Goal: Task Accomplishment & Management: Use online tool/utility

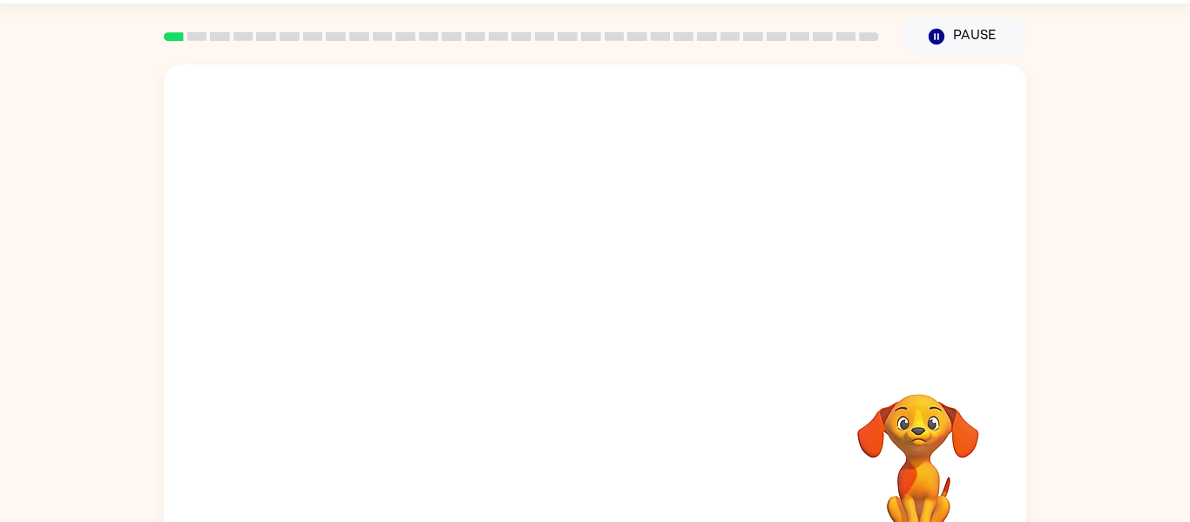
scroll to position [61, 0]
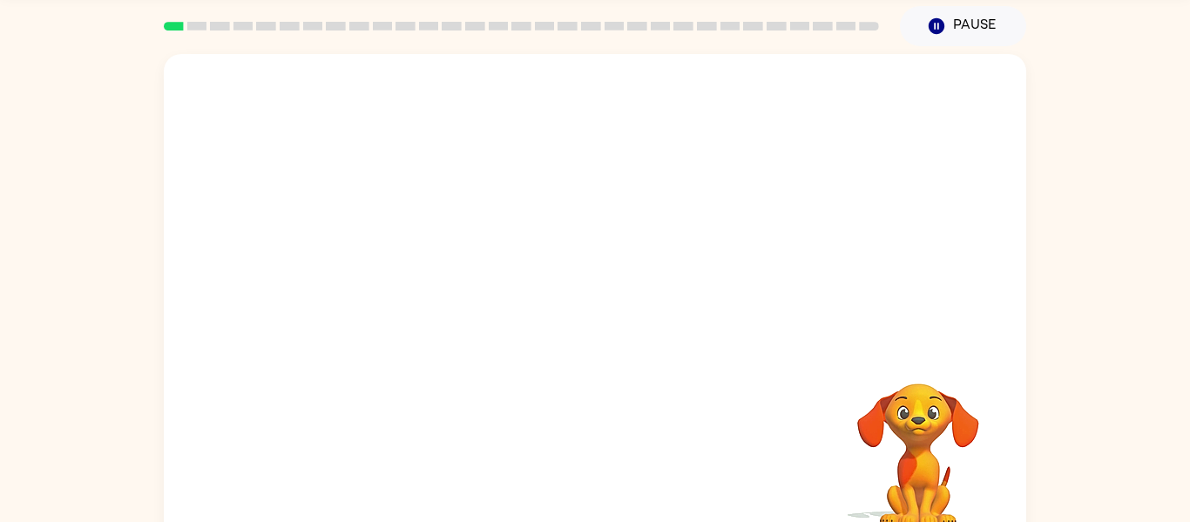
click at [508, 233] on video "Your browser must support playing .mp4 files to use Literably. Please try using…" at bounding box center [595, 200] width 863 height 293
click at [594, 296] on icon "button" at bounding box center [595, 311] width 30 height 30
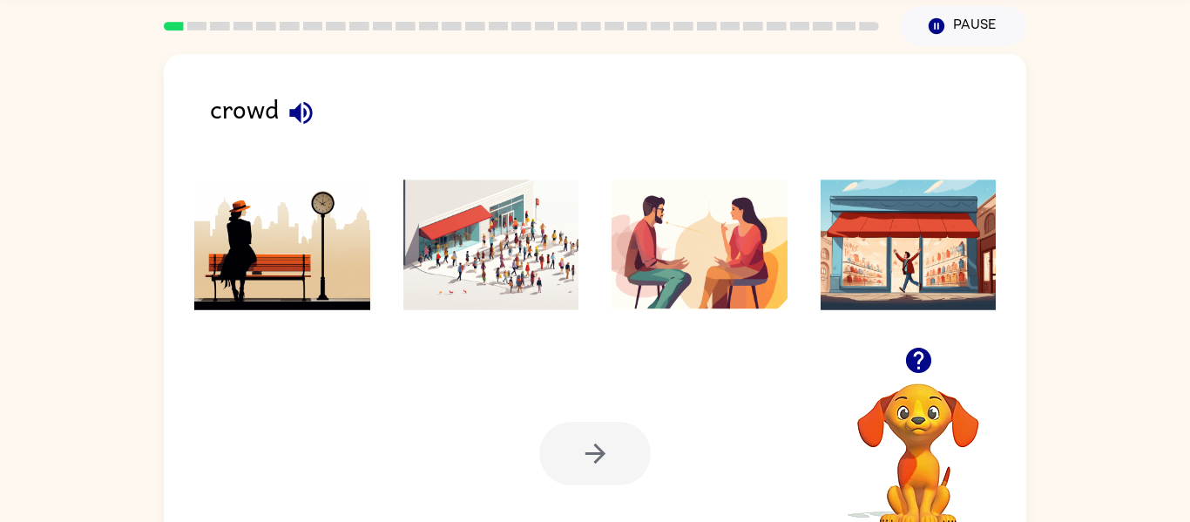
click at [484, 192] on img at bounding box center [491, 244] width 176 height 131
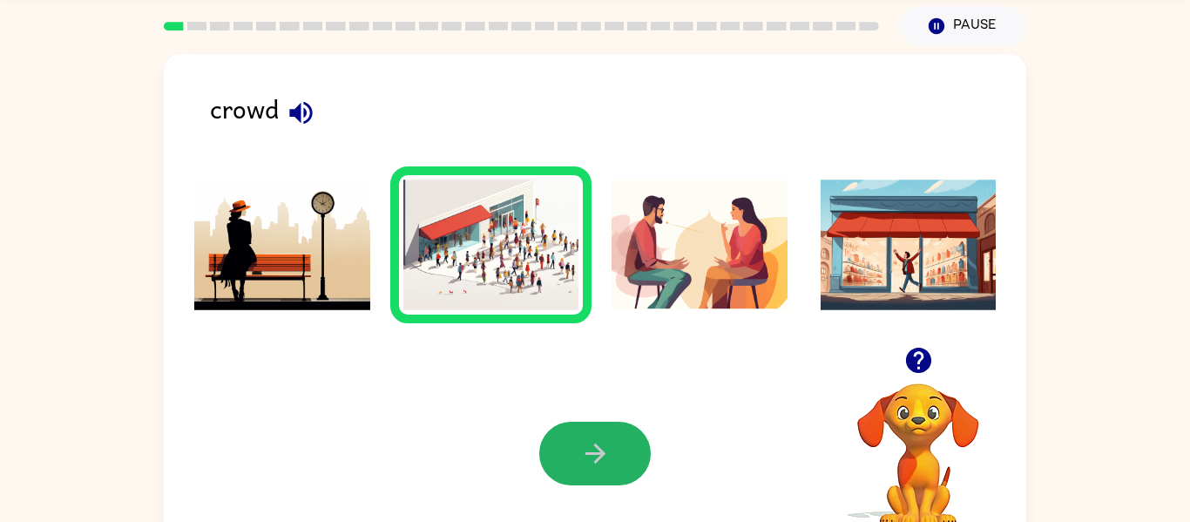
drag, startPoint x: 617, startPoint y: 462, endPoint x: 602, endPoint y: 431, distance: 33.9
click at [605, 436] on button "button" at bounding box center [595, 454] width 112 height 64
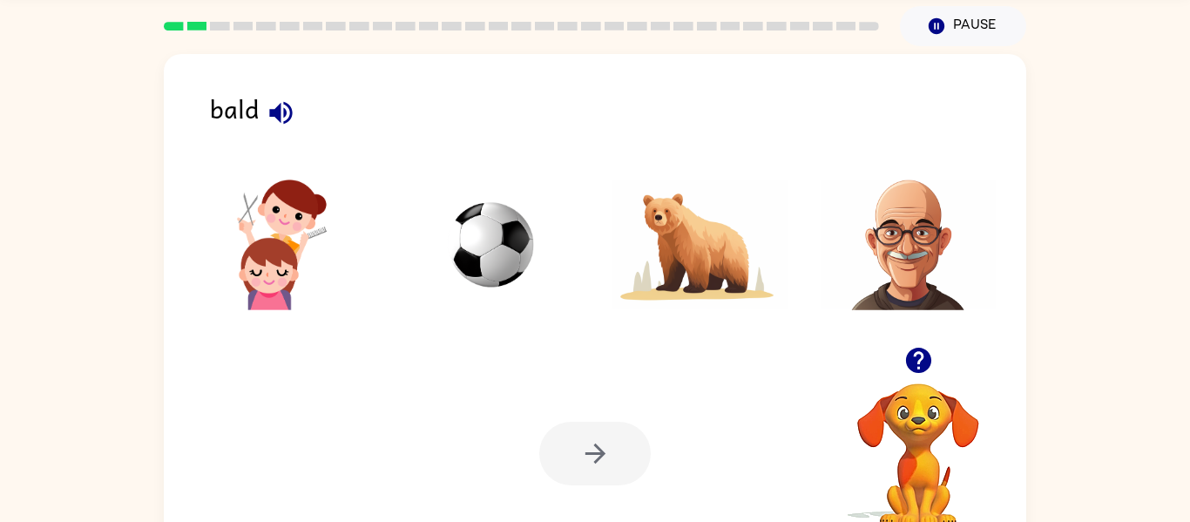
click at [274, 113] on icon "button" at bounding box center [280, 112] width 23 height 23
click at [286, 115] on icon "button" at bounding box center [281, 113] width 30 height 30
click at [929, 289] on img at bounding box center [909, 244] width 176 height 131
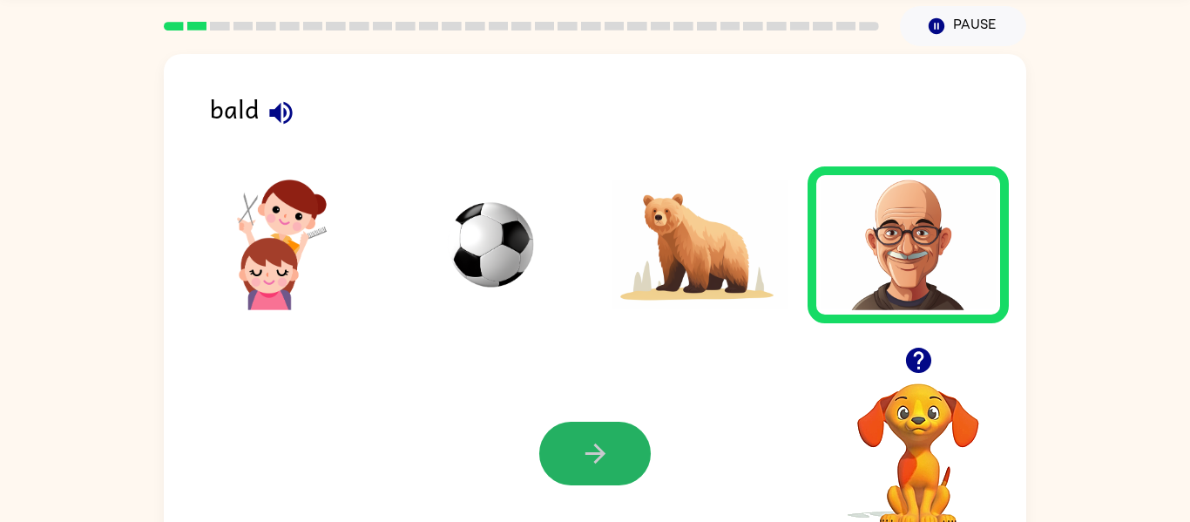
click at [594, 436] on button "button" at bounding box center [595, 454] width 112 height 64
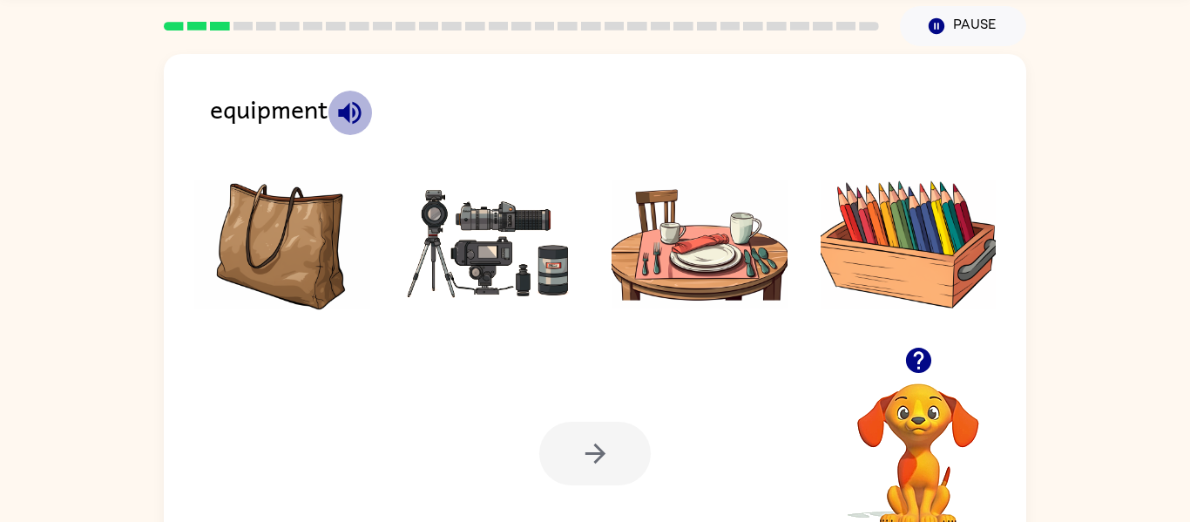
click at [362, 102] on icon "button" at bounding box center [350, 113] width 30 height 30
click at [462, 251] on img at bounding box center [491, 244] width 176 height 131
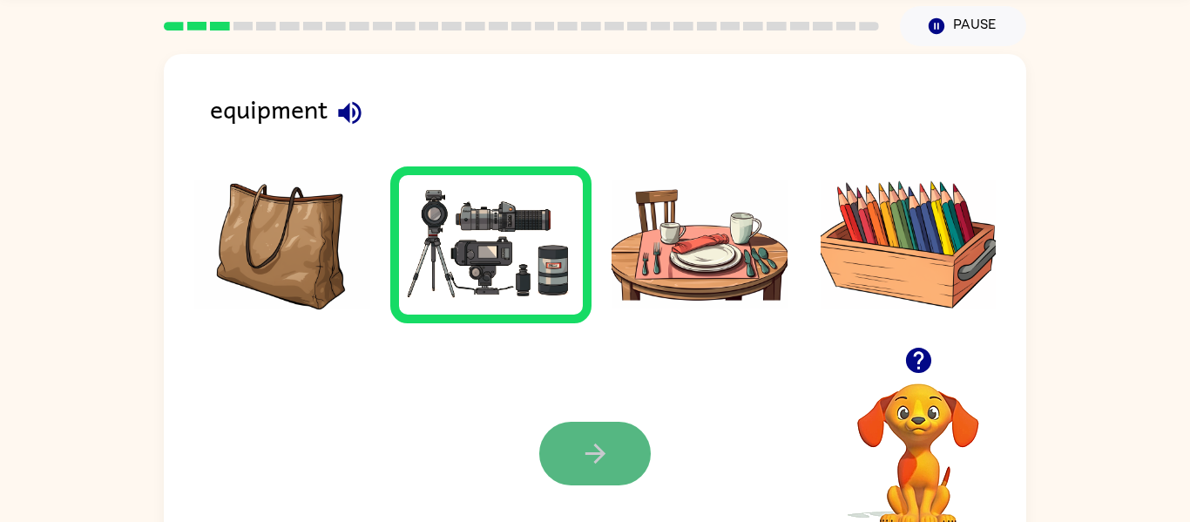
click at [582, 455] on icon "button" at bounding box center [595, 453] width 30 height 30
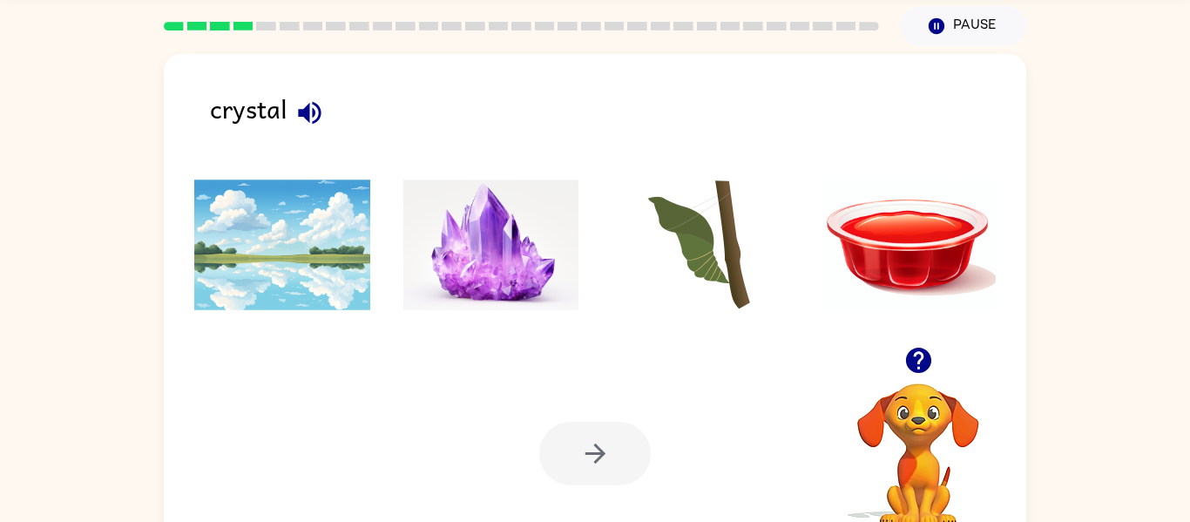
click at [538, 264] on img at bounding box center [491, 244] width 176 height 131
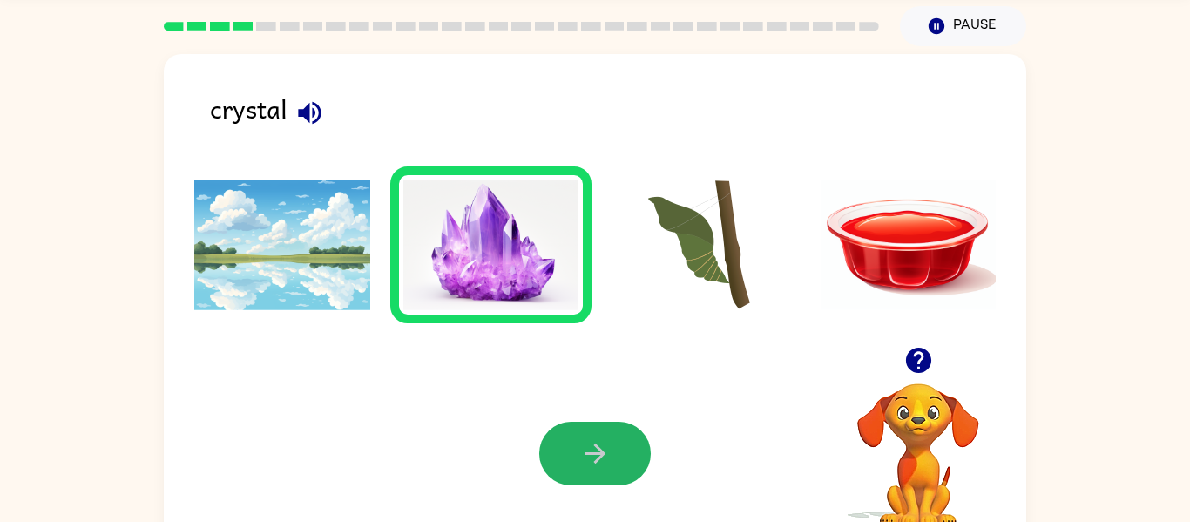
click at [564, 450] on button "button" at bounding box center [595, 454] width 112 height 64
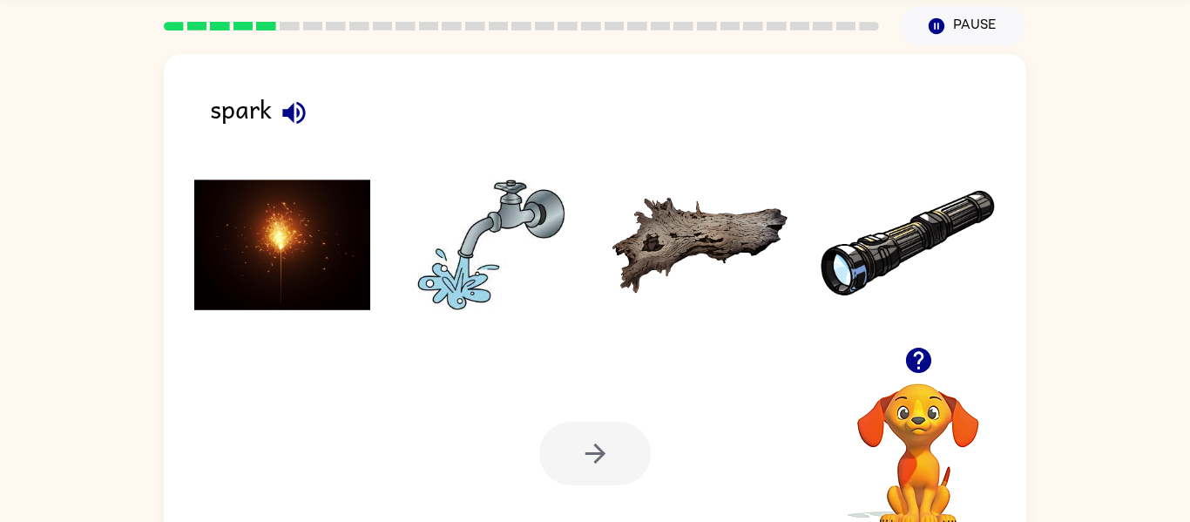
click at [308, 281] on img at bounding box center [282, 244] width 176 height 131
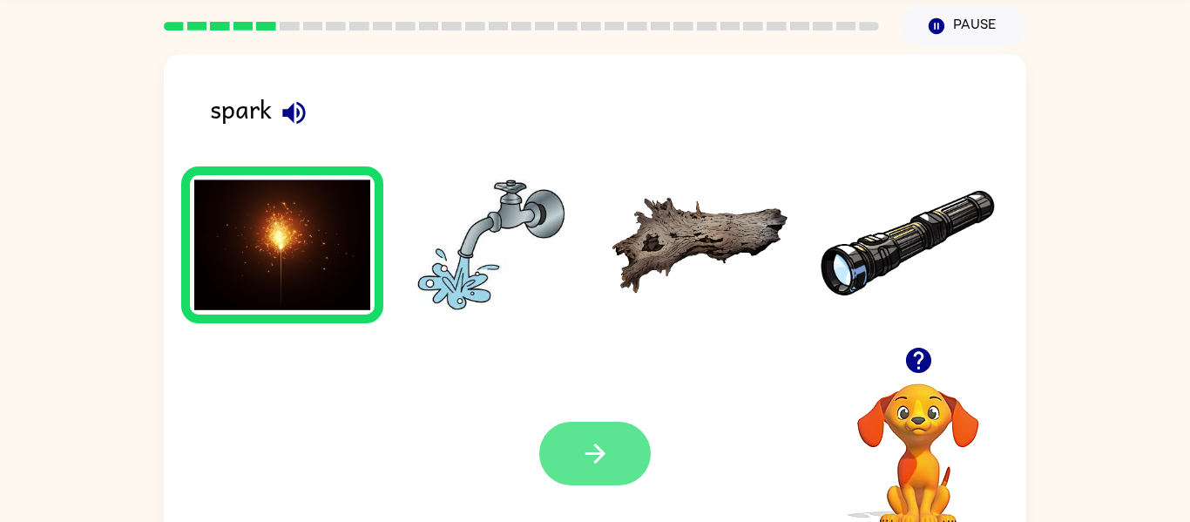
click at [592, 456] on icon "button" at bounding box center [595, 453] width 30 height 30
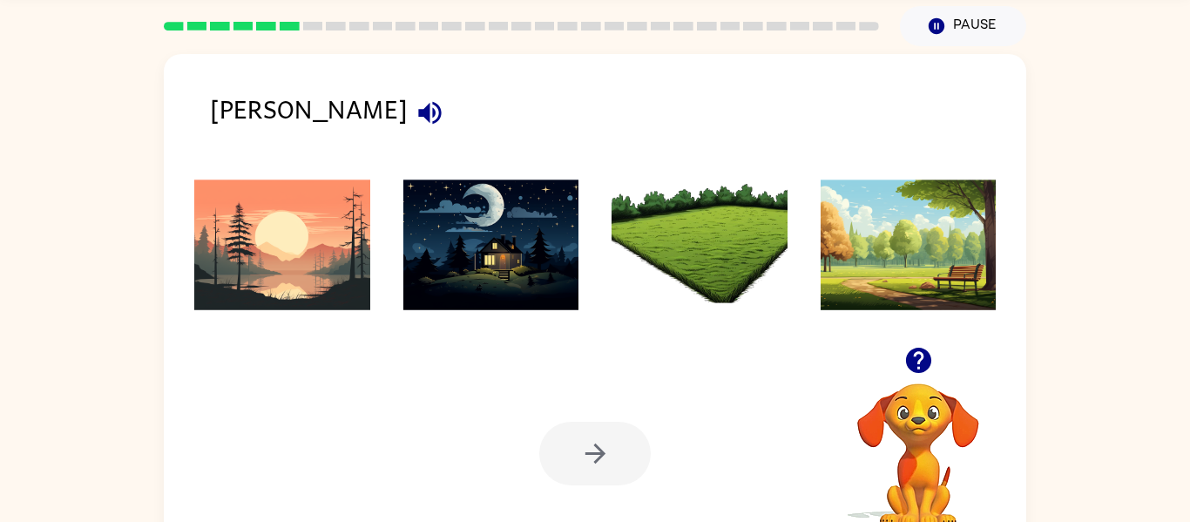
click at [408, 108] on button "button" at bounding box center [430, 113] width 44 height 44
click at [937, 247] on img at bounding box center [909, 244] width 176 height 131
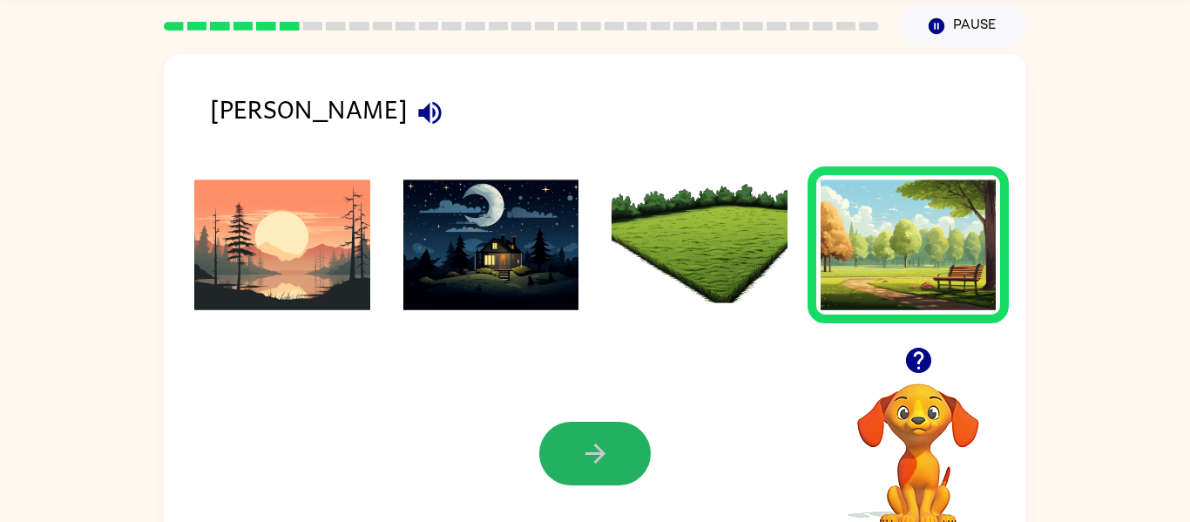
drag, startPoint x: 603, startPoint y: 467, endPoint x: 603, endPoint y: 454, distance: 13.1
click at [602, 458] on button "button" at bounding box center [595, 454] width 112 height 64
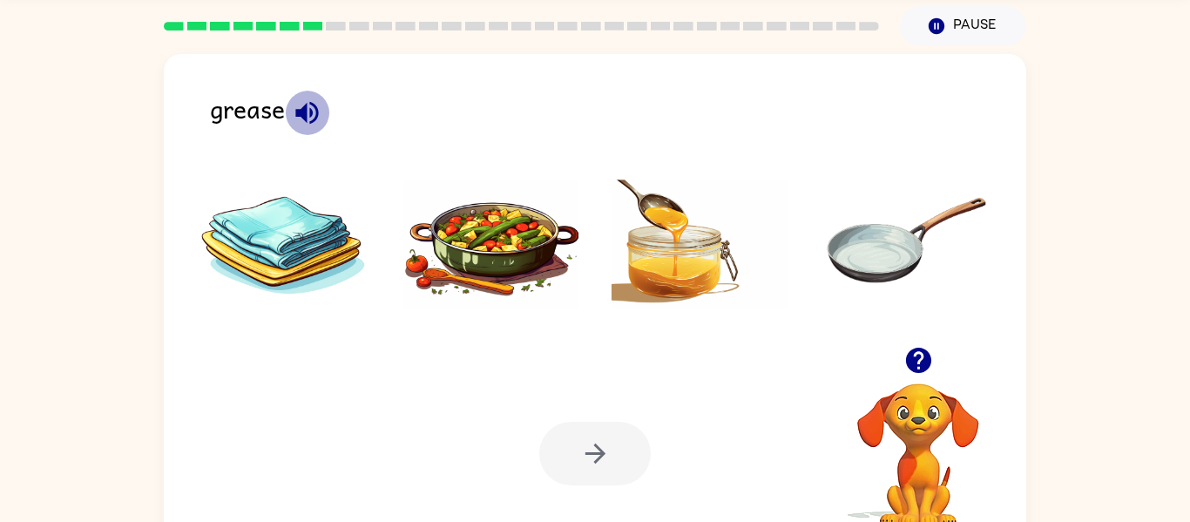
click at [294, 107] on icon "button" at bounding box center [307, 113] width 30 height 30
click at [525, 267] on img at bounding box center [491, 244] width 176 height 131
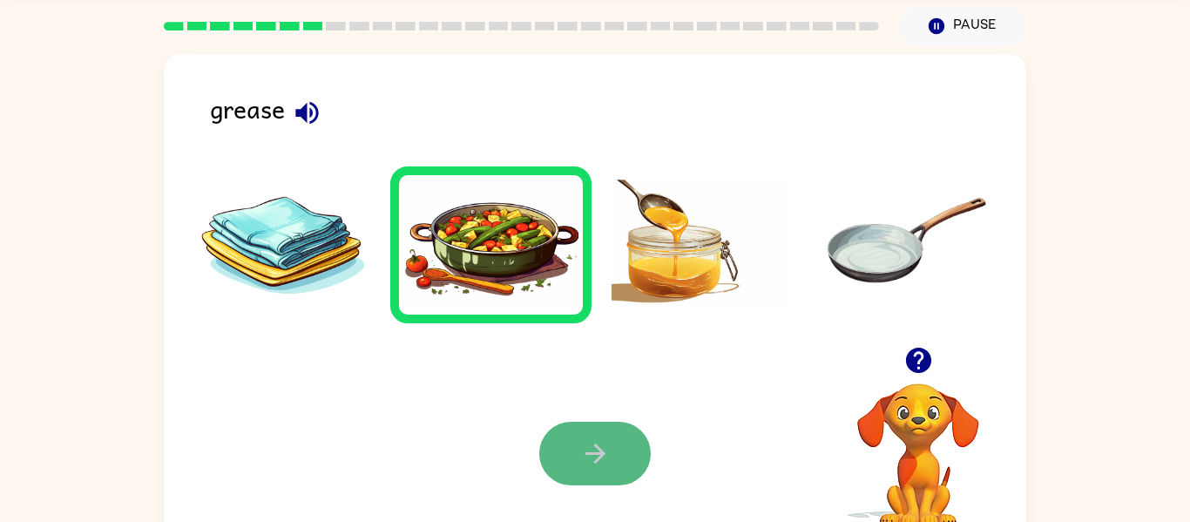
click at [628, 467] on button "button" at bounding box center [595, 454] width 112 height 64
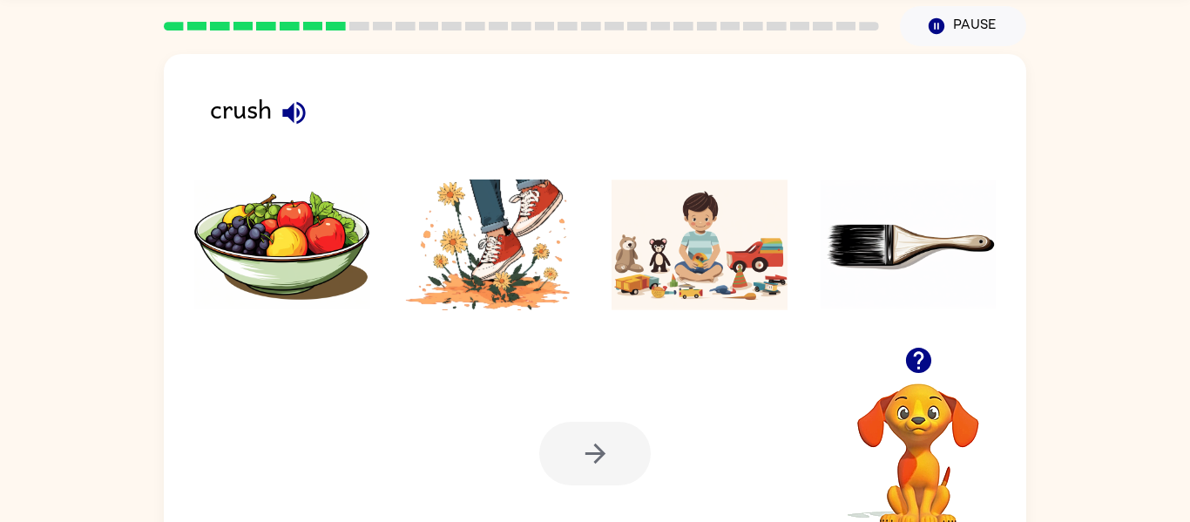
click at [283, 112] on icon "button" at bounding box center [294, 113] width 30 height 30
click at [521, 246] on img at bounding box center [491, 244] width 176 height 131
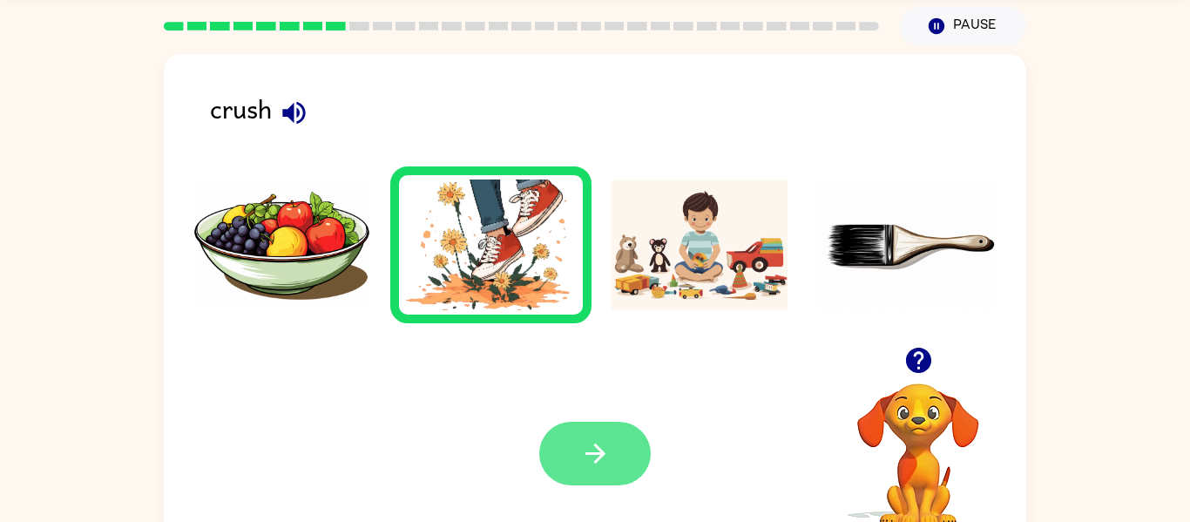
click at [594, 442] on icon "button" at bounding box center [595, 453] width 30 height 30
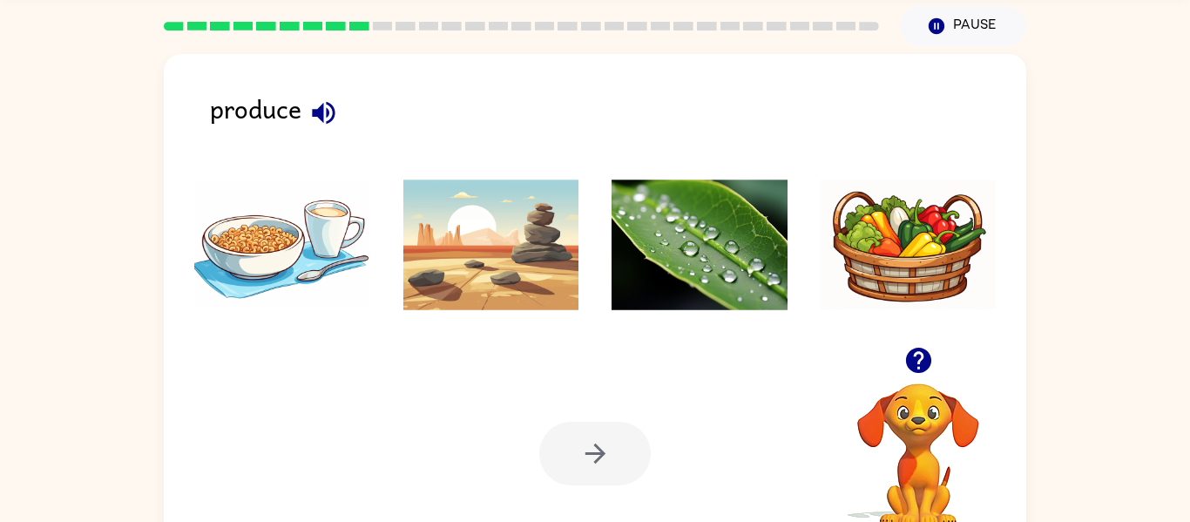
click at [317, 109] on icon "button" at bounding box center [323, 112] width 23 height 23
click at [319, 112] on icon "button" at bounding box center [323, 112] width 23 height 23
click at [872, 243] on img at bounding box center [909, 244] width 176 height 131
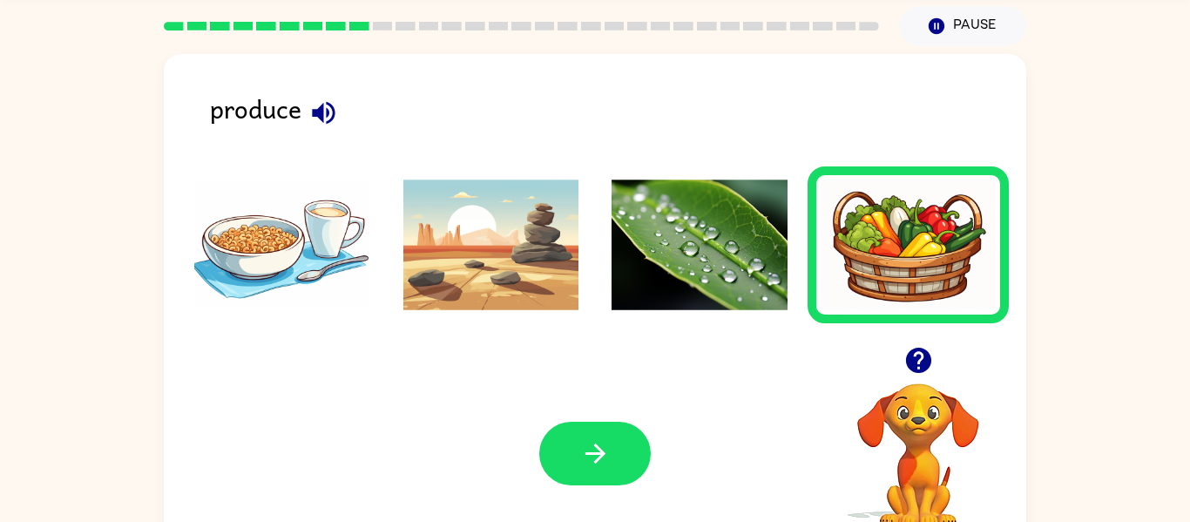
click at [601, 265] on li at bounding box center [700, 244] width 202 height 157
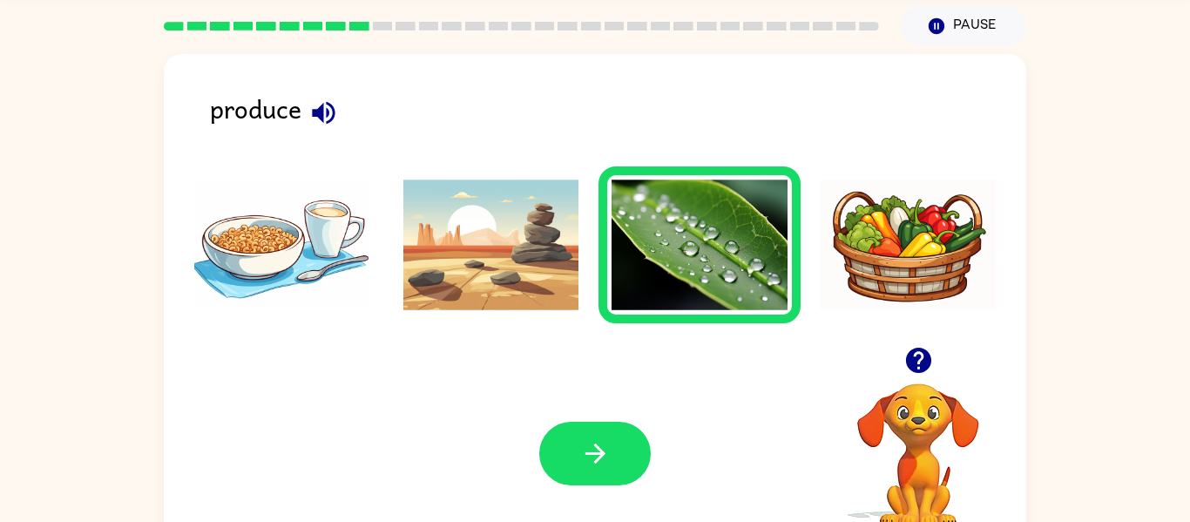
click at [581, 452] on icon "button" at bounding box center [595, 453] width 30 height 30
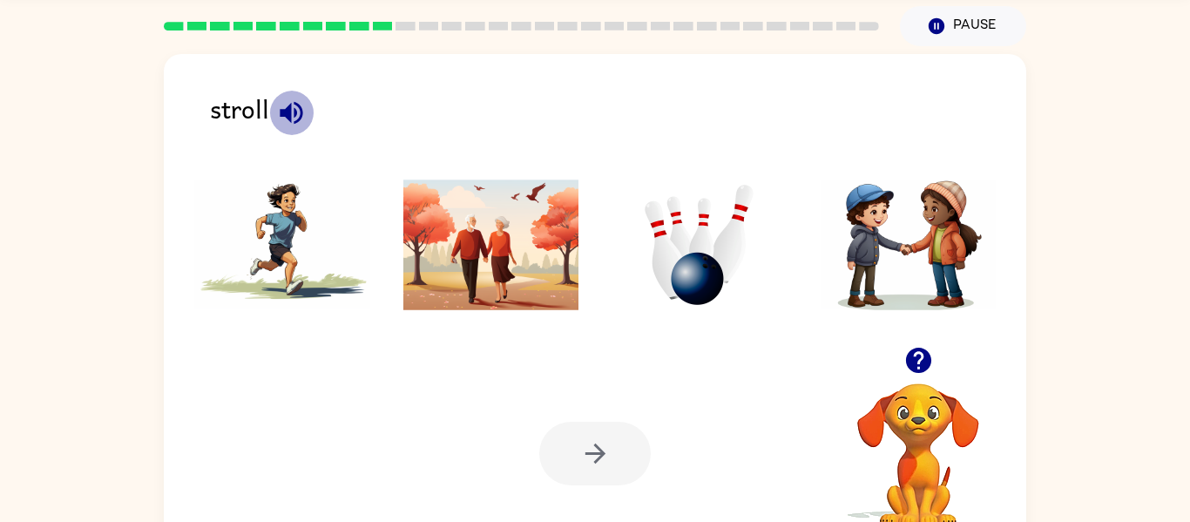
click at [294, 111] on icon "button" at bounding box center [291, 113] width 30 height 30
click at [286, 115] on icon "button" at bounding box center [291, 112] width 23 height 23
click at [283, 115] on icon "button" at bounding box center [291, 112] width 23 height 23
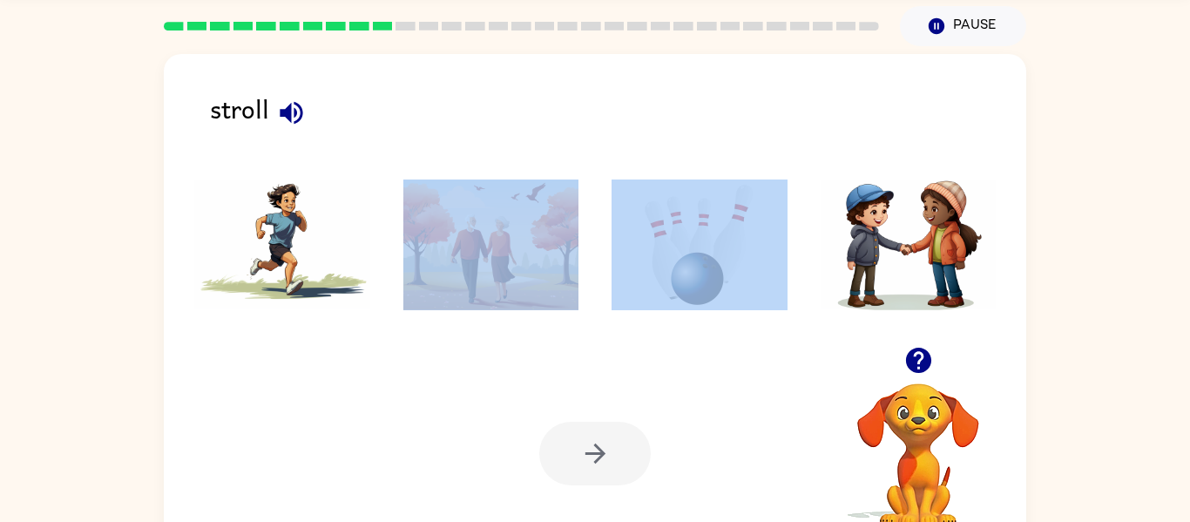
click at [599, 285] on ul at bounding box center [595, 249] width 828 height 166
click at [506, 252] on img at bounding box center [491, 244] width 176 height 131
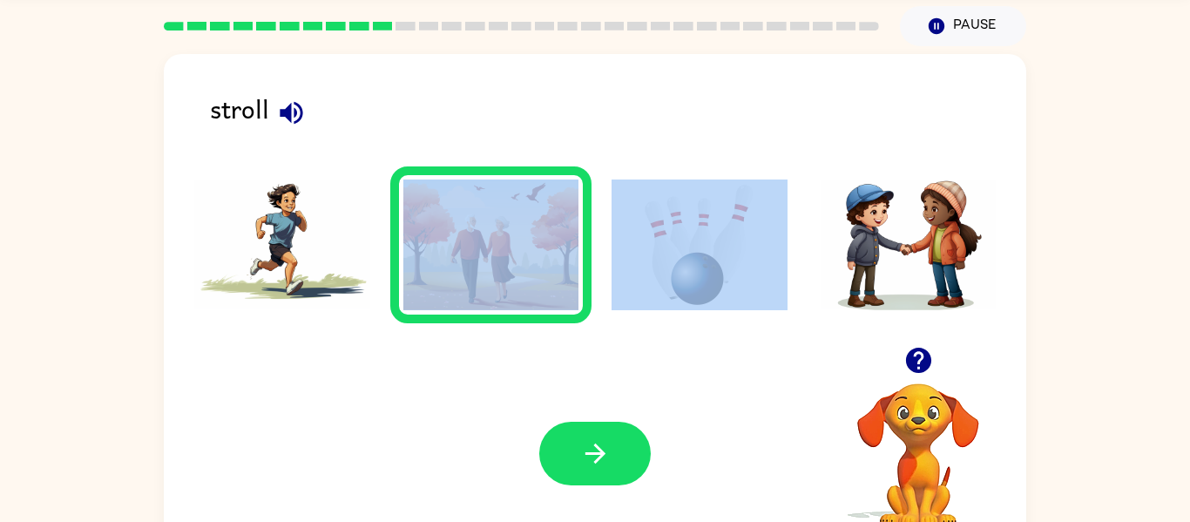
drag, startPoint x: 624, startPoint y: 467, endPoint x: 621, endPoint y: 451, distance: 15.9
click at [624, 461] on button "button" at bounding box center [595, 454] width 112 height 64
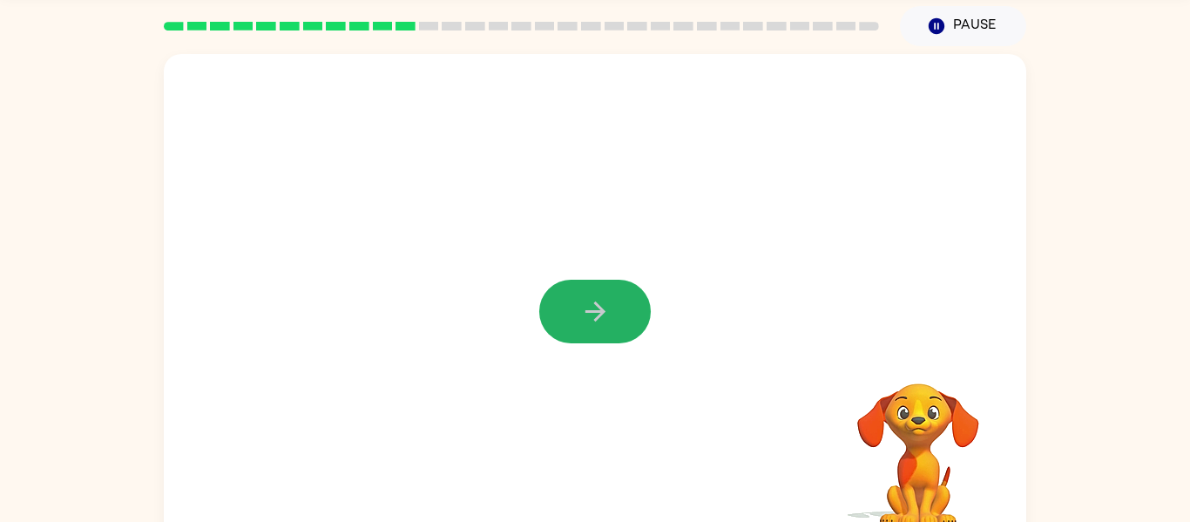
click at [581, 326] on icon "button" at bounding box center [595, 311] width 30 height 30
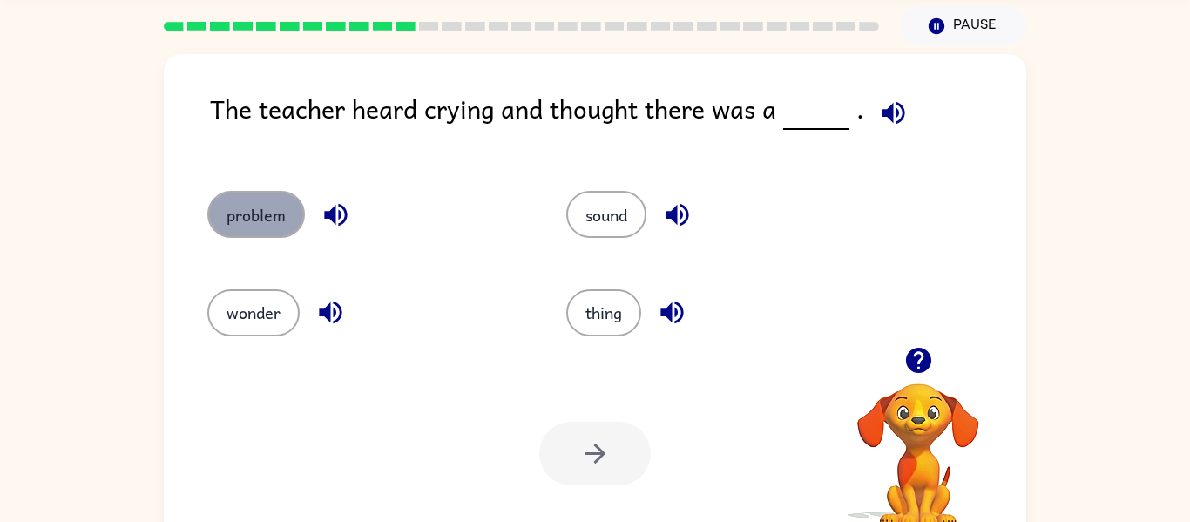
click at [258, 197] on button "problem" at bounding box center [256, 214] width 98 height 47
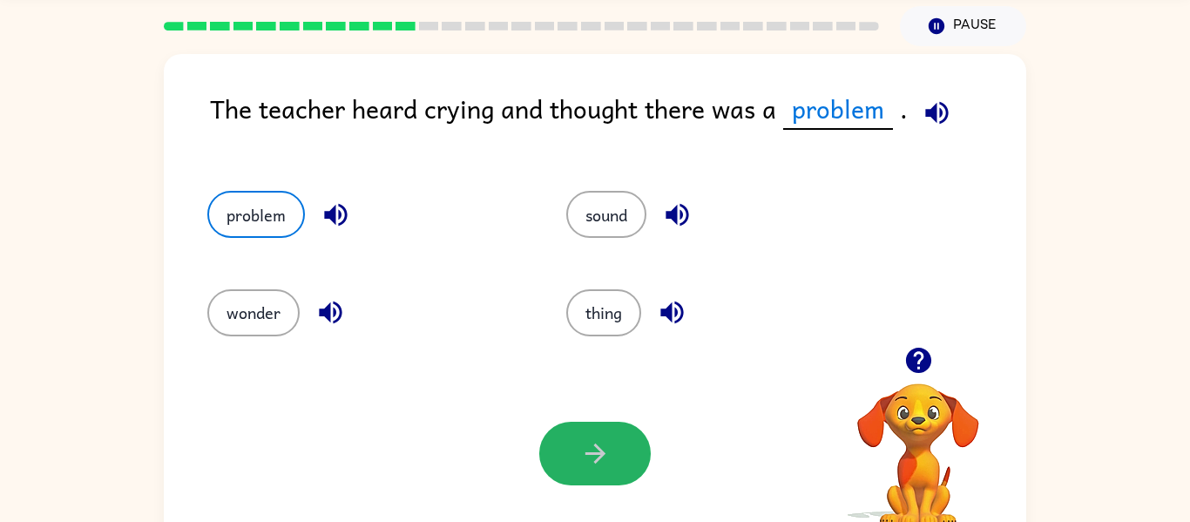
click at [601, 436] on button "button" at bounding box center [595, 454] width 112 height 64
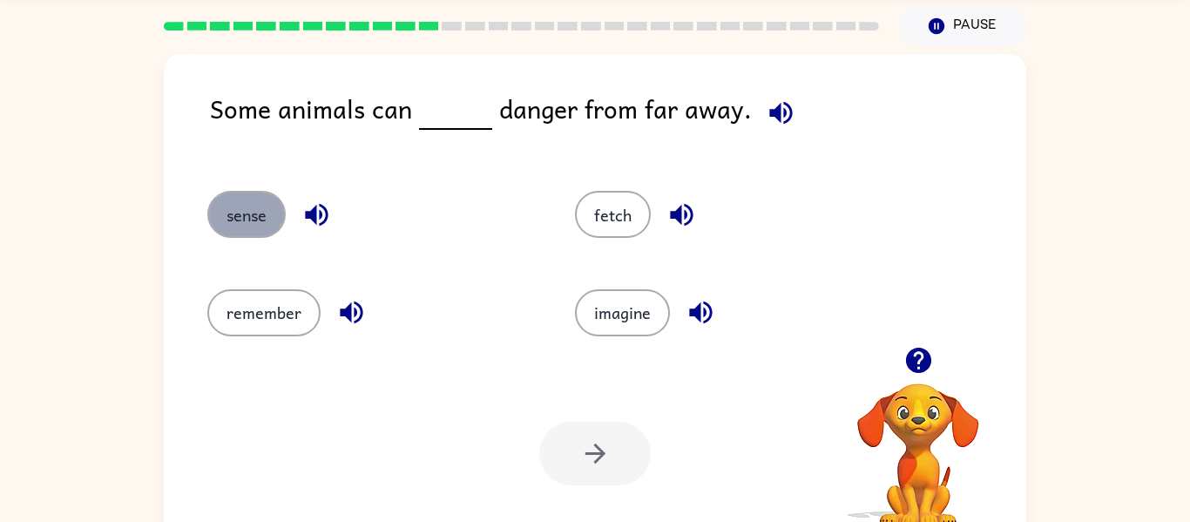
click at [254, 207] on button "sense" at bounding box center [246, 214] width 78 height 47
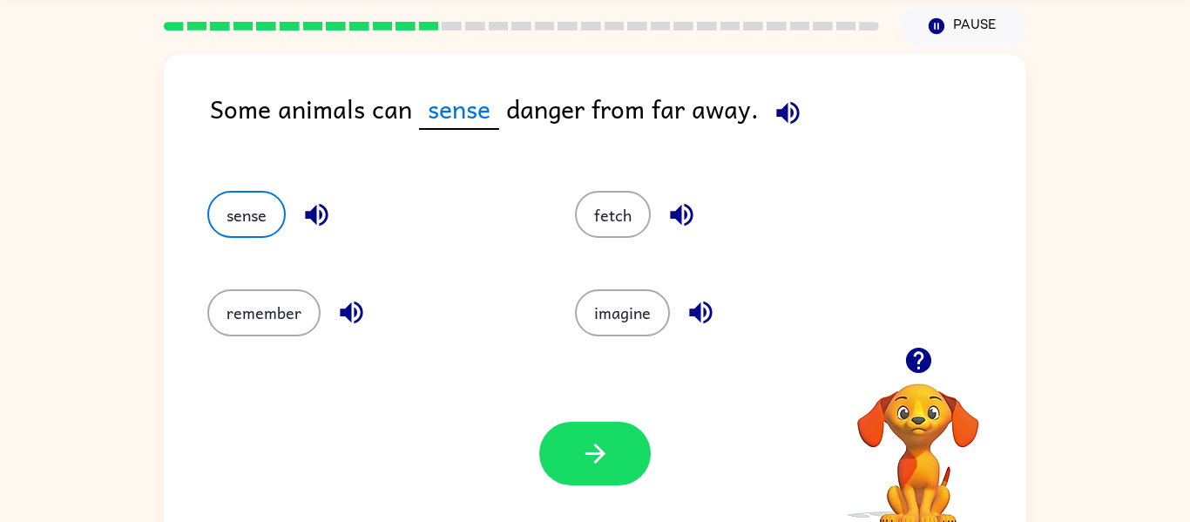
click at [597, 467] on button "button" at bounding box center [595, 454] width 112 height 64
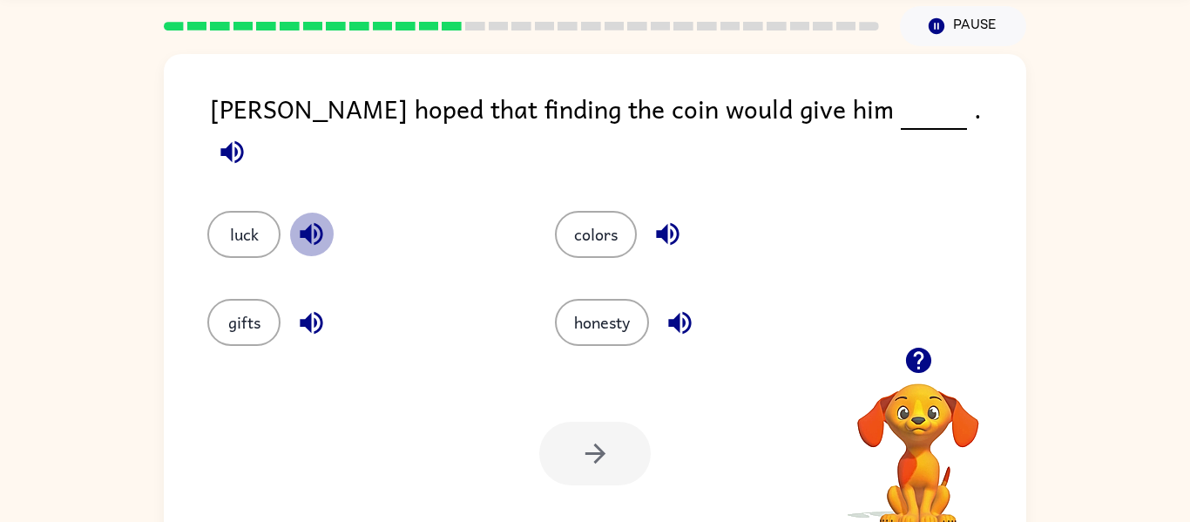
click at [309, 223] on icon "button" at bounding box center [311, 234] width 23 height 23
click at [247, 137] on icon "button" at bounding box center [232, 152] width 30 height 30
click at [257, 211] on button "luck" at bounding box center [243, 234] width 73 height 47
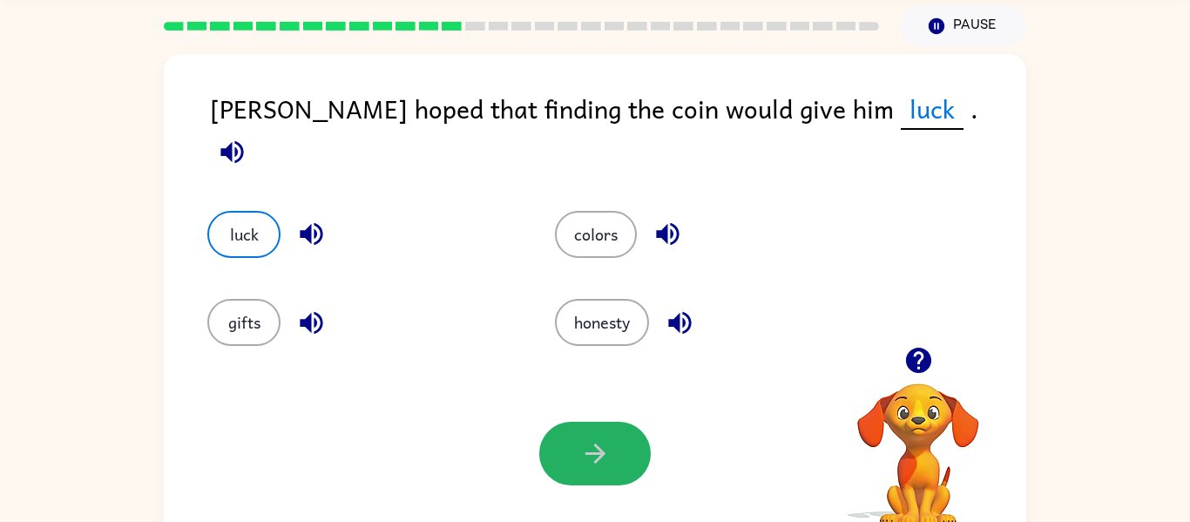
click at [589, 461] on icon "button" at bounding box center [595, 453] width 30 height 30
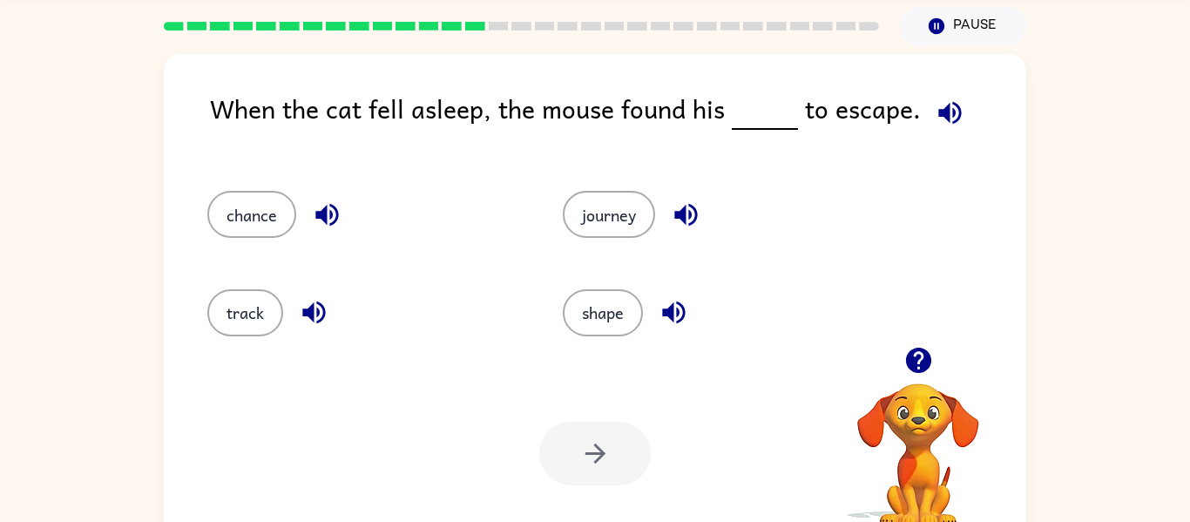
click at [944, 107] on icon "button" at bounding box center [950, 113] width 30 height 30
click at [281, 208] on button "chance" at bounding box center [251, 214] width 89 height 47
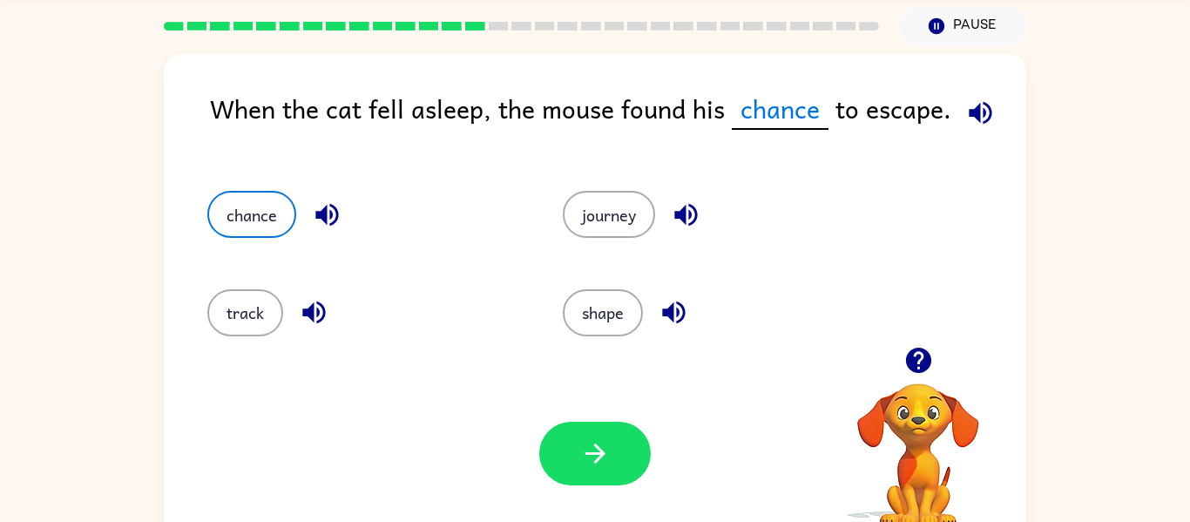
click at [986, 116] on icon "button" at bounding box center [980, 113] width 30 height 30
click at [624, 417] on div "Your browser must support playing .mp4 files to use Literably. Please try using…" at bounding box center [595, 453] width 863 height 196
click at [599, 431] on button "button" at bounding box center [595, 454] width 112 height 64
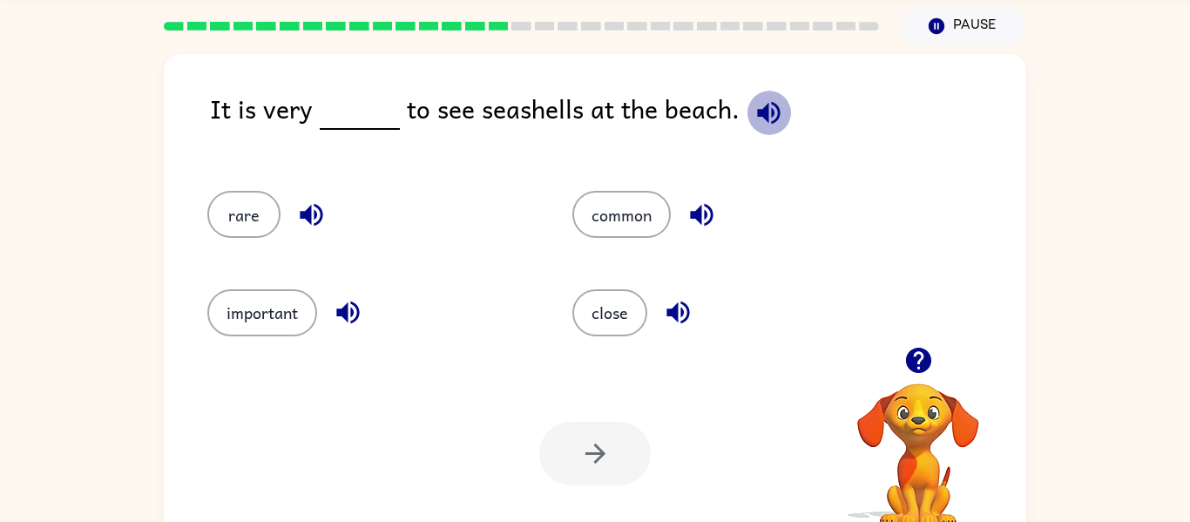
click at [768, 105] on icon "button" at bounding box center [769, 113] width 30 height 30
click at [610, 203] on button "common" at bounding box center [621, 214] width 98 height 47
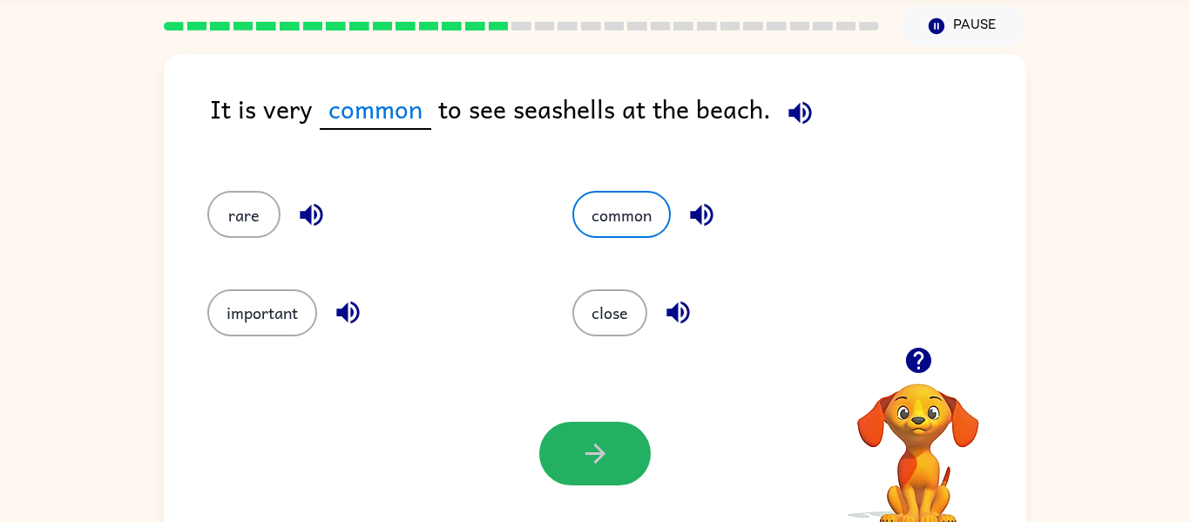
drag, startPoint x: 566, startPoint y: 452, endPoint x: 564, endPoint y: 443, distance: 9.9
click at [564, 444] on button "button" at bounding box center [595, 454] width 112 height 64
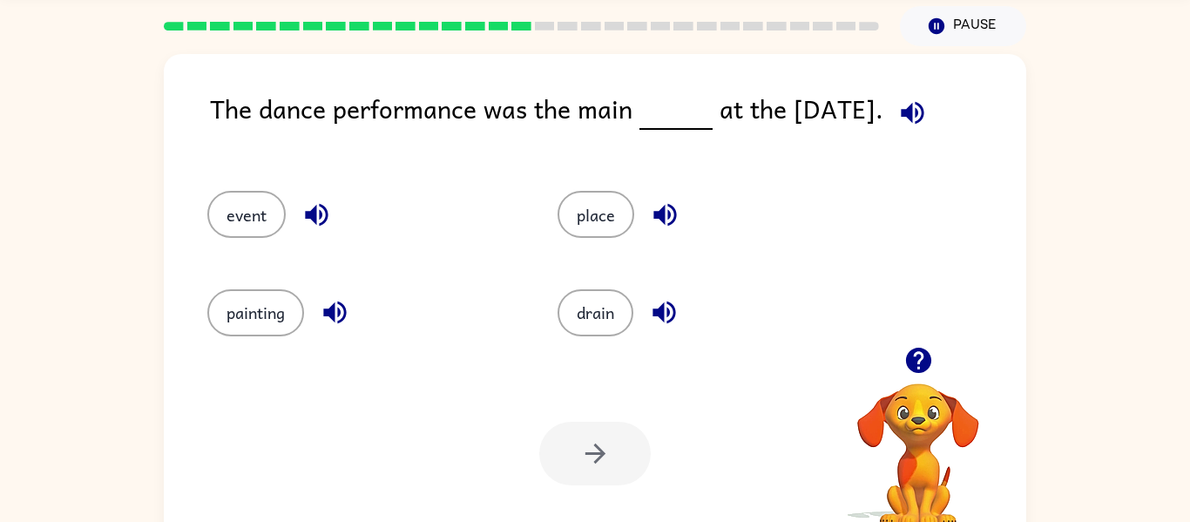
click at [906, 123] on icon "button" at bounding box center [912, 113] width 30 height 30
drag, startPoint x: 240, startPoint y: 206, endPoint x: 287, endPoint y: 222, distance: 49.1
click at [246, 203] on button "event" at bounding box center [246, 214] width 78 height 47
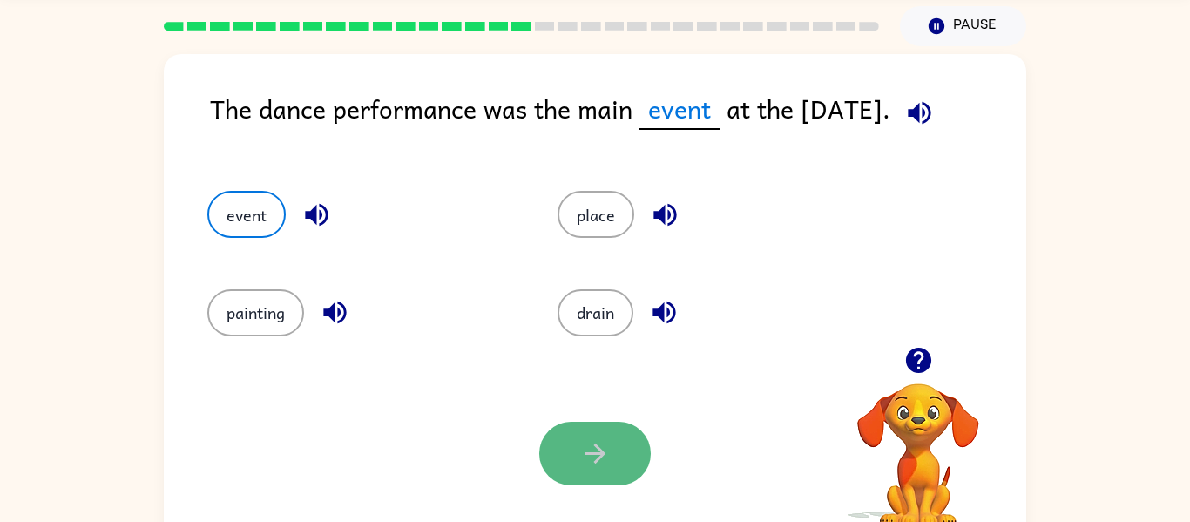
click at [613, 439] on button "button" at bounding box center [595, 454] width 112 height 64
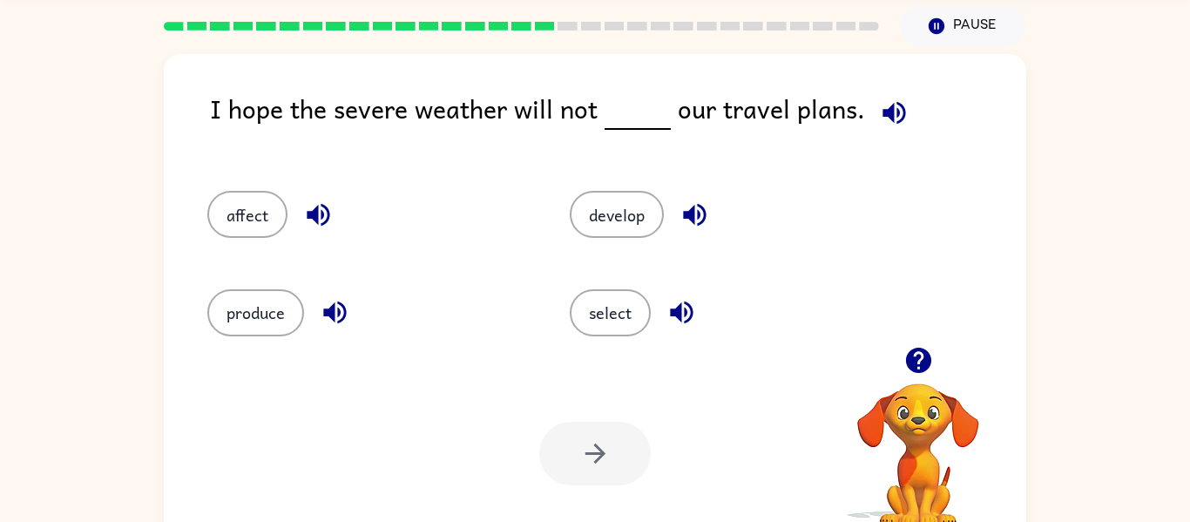
click at [883, 109] on icon "button" at bounding box center [894, 112] width 23 height 23
drag, startPoint x: 261, startPoint y: 206, endPoint x: 257, endPoint y: 221, distance: 15.2
click at [257, 209] on button "affect" at bounding box center [247, 214] width 80 height 47
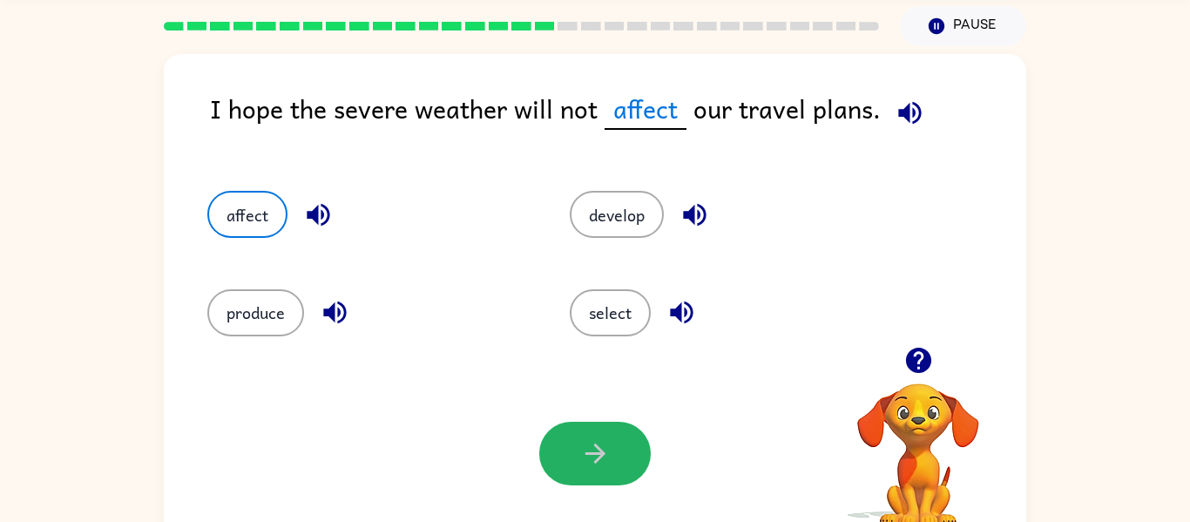
click at [600, 473] on button "button" at bounding box center [595, 454] width 112 height 64
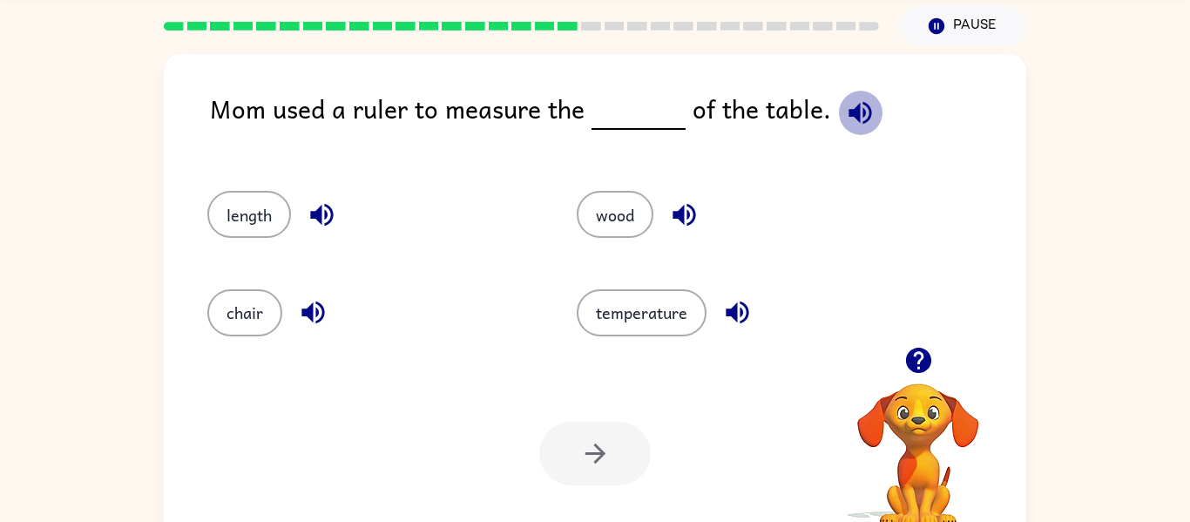
click at [849, 113] on icon "button" at bounding box center [860, 113] width 30 height 30
click at [325, 207] on icon "button" at bounding box center [322, 215] width 30 height 30
click at [604, 217] on button "wood" at bounding box center [615, 214] width 77 height 47
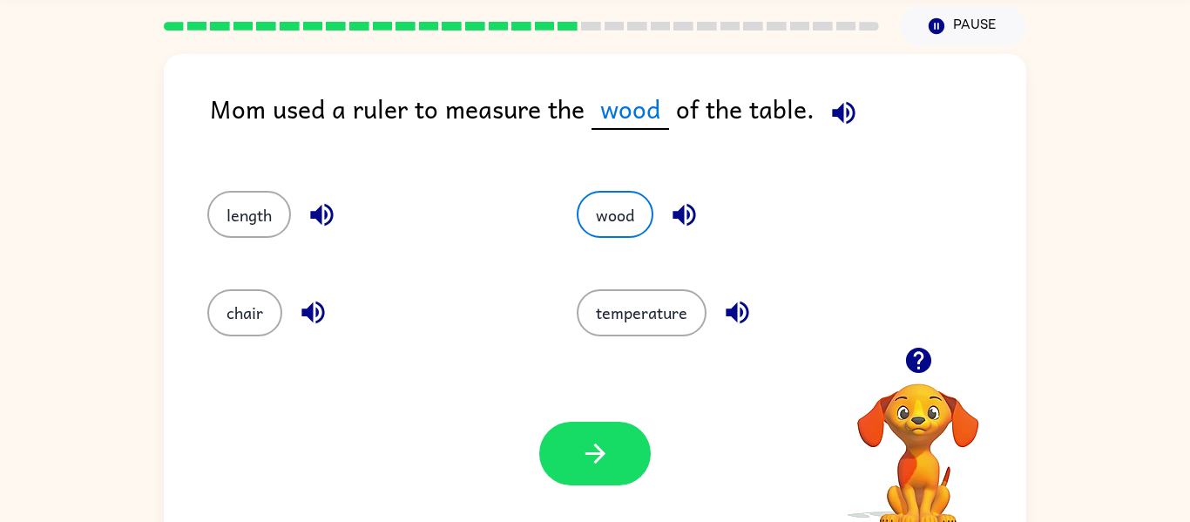
click at [626, 442] on button "button" at bounding box center [595, 454] width 112 height 64
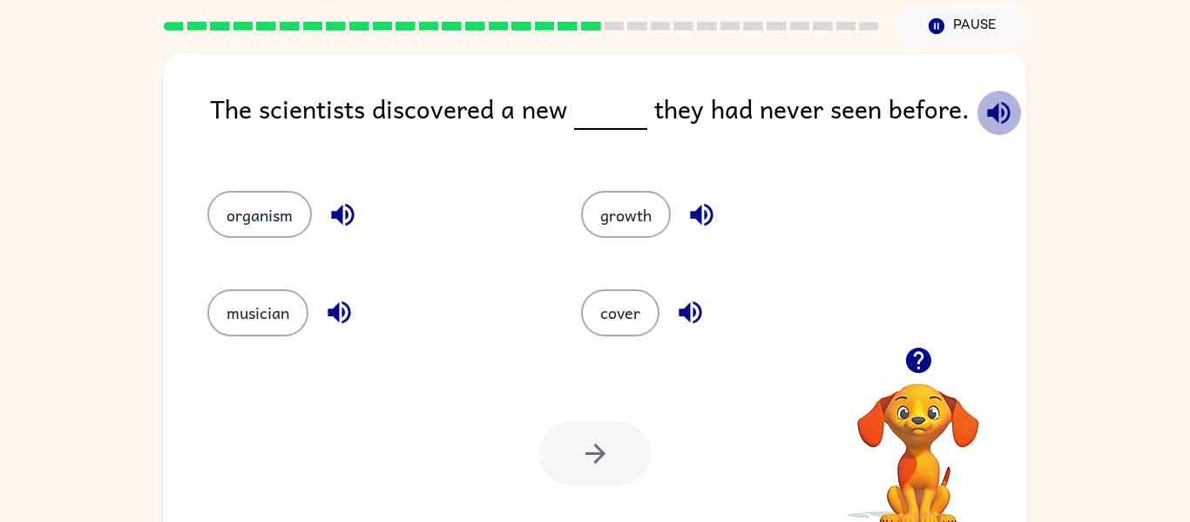
drag, startPoint x: 1001, startPoint y: 112, endPoint x: 988, endPoint y: 124, distance: 17.9
click at [993, 118] on icon "button" at bounding box center [999, 113] width 30 height 30
click at [354, 206] on icon "button" at bounding box center [343, 215] width 30 height 30
drag, startPoint x: 285, startPoint y: 212, endPoint x: 444, endPoint y: 321, distance: 193.6
click at [287, 218] on button "organism" at bounding box center [259, 214] width 105 height 47
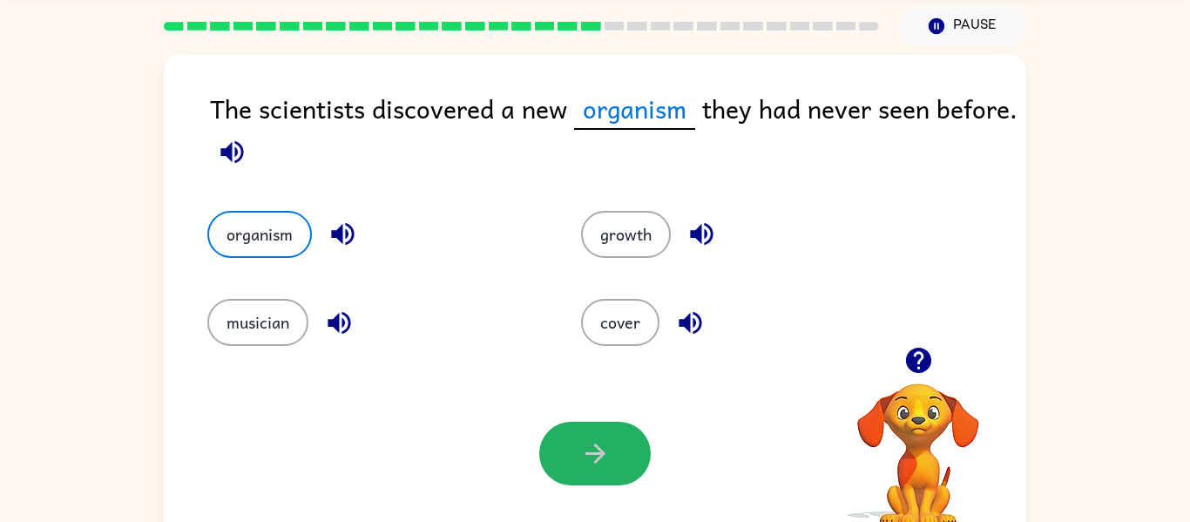
click at [594, 439] on icon "button" at bounding box center [595, 453] width 30 height 30
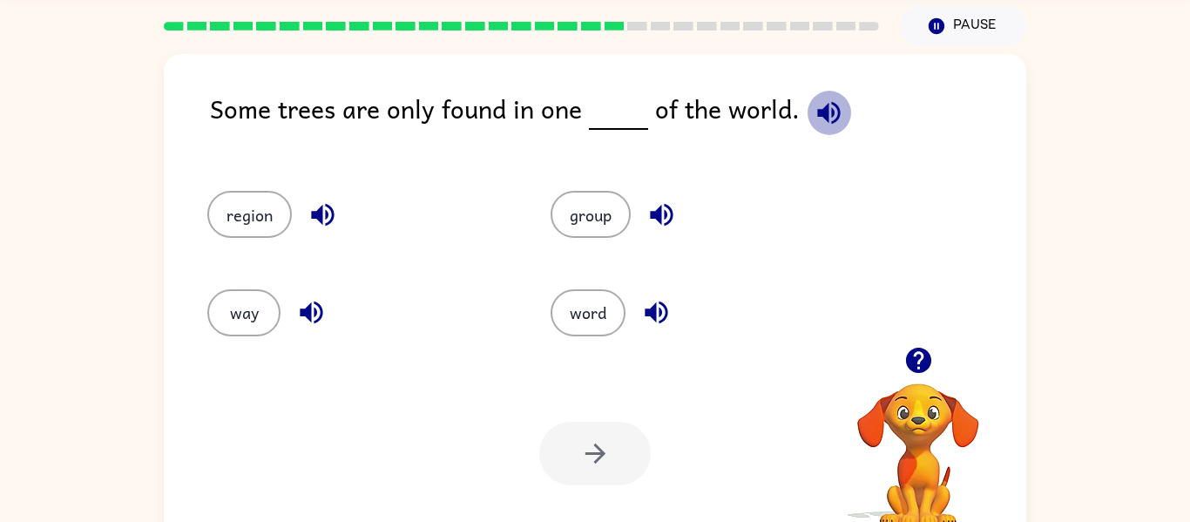
click at [842, 117] on button "button" at bounding box center [829, 113] width 44 height 44
click at [252, 199] on button "region" at bounding box center [249, 214] width 85 height 47
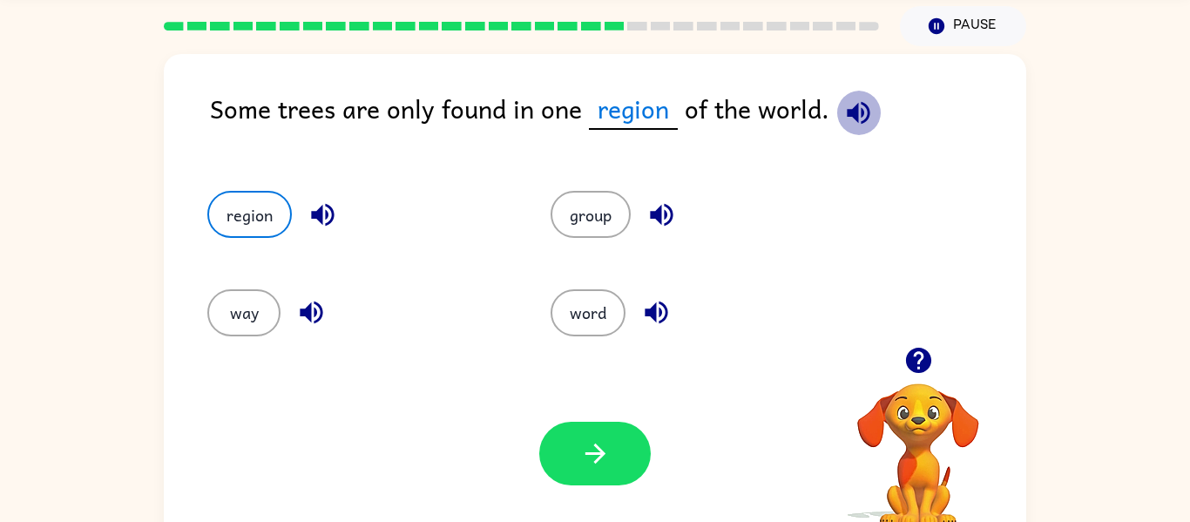
click at [849, 104] on icon "button" at bounding box center [858, 113] width 30 height 30
click at [326, 201] on icon "button" at bounding box center [323, 215] width 30 height 30
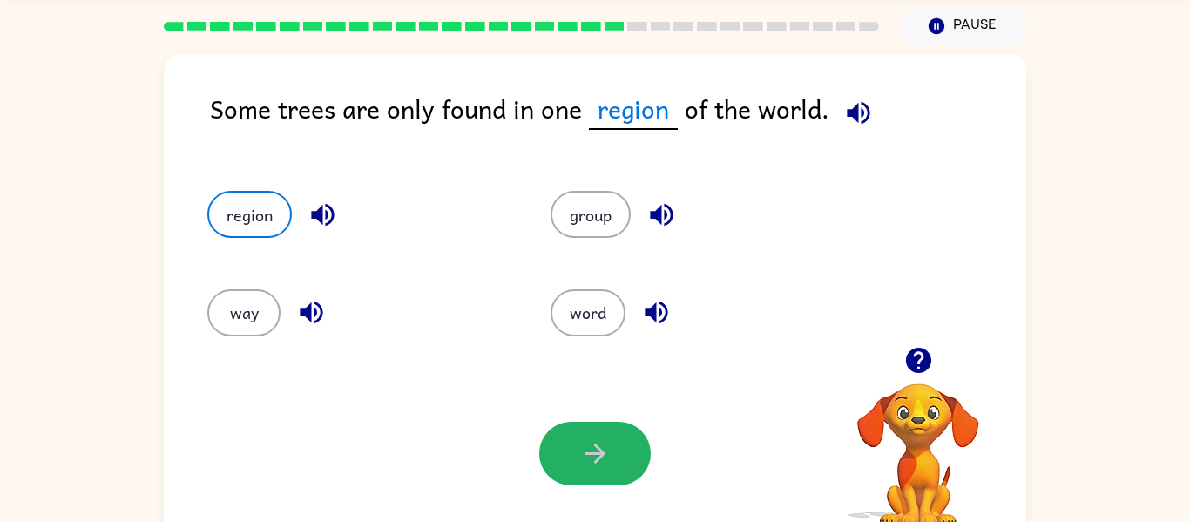
click at [637, 435] on button "button" at bounding box center [595, 454] width 112 height 64
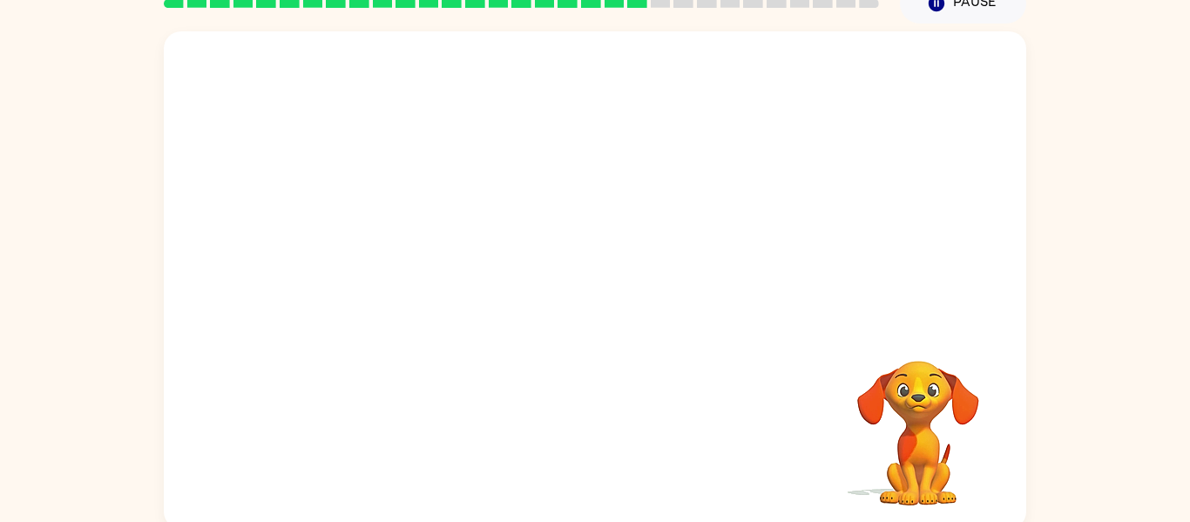
scroll to position [73, 0]
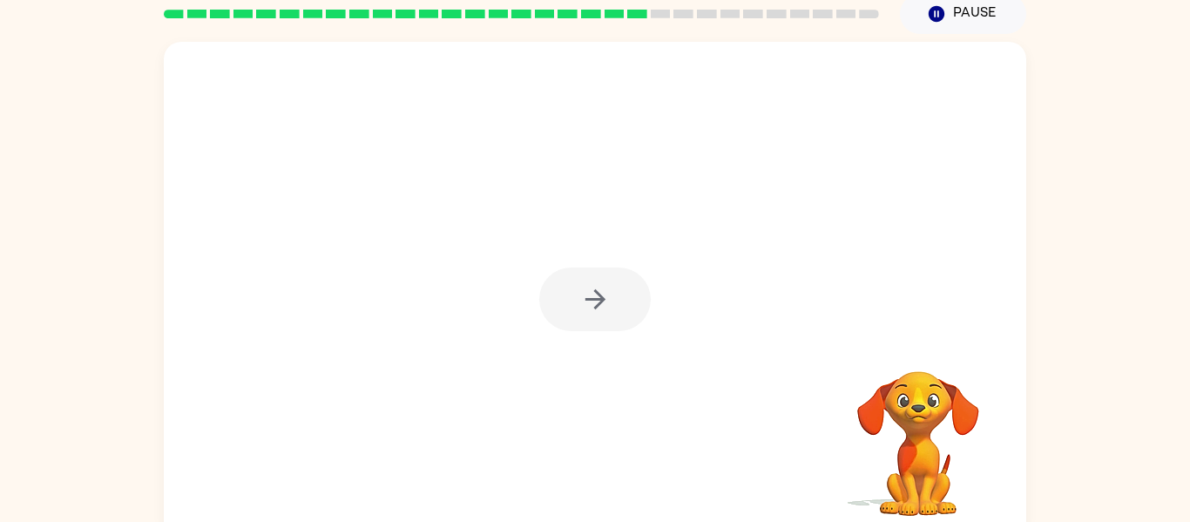
click at [606, 301] on div at bounding box center [595, 299] width 112 height 64
click at [631, 331] on div at bounding box center [595, 299] width 112 height 64
drag, startPoint x: 612, startPoint y: 330, endPoint x: 614, endPoint y: 318, distance: 12.5
click at [612, 328] on button "button" at bounding box center [595, 299] width 112 height 64
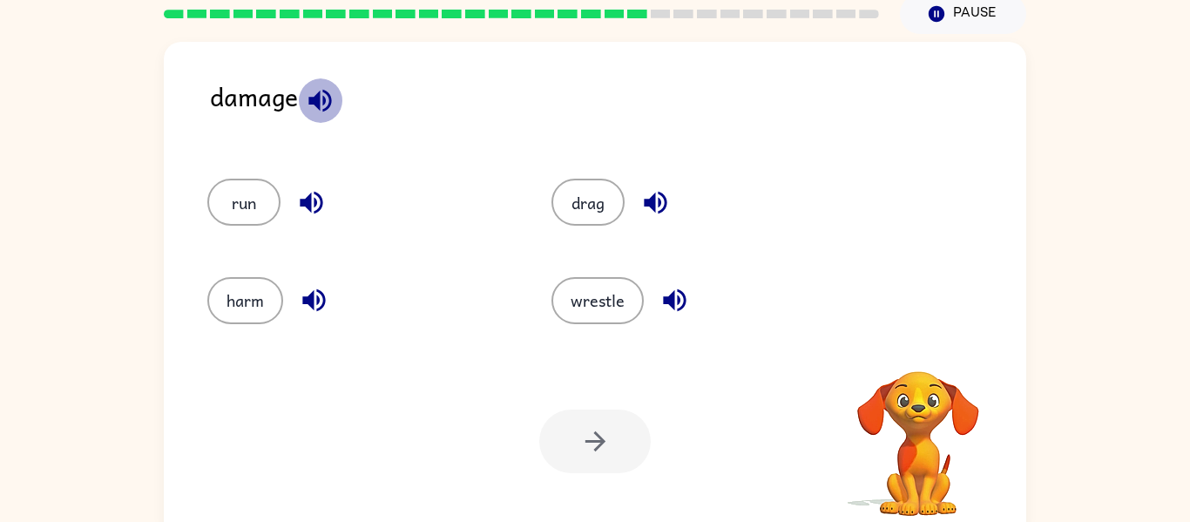
click at [317, 105] on icon "button" at bounding box center [319, 100] width 23 height 23
click at [315, 88] on icon "button" at bounding box center [320, 100] width 30 height 30
click at [262, 297] on button "harm" at bounding box center [245, 300] width 76 height 47
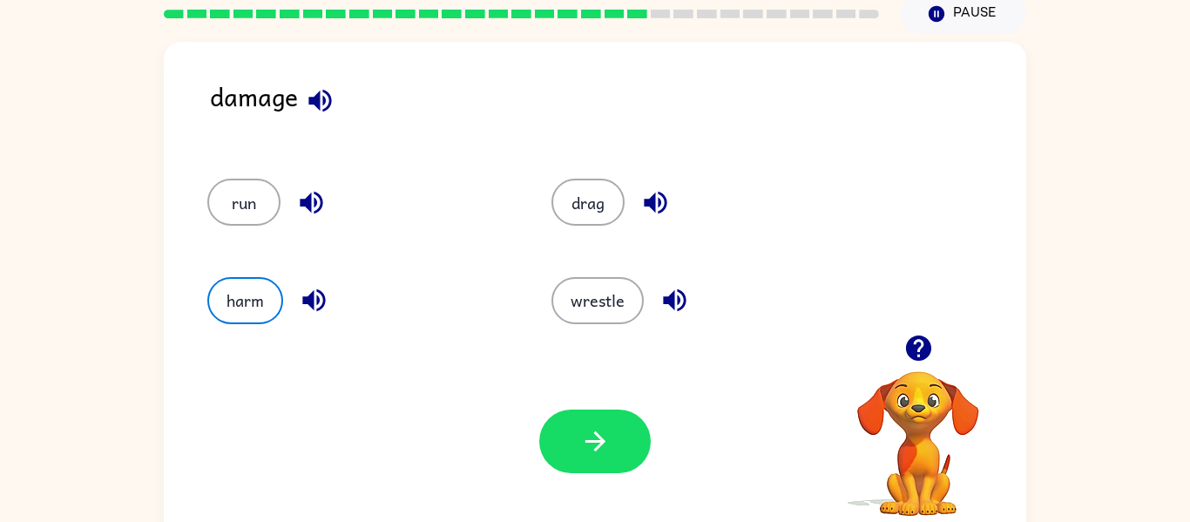
click at [642, 417] on div at bounding box center [595, 441] width 112 height 64
drag, startPoint x: 631, startPoint y: 424, endPoint x: 626, endPoint y: 416, distance: 9.0
click at [630, 423] on button "button" at bounding box center [595, 441] width 112 height 64
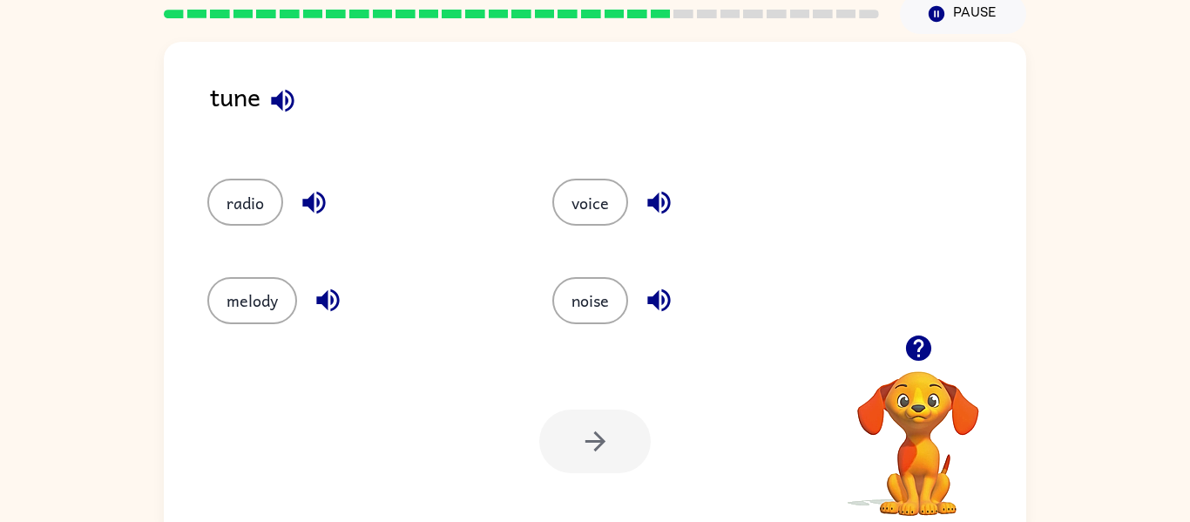
click at [269, 85] on button "button" at bounding box center [283, 100] width 44 height 44
click at [276, 290] on button "melody" at bounding box center [252, 300] width 90 height 47
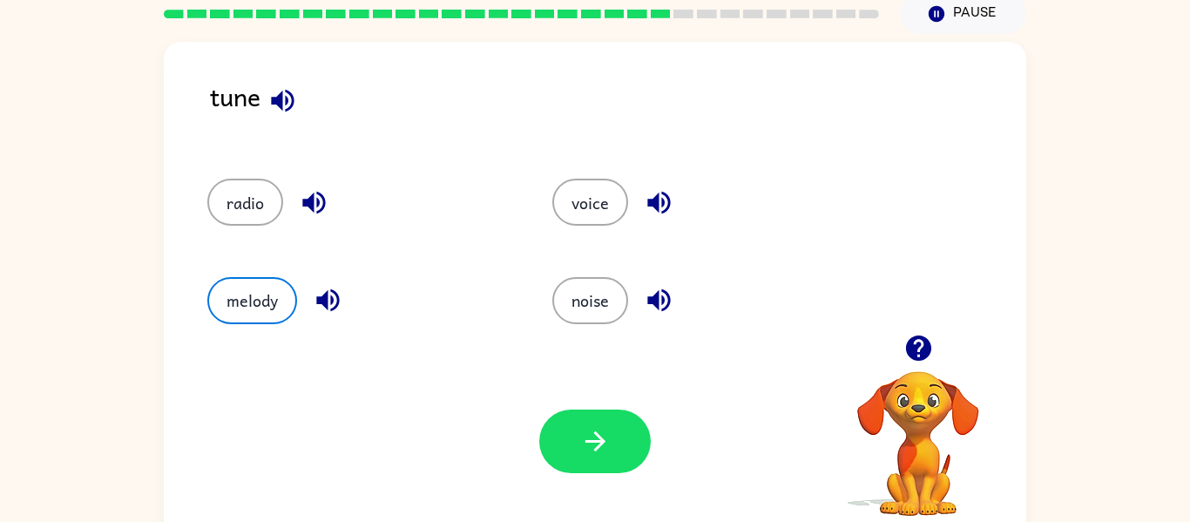
click at [619, 427] on button "button" at bounding box center [595, 441] width 112 height 64
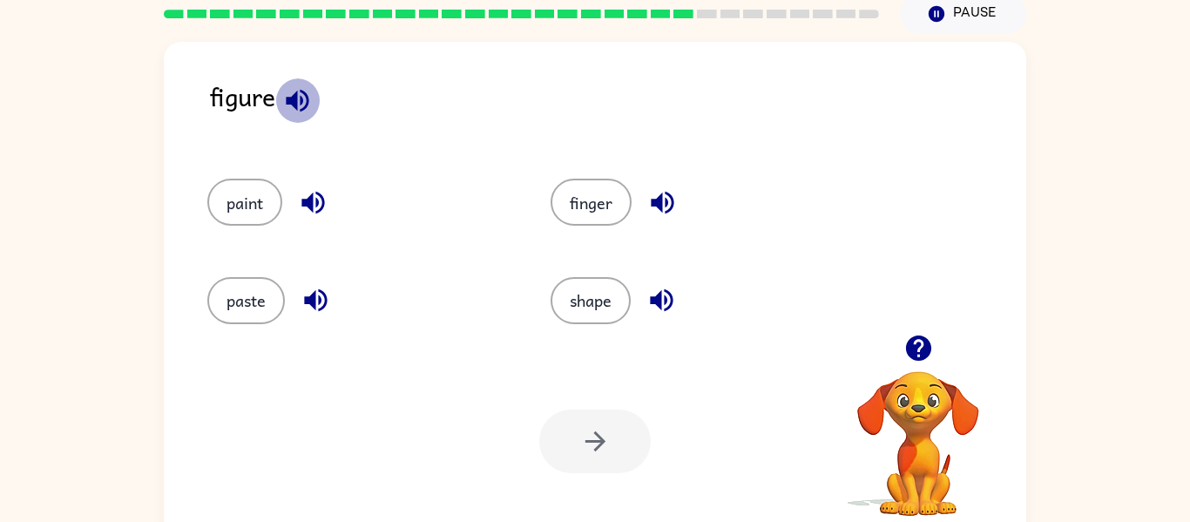
click at [301, 95] on icon "button" at bounding box center [297, 100] width 30 height 30
drag, startPoint x: 592, startPoint y: 200, endPoint x: 578, endPoint y: 248, distance: 50.2
click at [592, 203] on button "finger" at bounding box center [591, 202] width 81 height 47
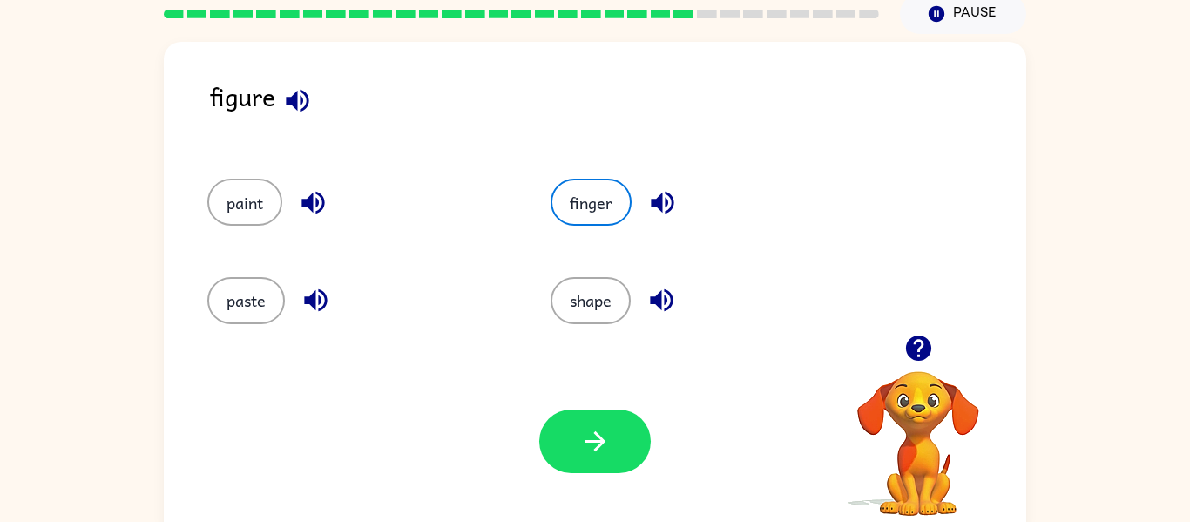
click at [659, 442] on div "Your browser must support playing .mp4 files to use Literably. Please try using…" at bounding box center [595, 441] width 863 height 196
click at [630, 443] on button "button" at bounding box center [595, 441] width 112 height 64
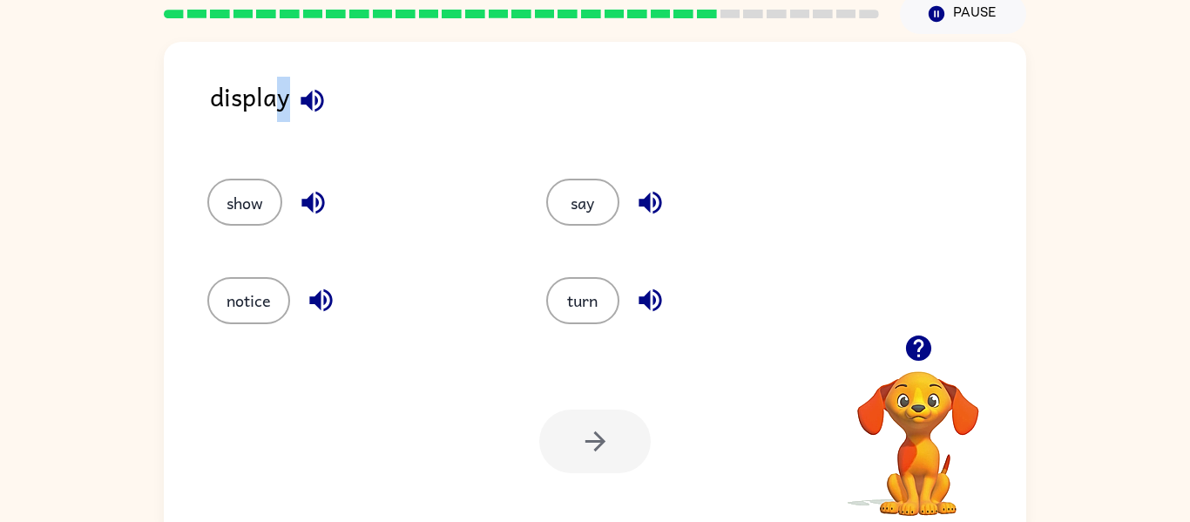
click at [284, 106] on div "display" at bounding box center [618, 110] width 816 height 67
click at [301, 107] on icon "button" at bounding box center [312, 100] width 30 height 30
click at [254, 206] on button "show" at bounding box center [244, 202] width 75 height 47
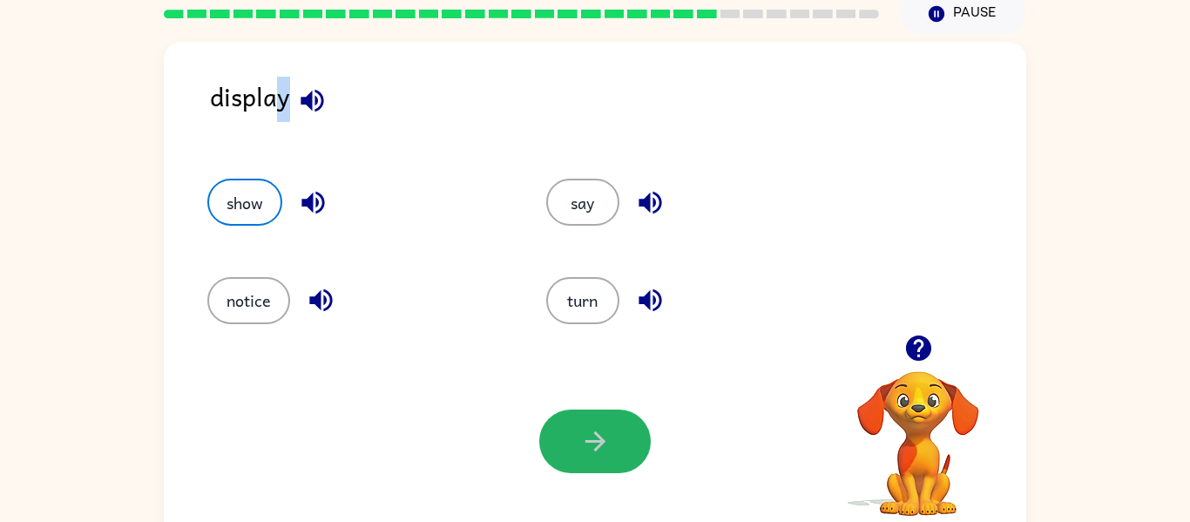
drag, startPoint x: 596, startPoint y: 454, endPoint x: 542, endPoint y: 455, distance: 54.0
click at [596, 457] on button "button" at bounding box center [595, 441] width 112 height 64
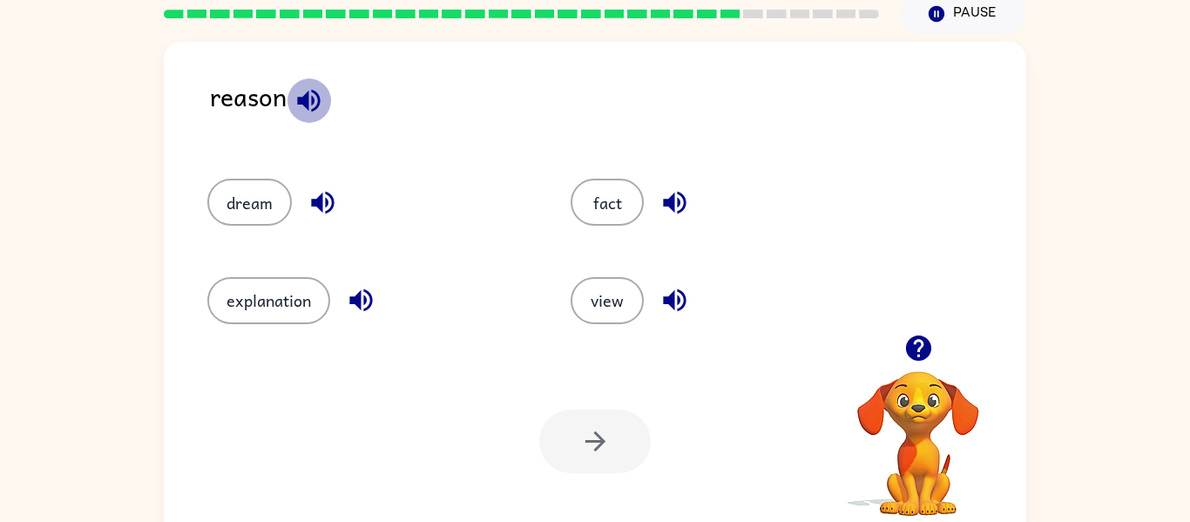
drag, startPoint x: 305, startPoint y: 104, endPoint x: 295, endPoint y: 107, distance: 10.2
click at [295, 107] on icon "button" at bounding box center [309, 100] width 30 height 30
drag, startPoint x: 303, startPoint y: 296, endPoint x: 530, endPoint y: 440, distance: 268.3
click at [305, 299] on button "explanation" at bounding box center [268, 300] width 123 height 47
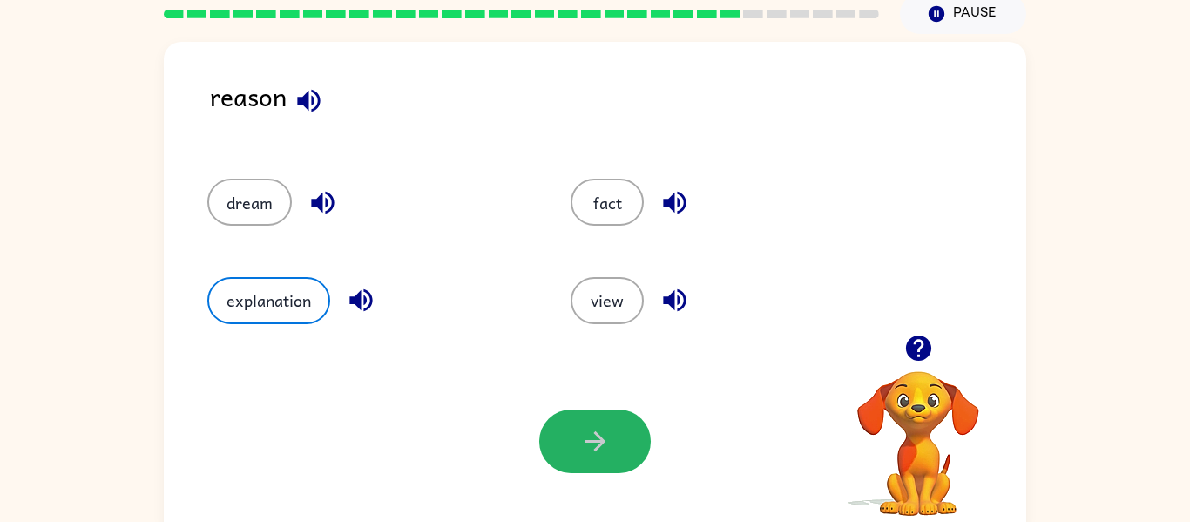
drag, startPoint x: 573, startPoint y: 464, endPoint x: 572, endPoint y: 450, distance: 14.0
click at [573, 456] on button "button" at bounding box center [595, 441] width 112 height 64
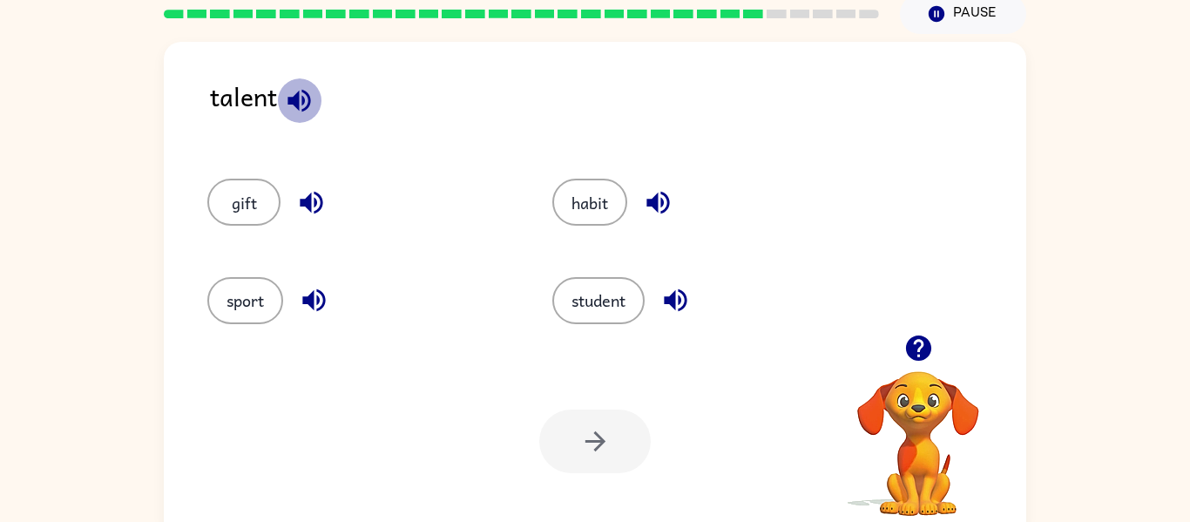
click at [303, 101] on icon "button" at bounding box center [299, 100] width 23 height 23
click at [266, 279] on button "sport" at bounding box center [245, 300] width 76 height 47
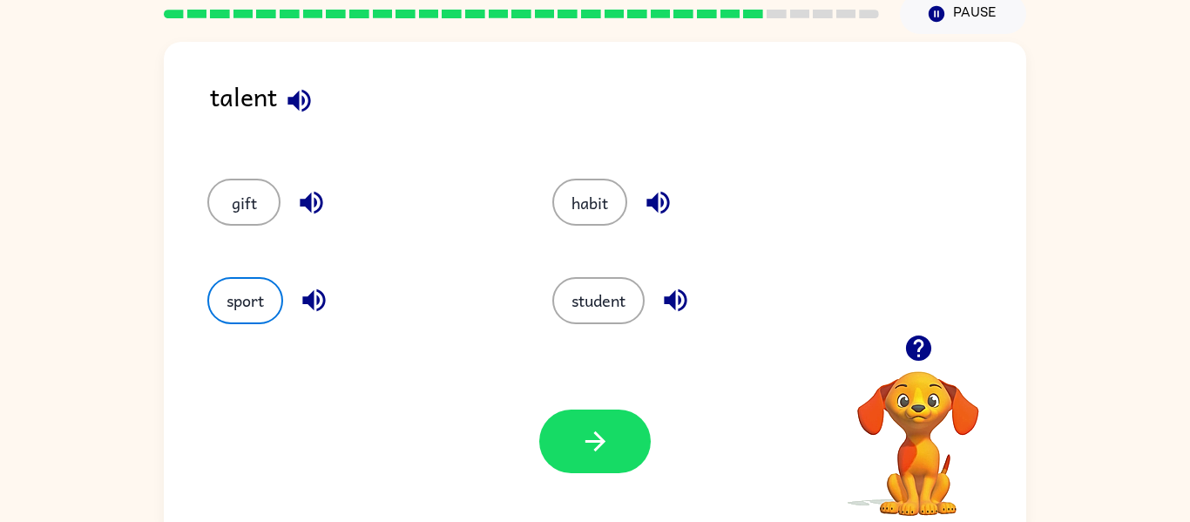
click at [592, 477] on div "Your browser must support playing .mp4 files to use Literably. Please try using…" at bounding box center [595, 441] width 863 height 196
click at [574, 457] on button "button" at bounding box center [595, 441] width 112 height 64
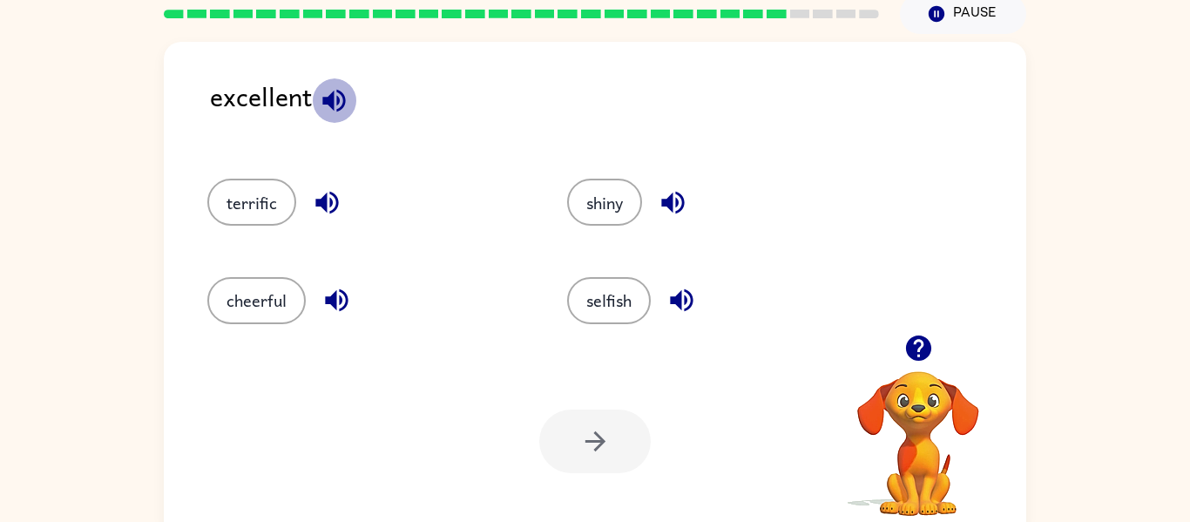
click at [328, 92] on icon "button" at bounding box center [334, 100] width 30 height 30
click at [225, 197] on button "terrific" at bounding box center [251, 202] width 89 height 47
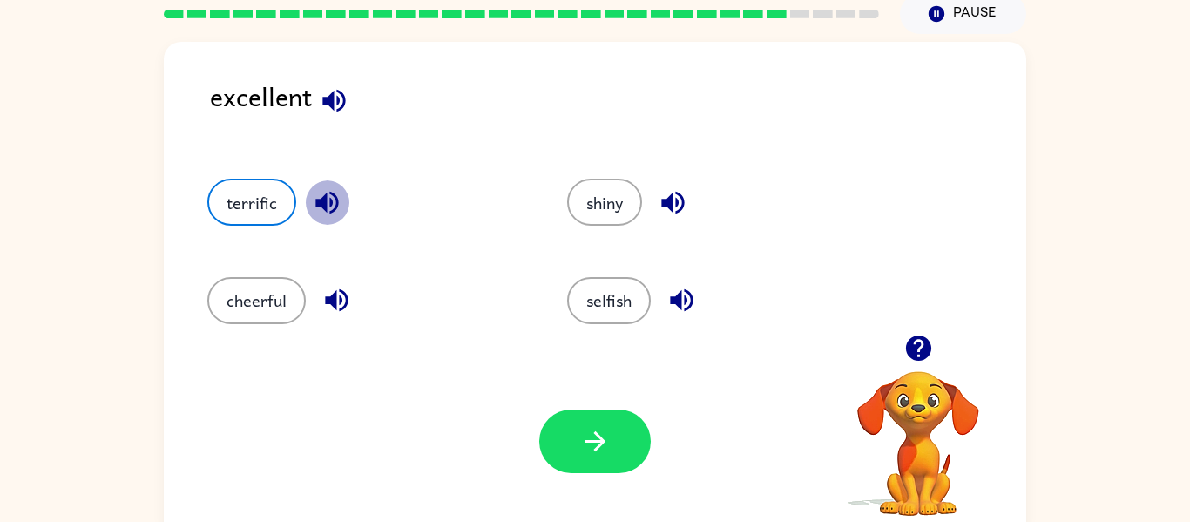
drag, startPoint x: 324, startPoint y: 200, endPoint x: 337, endPoint y: 216, distance: 20.4
click at [328, 202] on icon "button" at bounding box center [326, 203] width 23 height 23
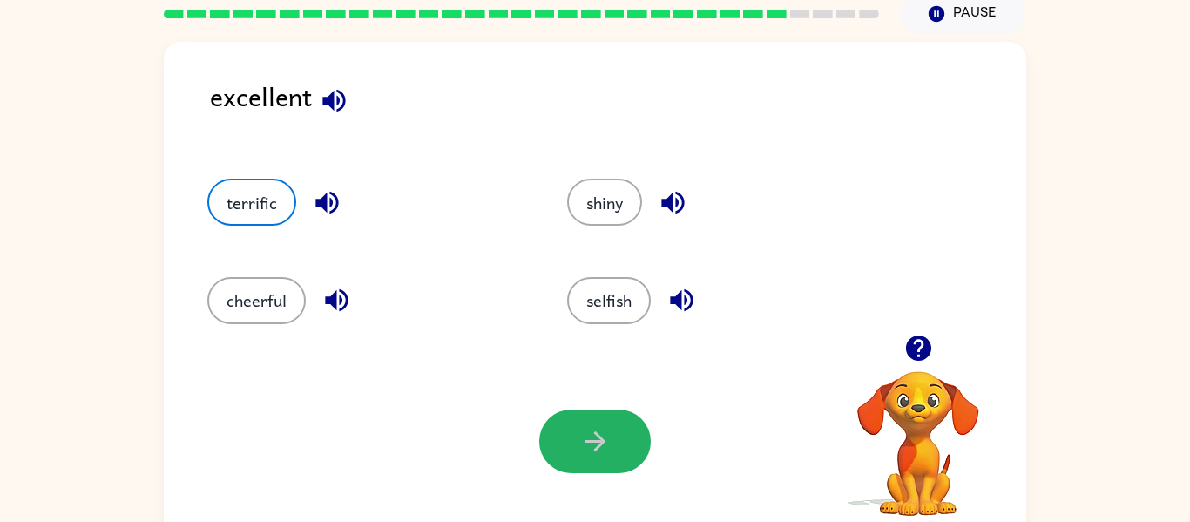
drag, startPoint x: 597, startPoint y: 451, endPoint x: 551, endPoint y: 411, distance: 61.1
click at [595, 451] on icon "button" at bounding box center [595, 441] width 30 height 30
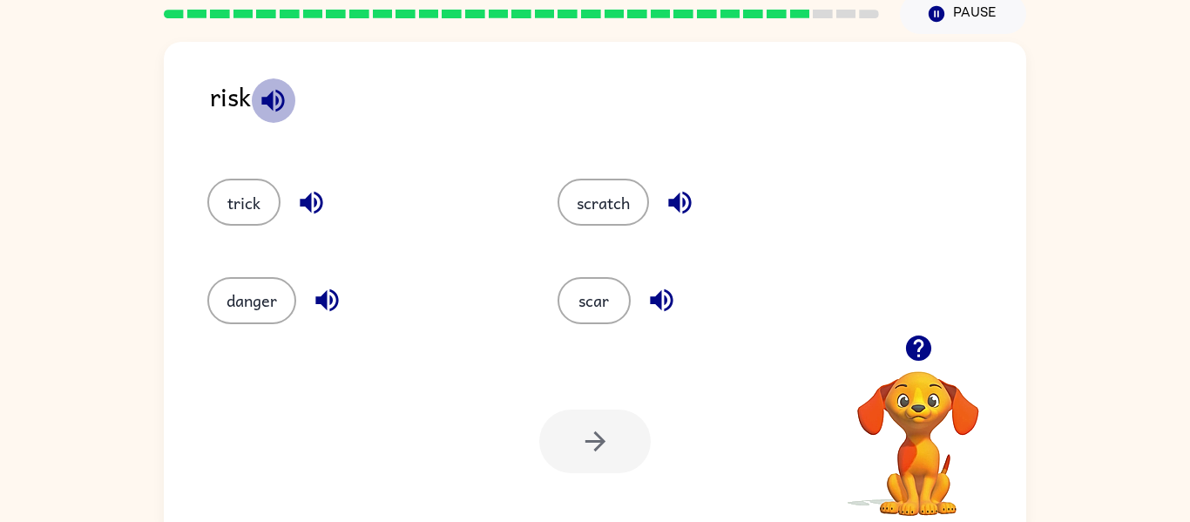
click at [267, 103] on icon "button" at bounding box center [273, 100] width 30 height 30
drag, startPoint x: 335, startPoint y: 289, endPoint x: 363, endPoint y: 340, distance: 57.7
click at [356, 332] on div "danger" at bounding box center [349, 293] width 350 height 98
click at [318, 300] on icon "button" at bounding box center [326, 300] width 23 height 23
drag, startPoint x: 272, startPoint y: 296, endPoint x: 378, endPoint y: 367, distance: 127.6
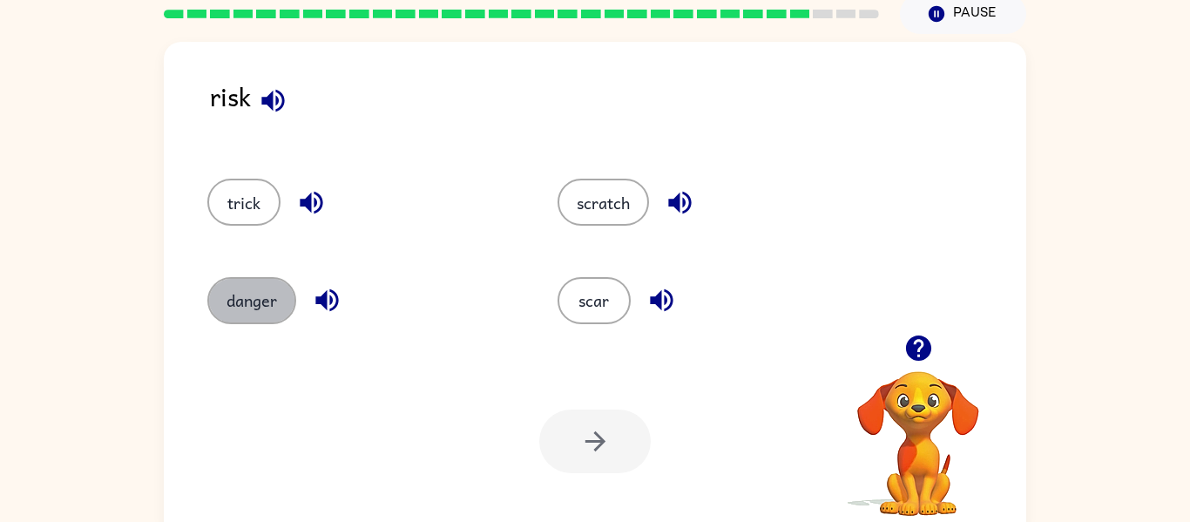
click at [308, 327] on div "danger" at bounding box center [349, 293] width 350 height 98
click at [237, 302] on button "danger" at bounding box center [251, 300] width 89 height 47
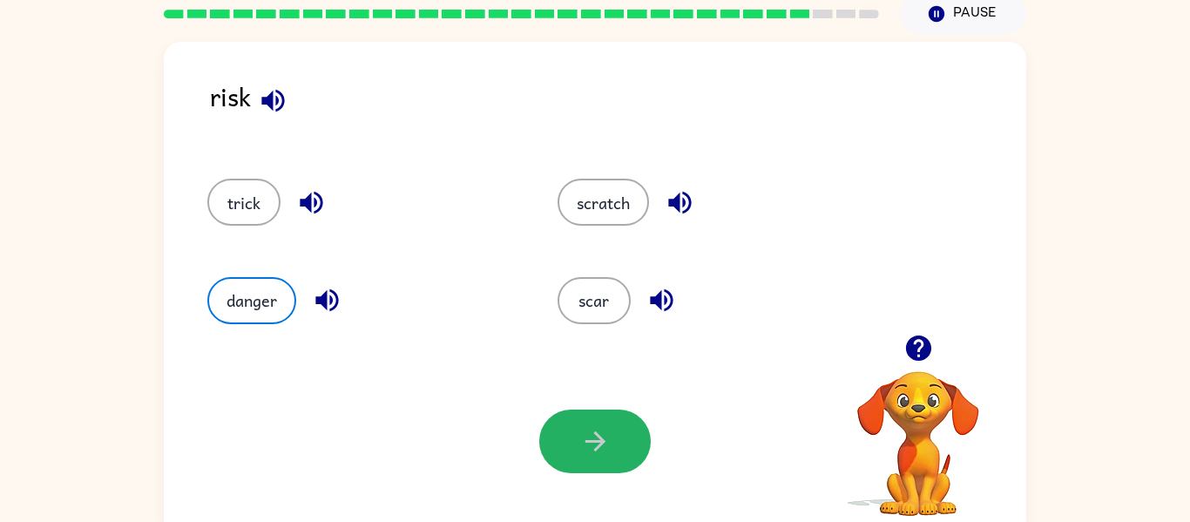
drag, startPoint x: 634, startPoint y: 431, endPoint x: 613, endPoint y: 408, distance: 31.5
click at [616, 409] on button "button" at bounding box center [595, 441] width 112 height 64
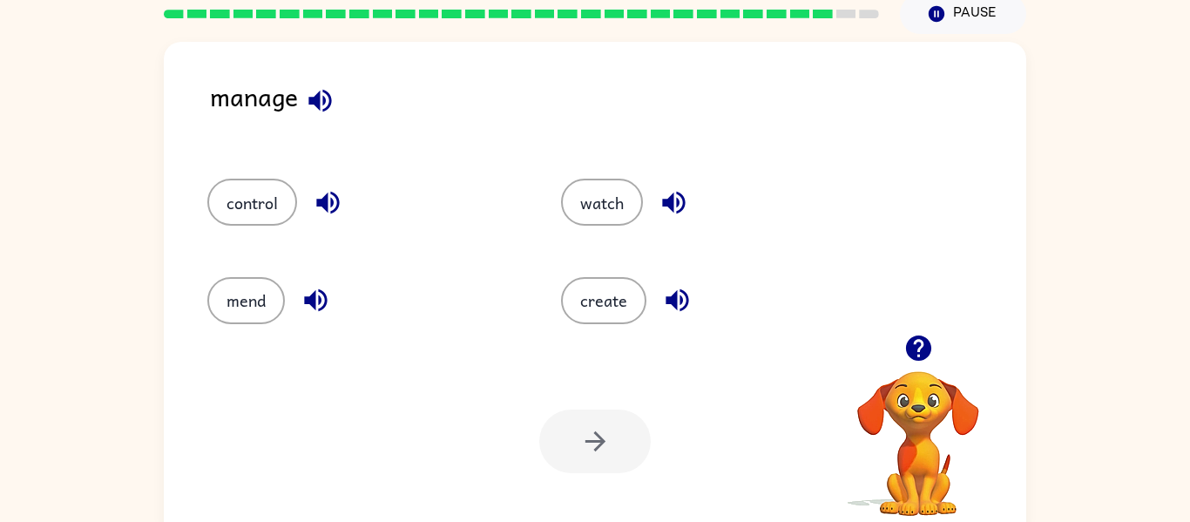
click at [311, 83] on button "button" at bounding box center [320, 100] width 44 height 44
click at [331, 181] on button "button" at bounding box center [328, 202] width 44 height 44
drag, startPoint x: 266, startPoint y: 213, endPoint x: 381, endPoint y: 316, distance: 154.3
click at [266, 210] on button "control" at bounding box center [252, 202] width 90 height 47
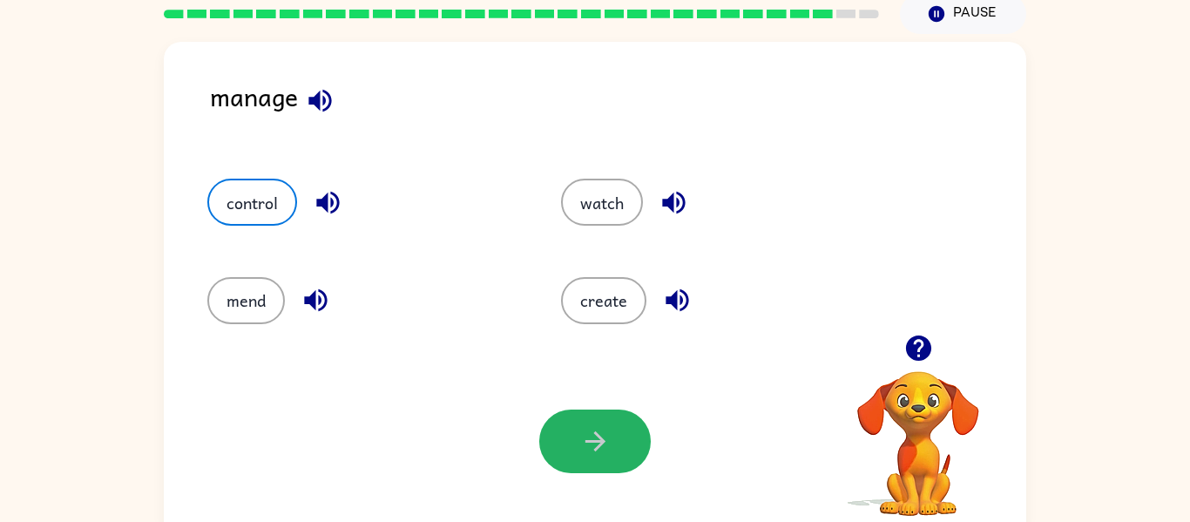
drag, startPoint x: 581, startPoint y: 438, endPoint x: 566, endPoint y: 422, distance: 22.2
click at [577, 437] on button "button" at bounding box center [595, 441] width 112 height 64
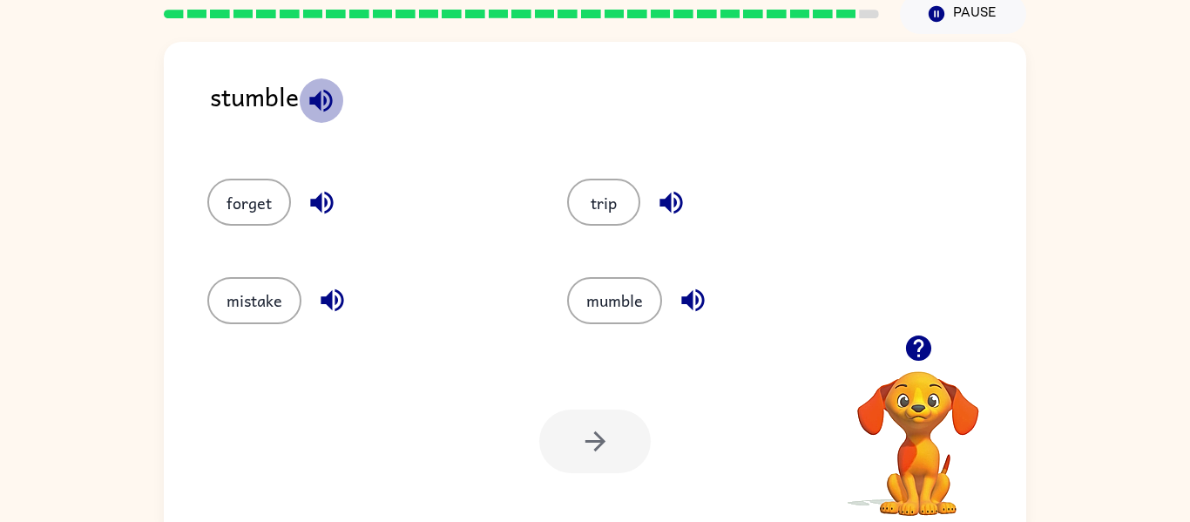
click at [322, 99] on icon "button" at bounding box center [321, 100] width 30 height 30
drag, startPoint x: 640, startPoint y: 294, endPoint x: 633, endPoint y: 318, distance: 24.3
click at [634, 310] on button "mumble" at bounding box center [614, 300] width 95 height 47
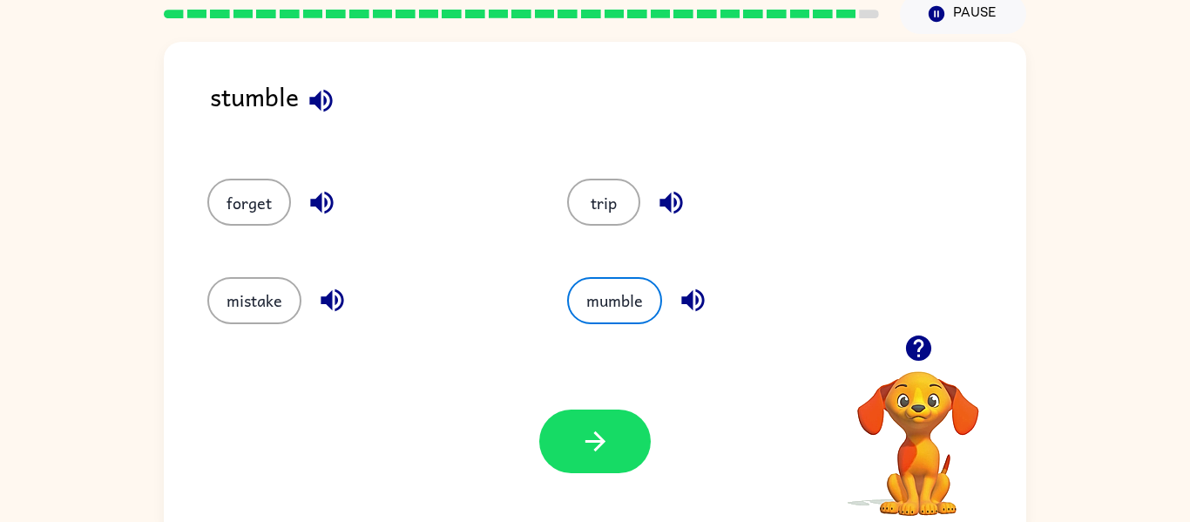
drag, startPoint x: 691, startPoint y: 301, endPoint x: 610, endPoint y: 376, distance: 110.4
click at [613, 366] on div "stumble forget trip mistake mumble Your browser must support playing .mp4 files…" at bounding box center [595, 290] width 863 height 497
drag, startPoint x: 692, startPoint y: 295, endPoint x: 681, endPoint y: 305, distance: 14.2
click at [690, 295] on icon "button" at bounding box center [693, 300] width 30 height 30
click at [548, 428] on button "button" at bounding box center [595, 441] width 112 height 64
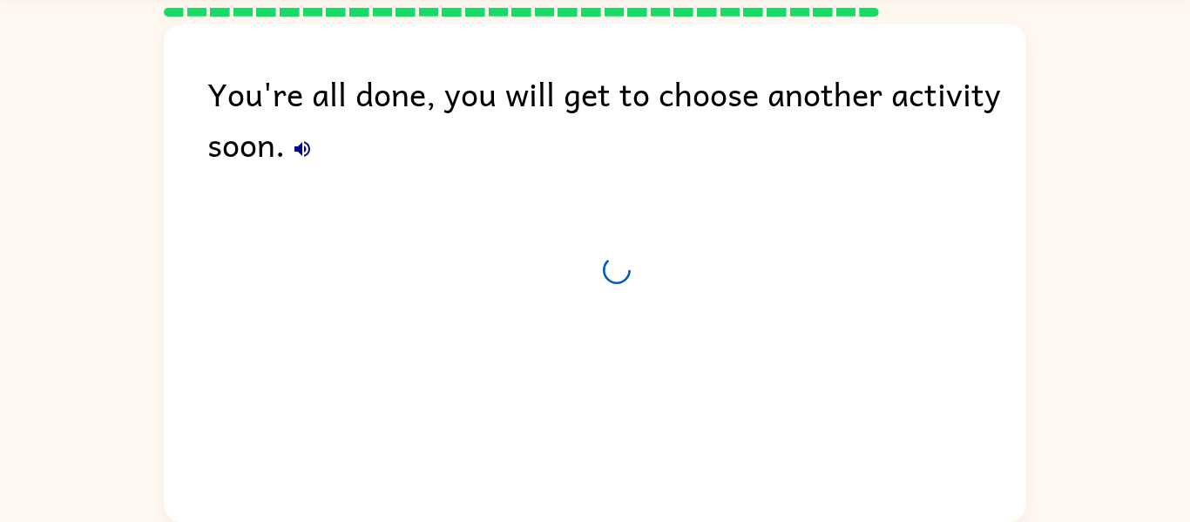
scroll to position [58, 0]
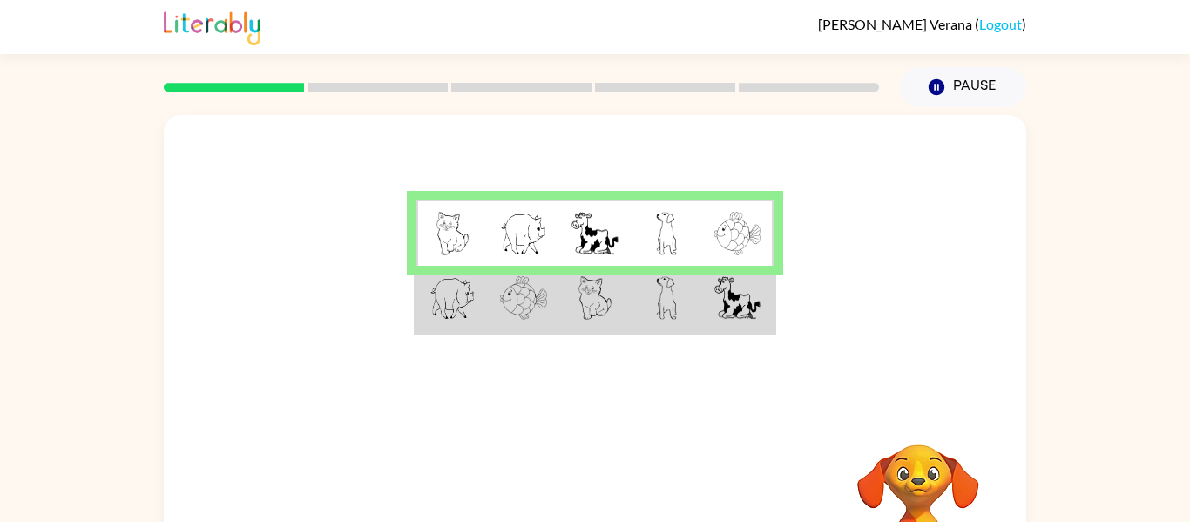
click at [603, 322] on td at bounding box center [594, 299] width 71 height 67
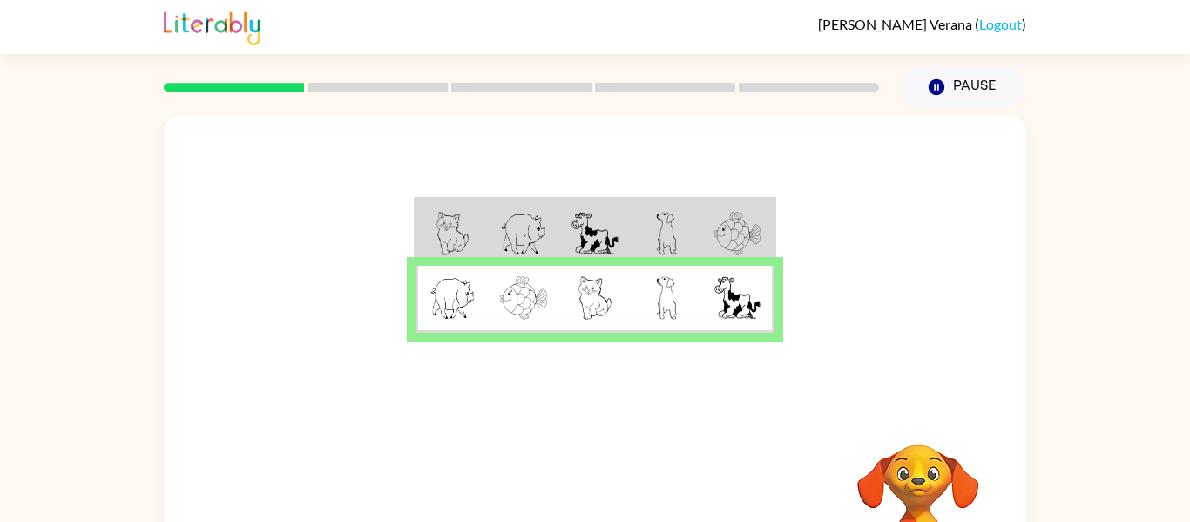
click at [633, 274] on td at bounding box center [666, 299] width 71 height 67
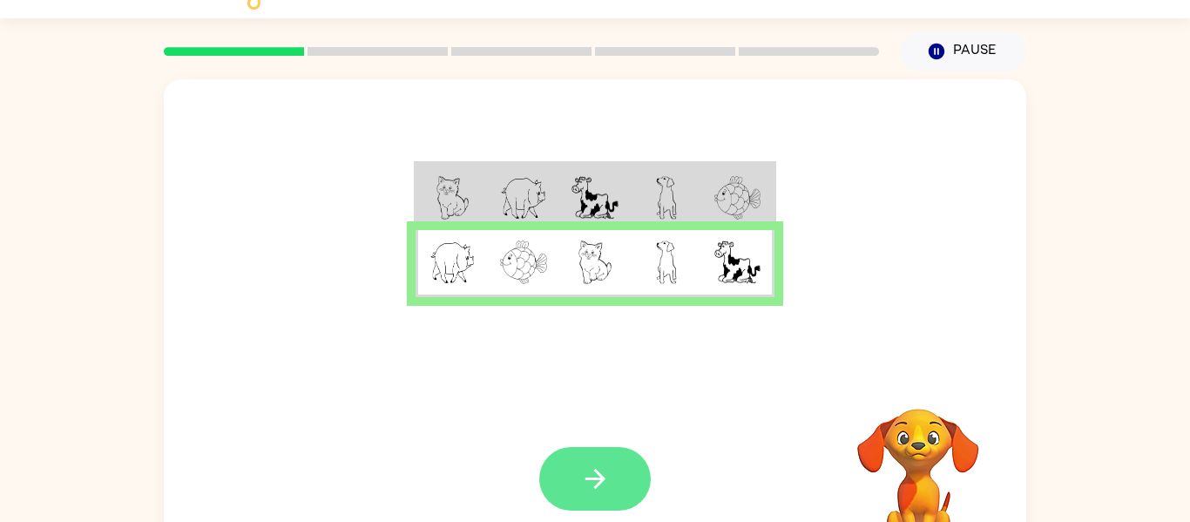
scroll to position [37, 0]
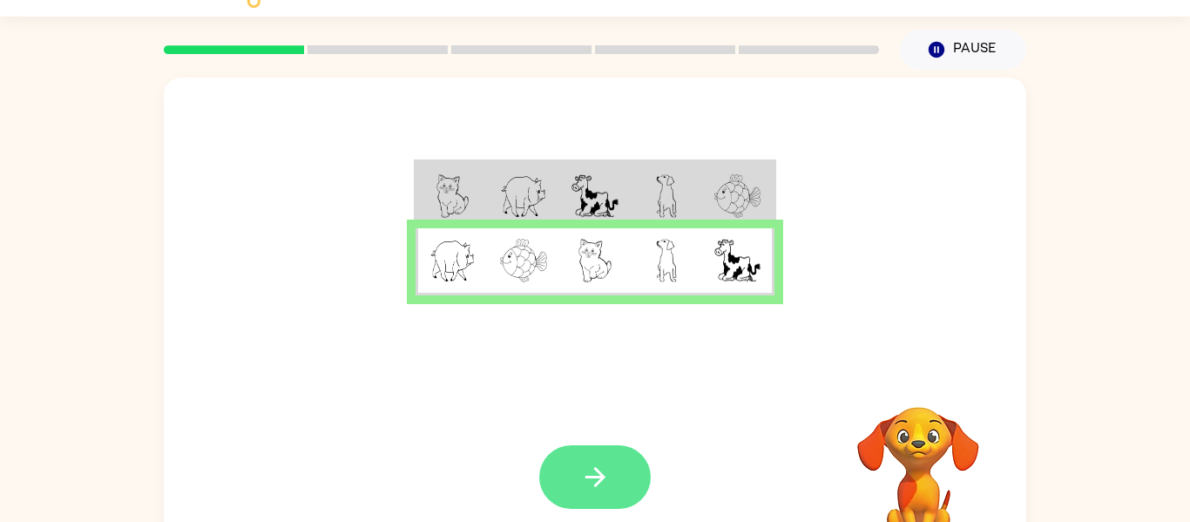
click at [612, 481] on button "button" at bounding box center [595, 477] width 112 height 64
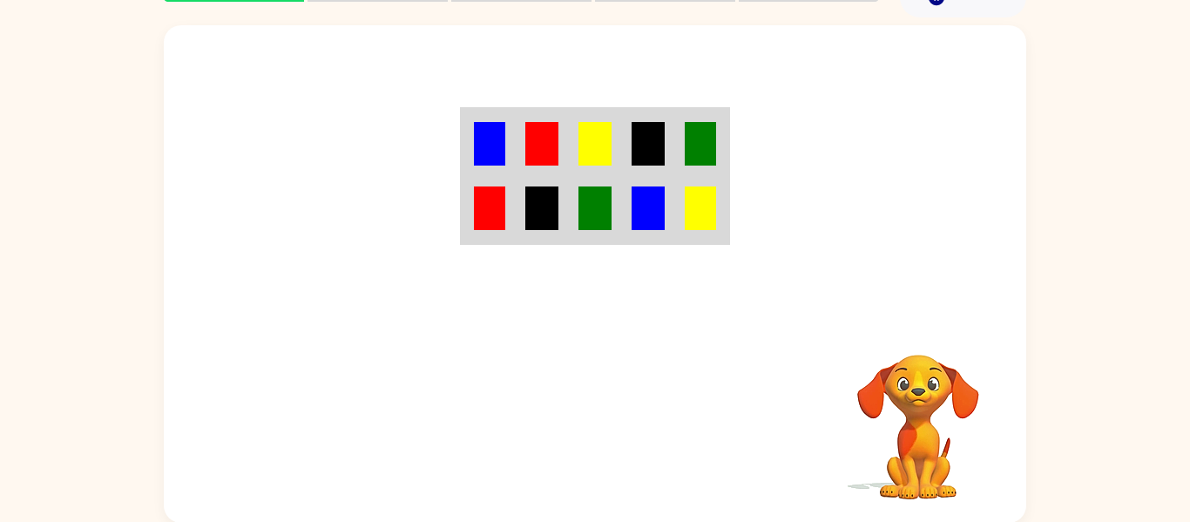
scroll to position [91, 0]
click at [928, 443] on video "Your browser must support playing .mp4 files to use Literably. Please try using…" at bounding box center [918, 414] width 174 height 174
click at [893, 363] on video "Your browser must support playing .mp4 files to use Literably. Please try using…" at bounding box center [918, 414] width 174 height 174
click at [902, 366] on video "Your browser must support playing .mp4 files to use Literably. Please try using…" at bounding box center [918, 414] width 174 height 174
click at [949, 410] on video "Your browser must support playing .mp4 files to use Literably. Please try using…" at bounding box center [918, 414] width 174 height 174
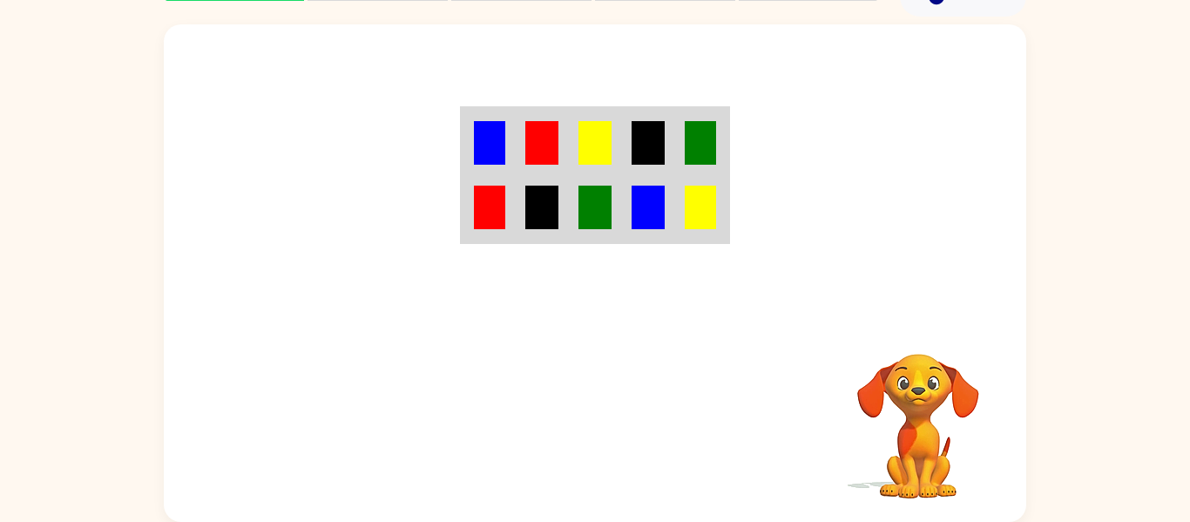
drag, startPoint x: 920, startPoint y: 374, endPoint x: 930, endPoint y: 379, distance: 10.9
click at [920, 379] on video "Your browser must support playing .mp4 files to use Literably. Please try using…" at bounding box center [918, 414] width 174 height 174
drag, startPoint x: 934, startPoint y: 353, endPoint x: 947, endPoint y: 427, distance: 75.2
click at [939, 429] on video "Your browser must support playing .mp4 files to use Literably. Please try using…" at bounding box center [918, 414] width 174 height 174
click at [876, 379] on video "Your browser must support playing .mp4 files to use Literably. Please try using…" at bounding box center [918, 414] width 174 height 174
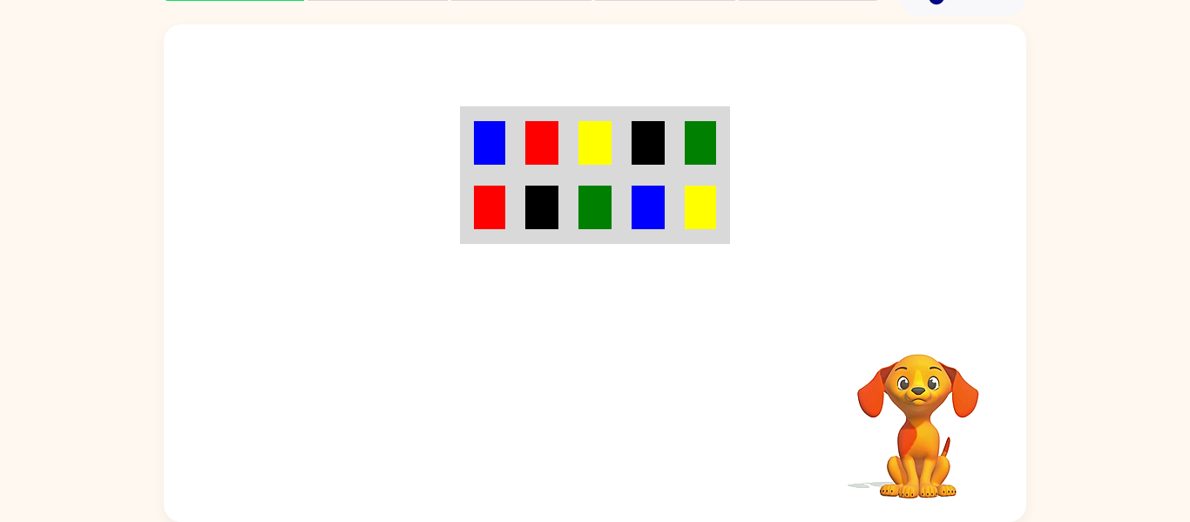
drag, startPoint x: 895, startPoint y: 409, endPoint x: 761, endPoint y: 345, distance: 148.9
click at [761, 345] on div "Your browser must support playing .mp4 files to use Literably. Please try using…" at bounding box center [595, 424] width 863 height 196
drag, startPoint x: 890, startPoint y: 350, endPoint x: 951, endPoint y: 396, distance: 76.0
click at [951, 396] on video "Your browser must support playing .mp4 files to use Literably. Please try using…" at bounding box center [918, 414] width 174 height 174
drag, startPoint x: 924, startPoint y: 417, endPoint x: 896, endPoint y: 427, distance: 29.5
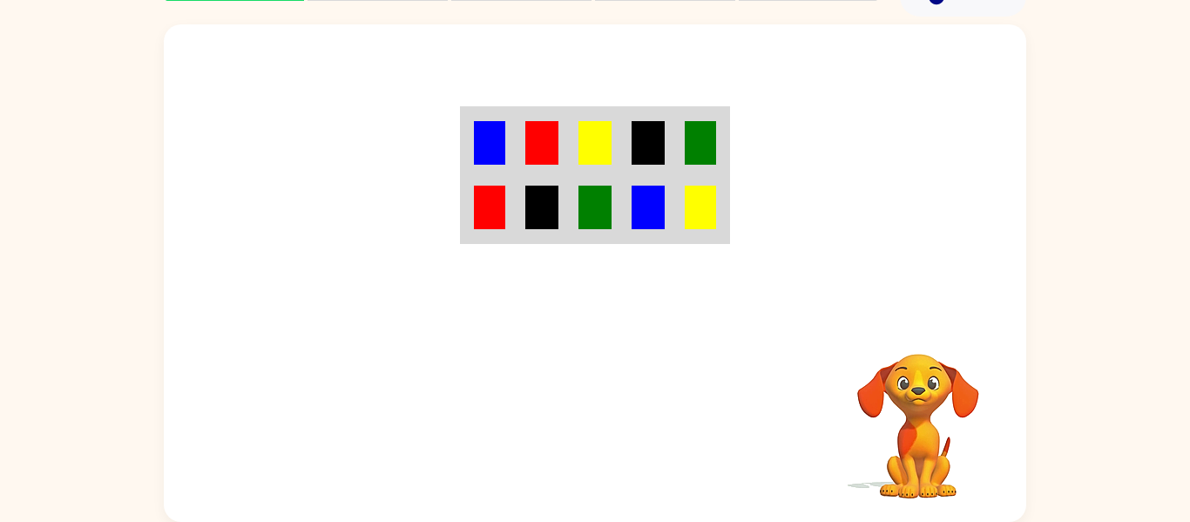
click at [896, 427] on video "Your browser must support playing .mp4 files to use Literably. Please try using…" at bounding box center [918, 414] width 174 height 174
drag, startPoint x: 913, startPoint y: 399, endPoint x: 921, endPoint y: 405, distance: 9.9
click at [913, 402] on video "Your browser must support playing .mp4 files to use Literably. Please try using…" at bounding box center [918, 414] width 174 height 174
click at [923, 406] on video "Your browser must support playing .mp4 files to use Literably. Please try using…" at bounding box center [918, 414] width 174 height 174
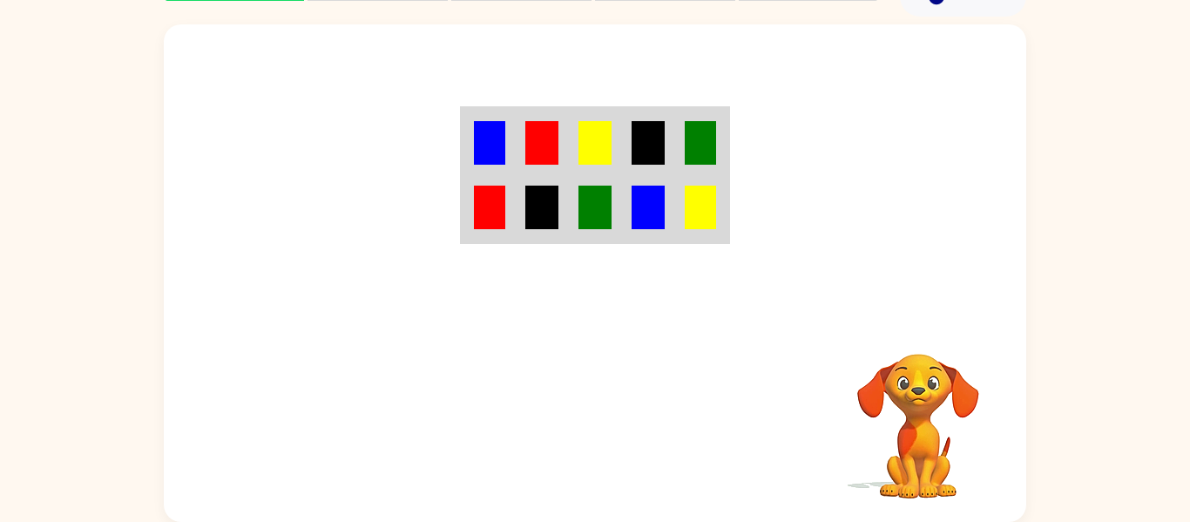
click at [923, 406] on video "Your browser must support playing .mp4 files to use Literably. Please try using…" at bounding box center [918, 414] width 174 height 174
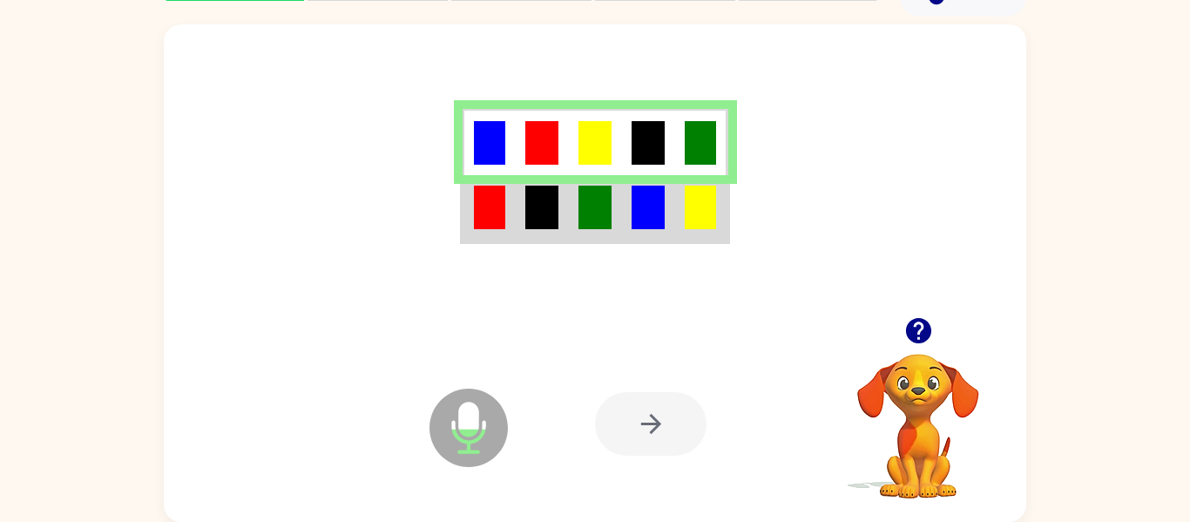
click at [619, 209] on td at bounding box center [595, 208] width 53 height 67
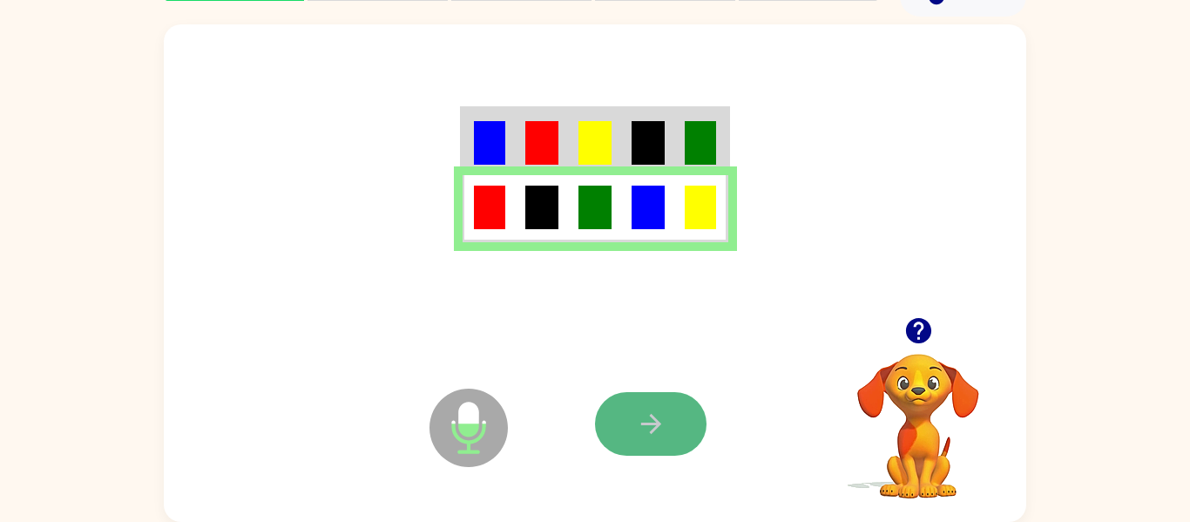
click at [667, 410] on button "button" at bounding box center [651, 424] width 112 height 64
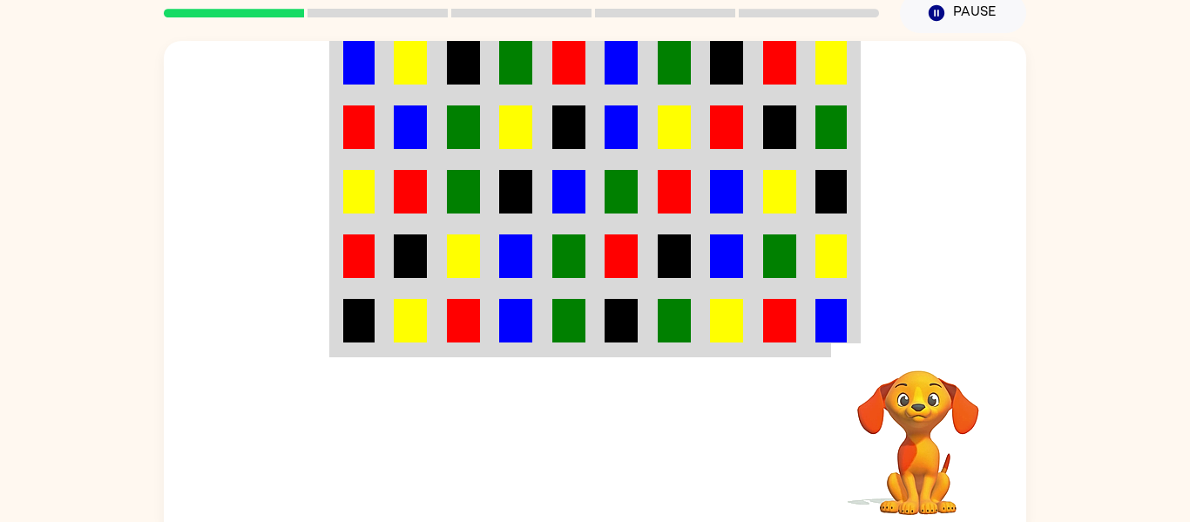
scroll to position [72, 0]
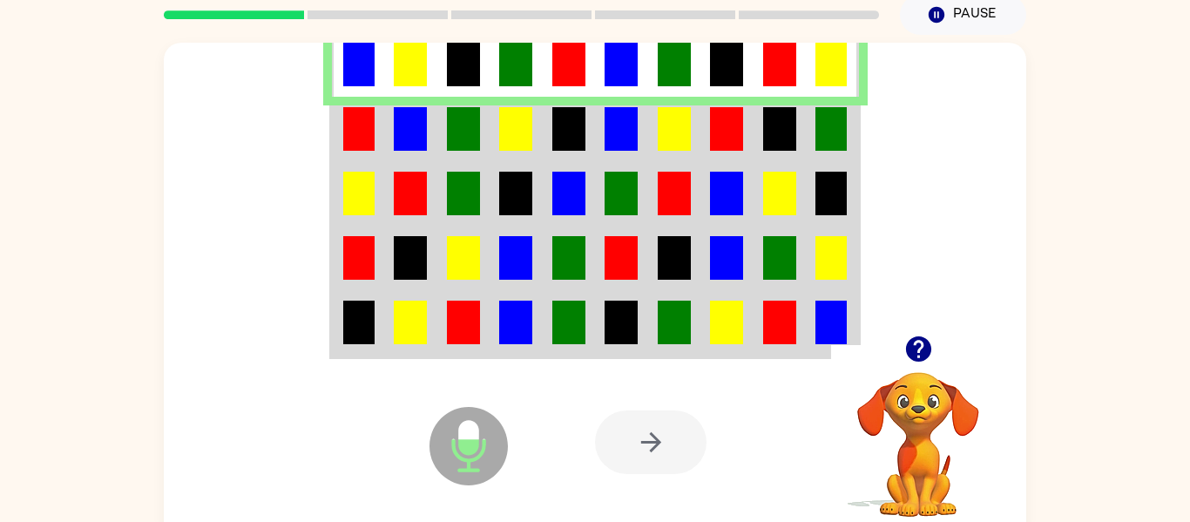
click at [605, 134] on img at bounding box center [621, 129] width 33 height 44
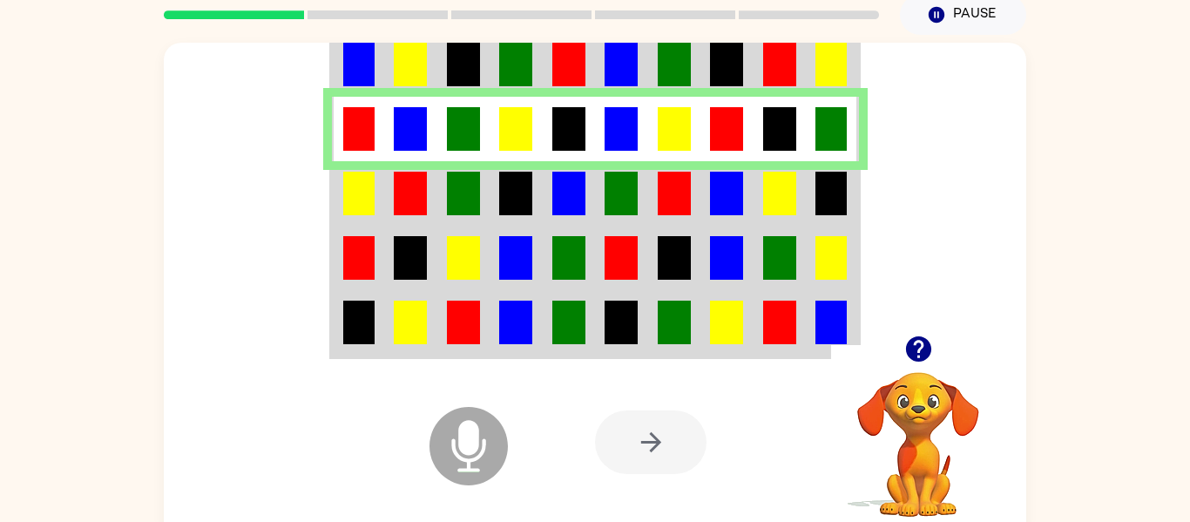
click at [635, 191] on img at bounding box center [621, 194] width 33 height 44
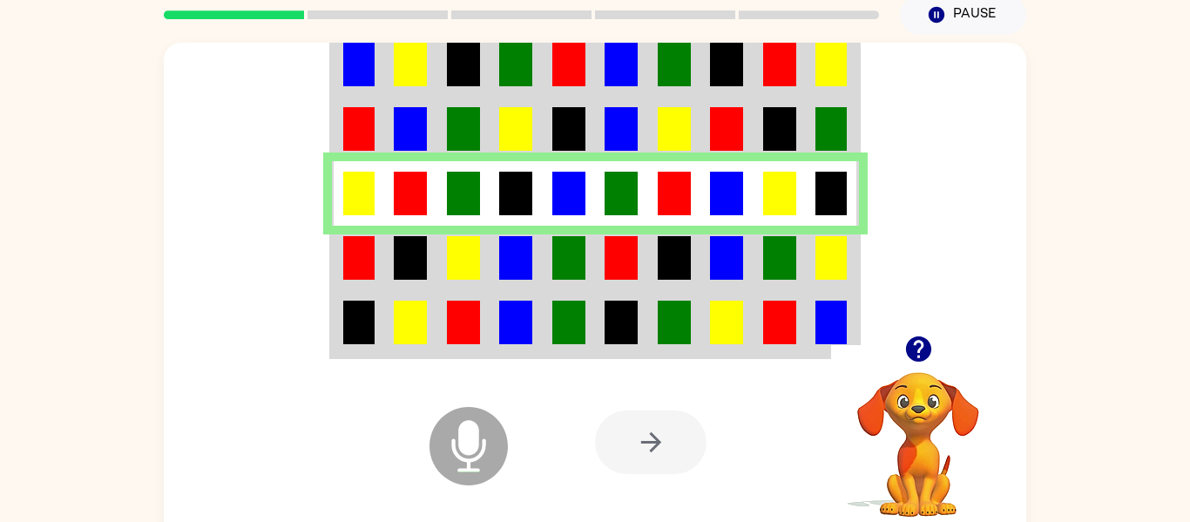
click at [788, 271] on img at bounding box center [779, 258] width 33 height 44
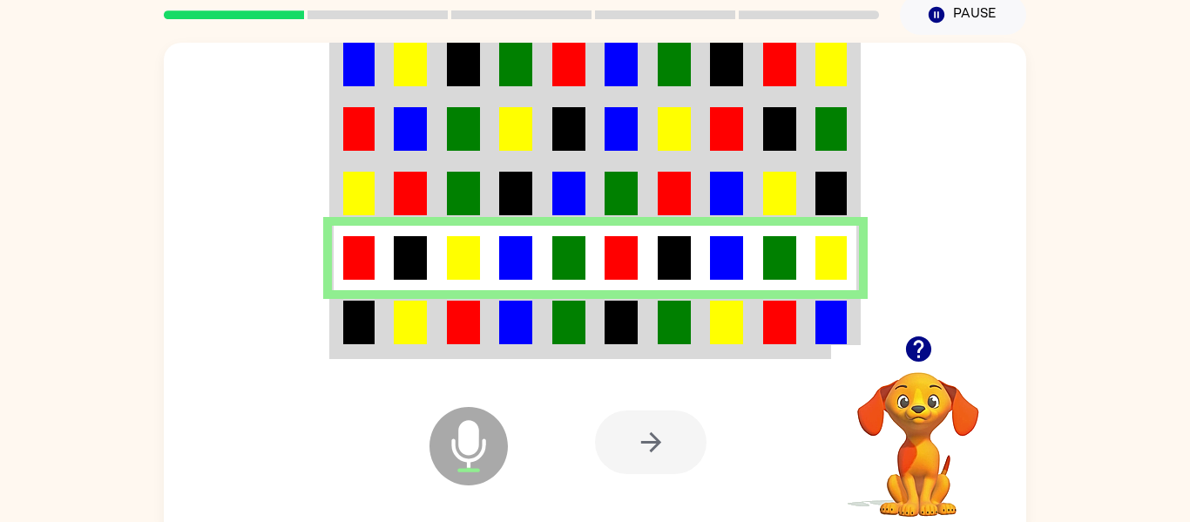
click at [724, 312] on img at bounding box center [726, 323] width 33 height 44
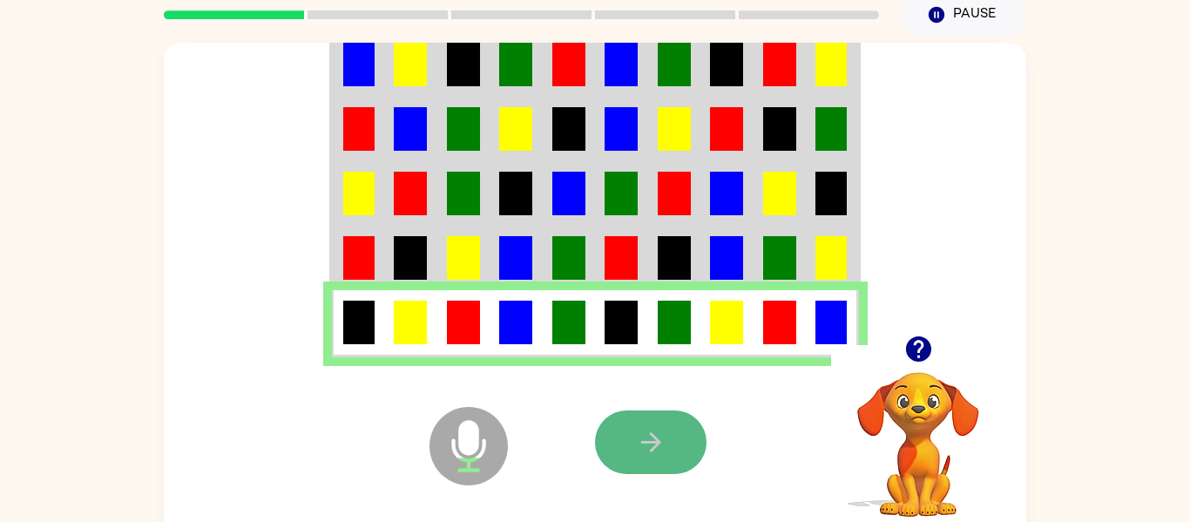
click at [626, 440] on button "button" at bounding box center [651, 442] width 112 height 64
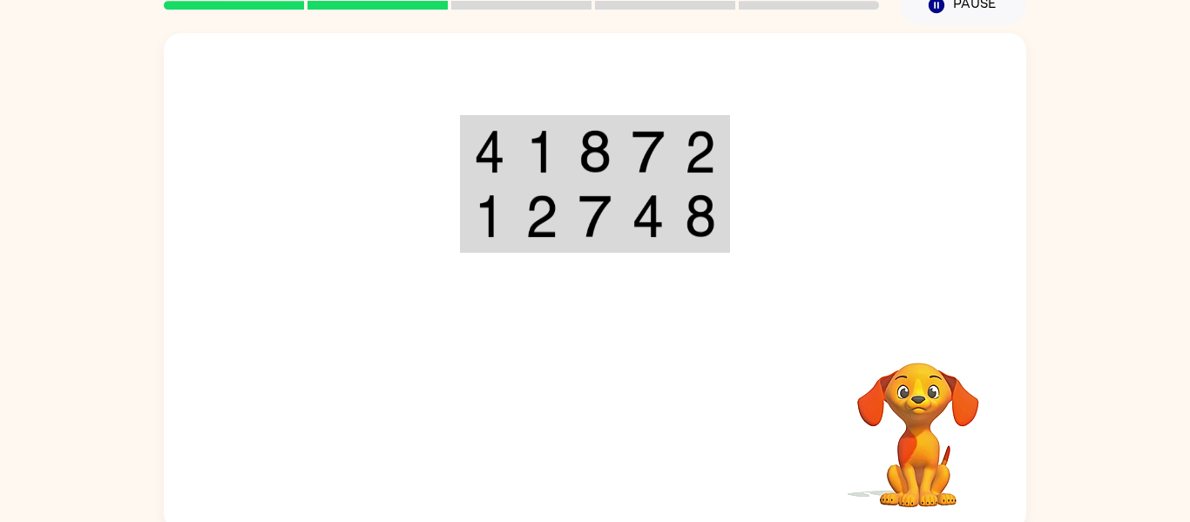
scroll to position [91, 0]
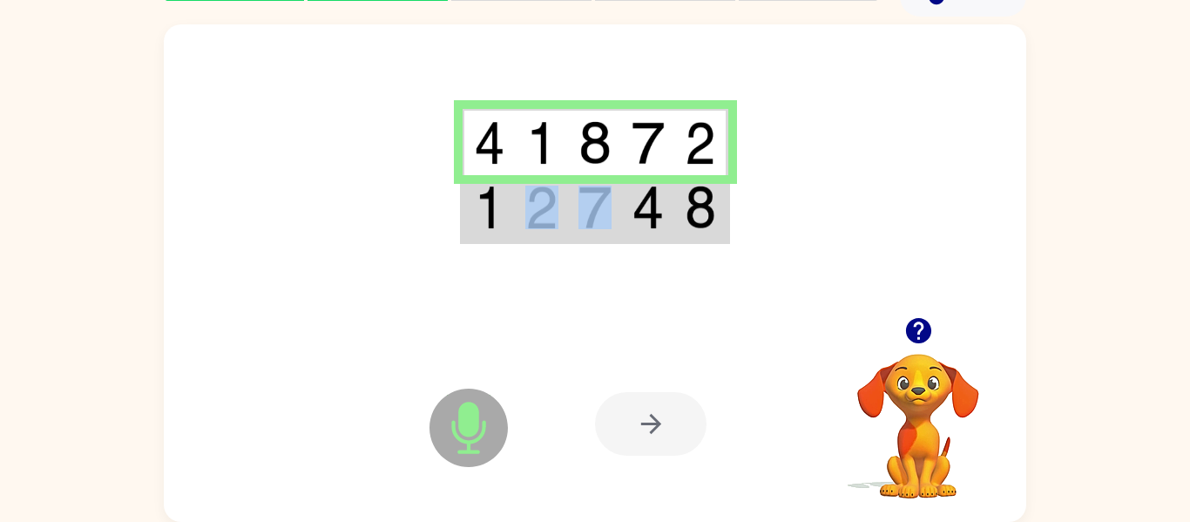
drag, startPoint x: 577, startPoint y: 234, endPoint x: 562, endPoint y: 228, distance: 16.0
click at [562, 228] on tr at bounding box center [596, 208] width 266 height 67
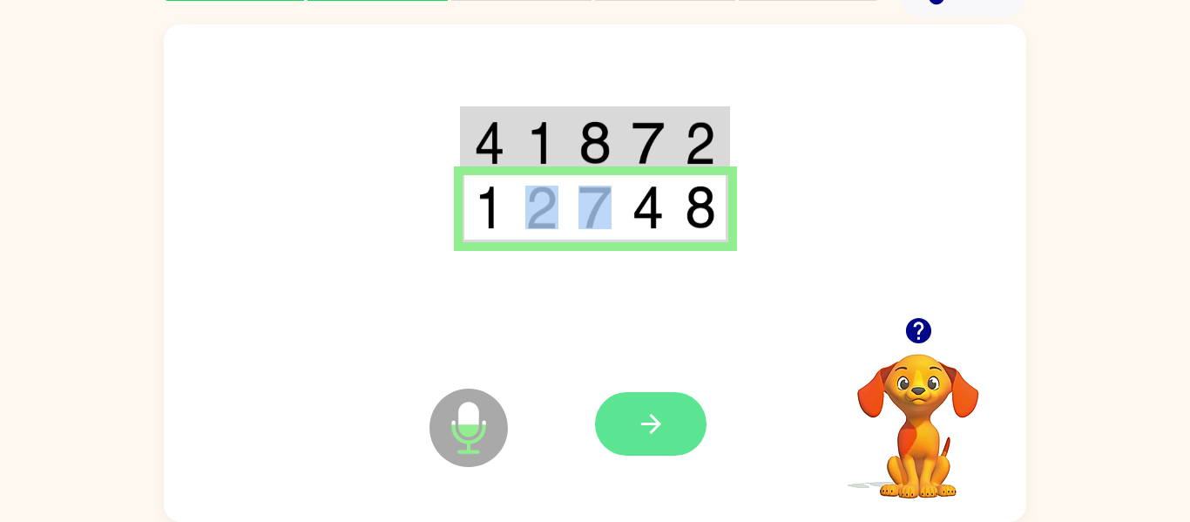
click at [683, 431] on button "button" at bounding box center [651, 424] width 112 height 64
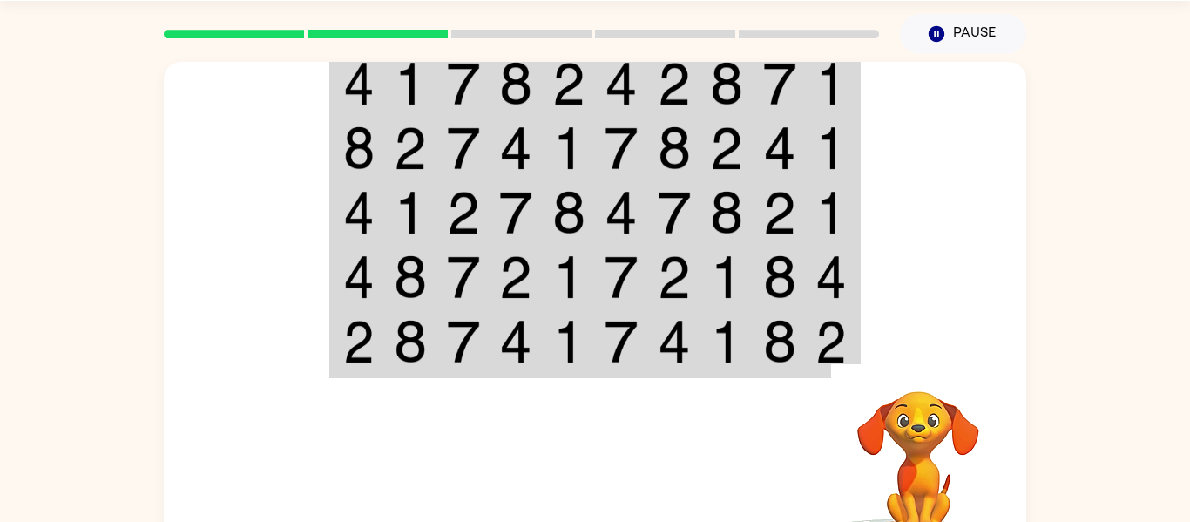
scroll to position [37, 0]
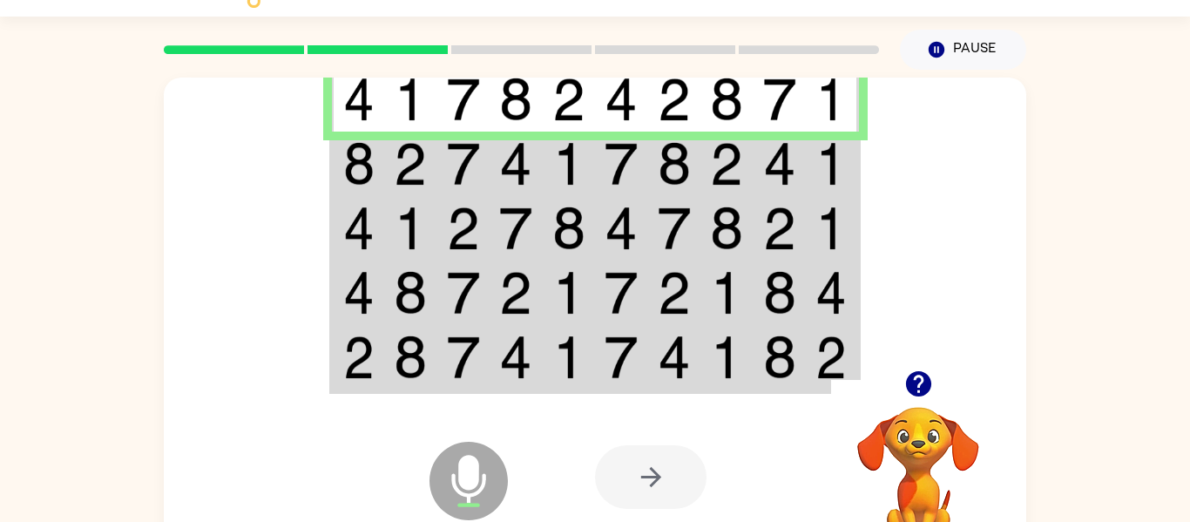
click at [700, 150] on td at bounding box center [726, 164] width 53 height 64
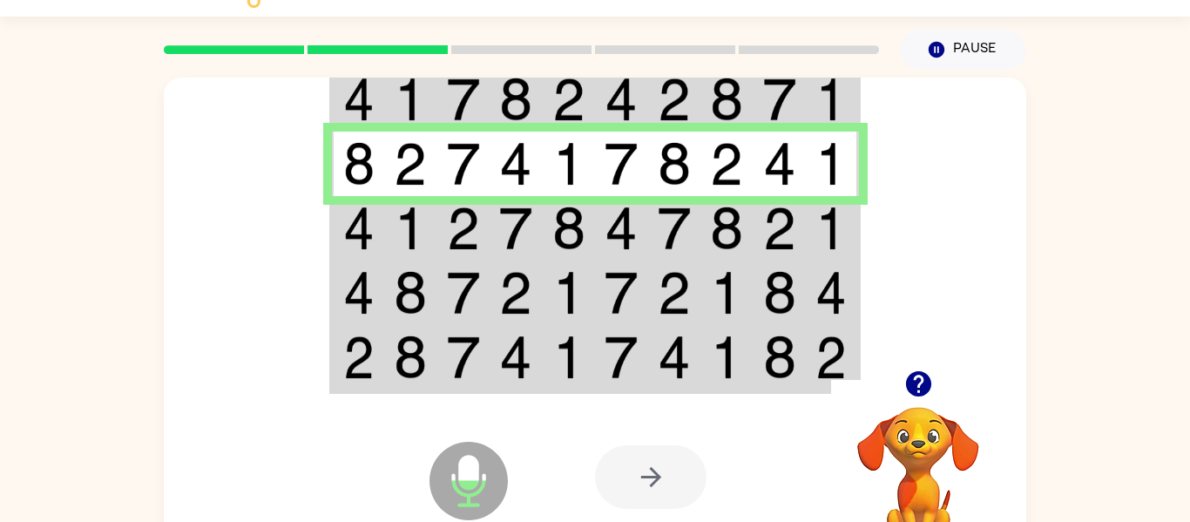
click at [800, 228] on td at bounding box center [780, 228] width 53 height 64
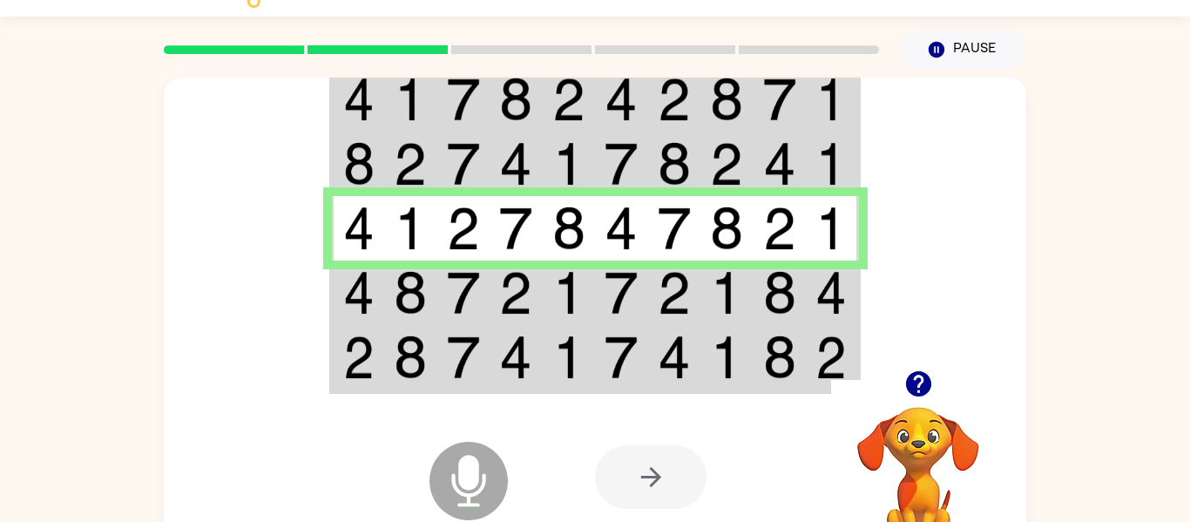
click at [810, 279] on td at bounding box center [832, 293] width 53 height 64
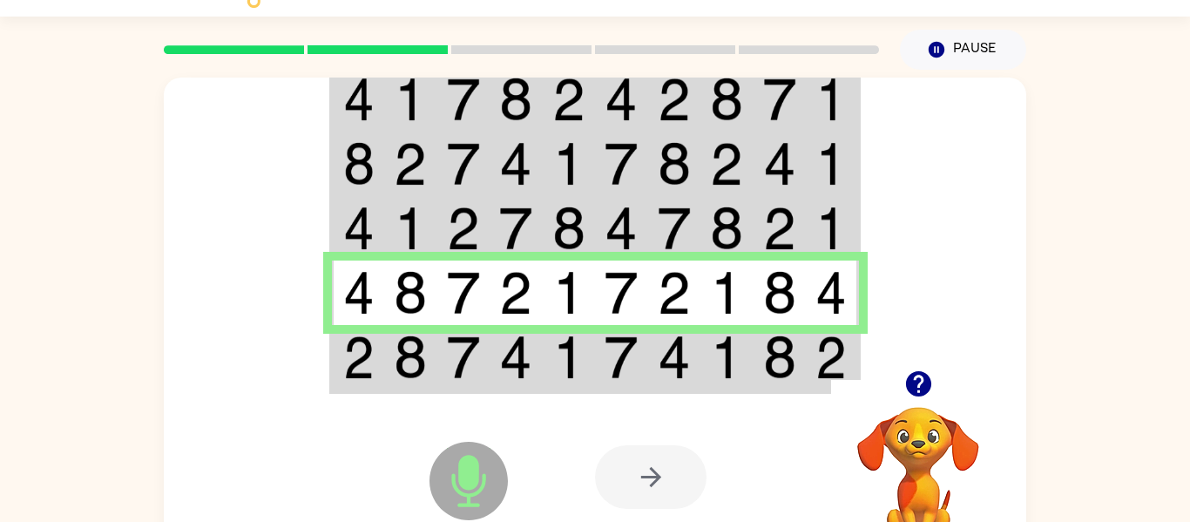
click at [795, 355] on img at bounding box center [779, 357] width 33 height 44
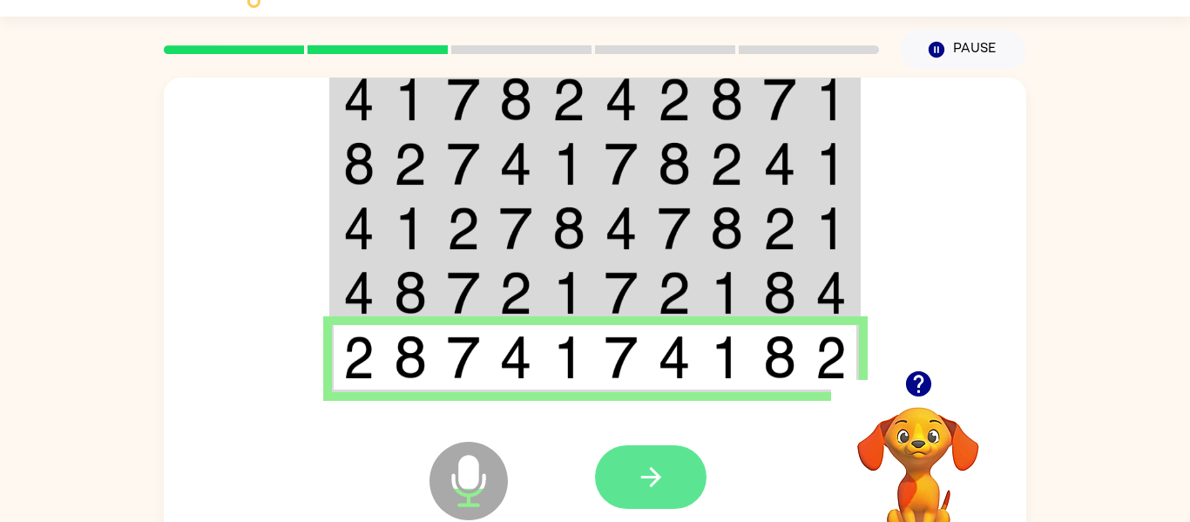
click at [668, 481] on button "button" at bounding box center [651, 477] width 112 height 64
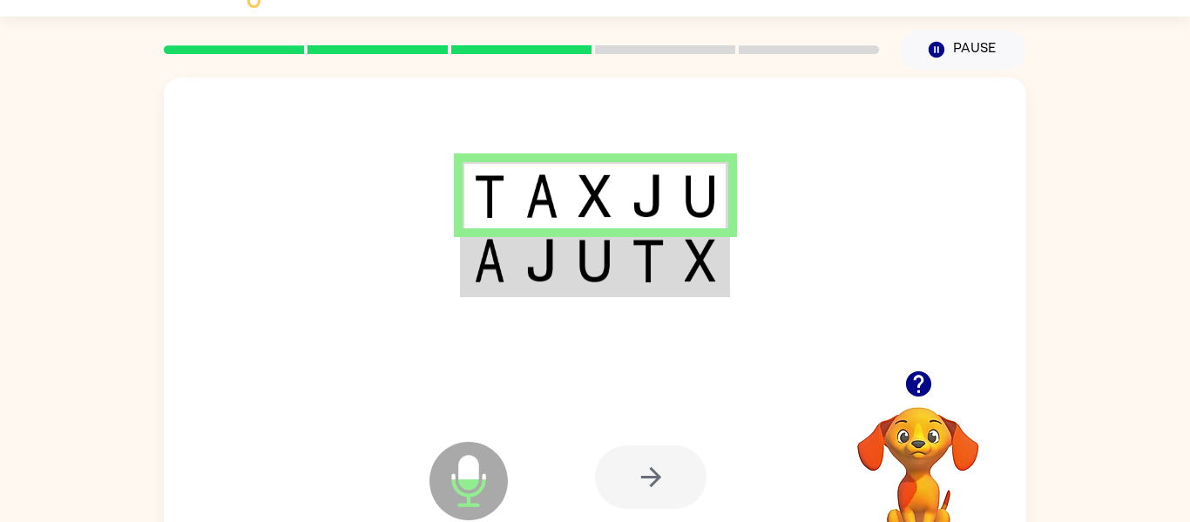
click at [617, 264] on td at bounding box center [595, 261] width 53 height 67
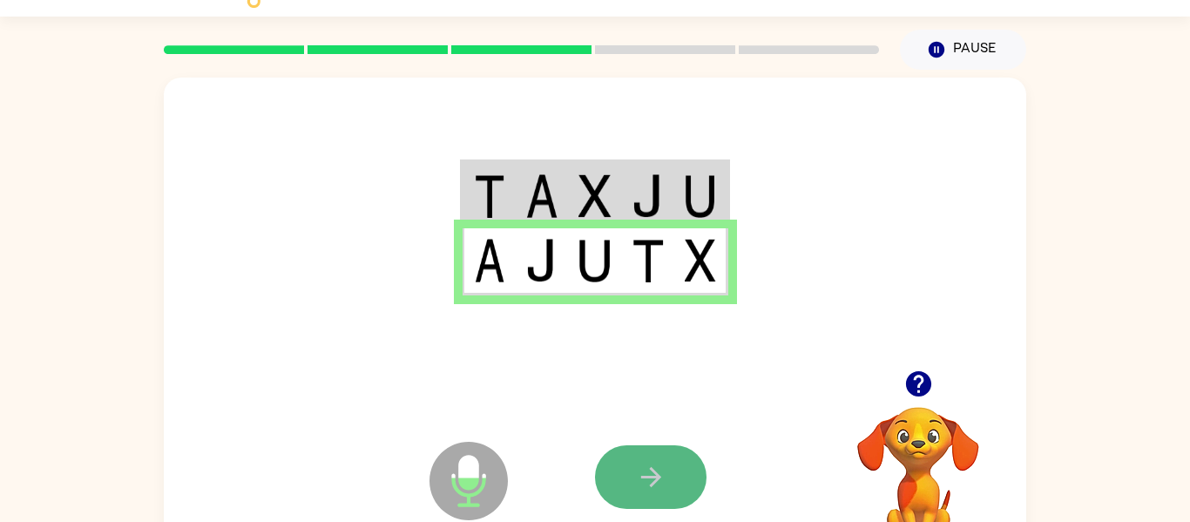
click at [644, 472] on icon "button" at bounding box center [651, 477] width 30 height 30
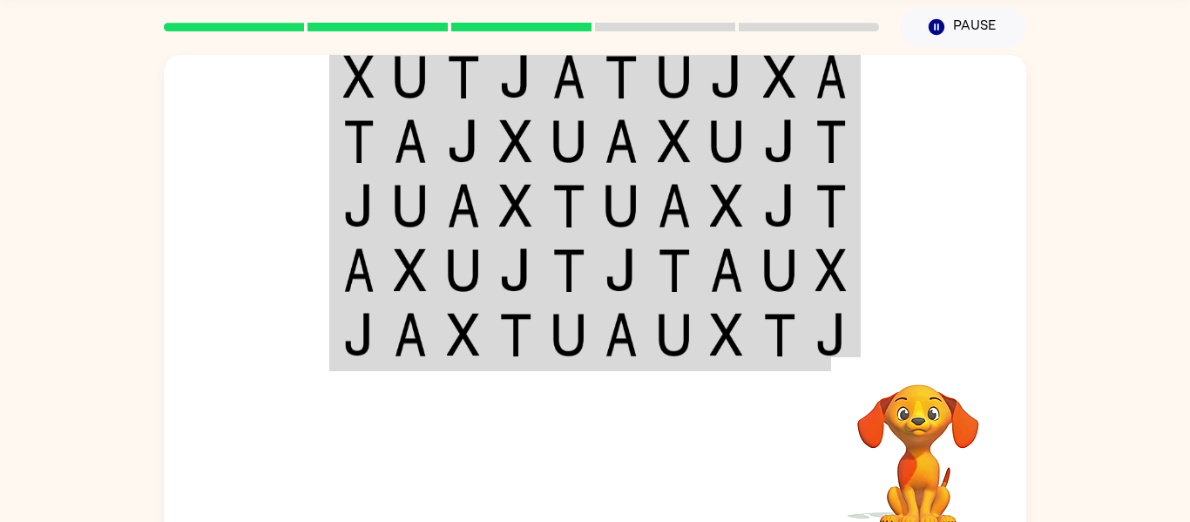
scroll to position [0, 0]
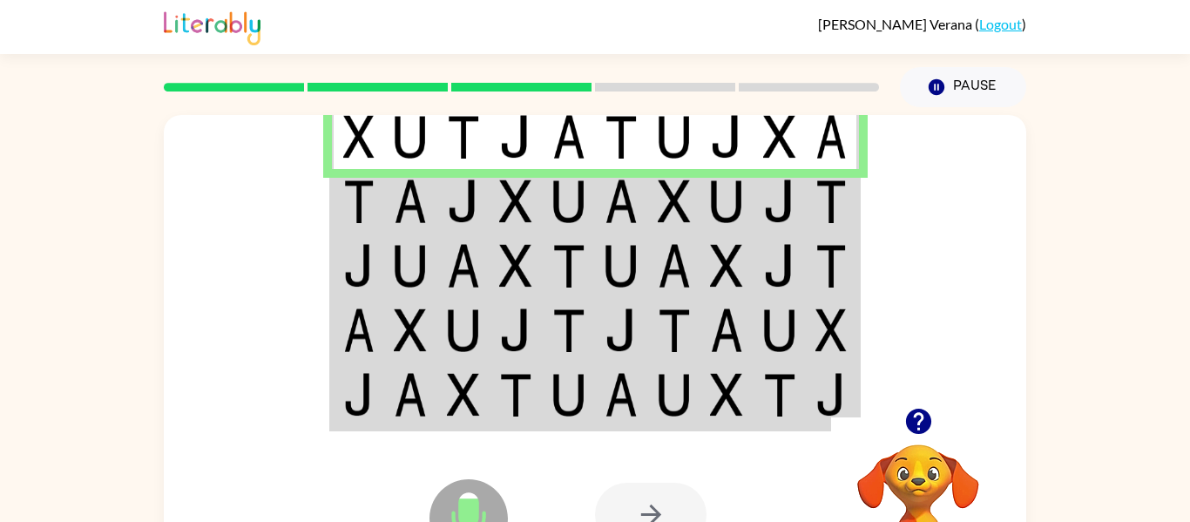
click at [686, 194] on img at bounding box center [674, 201] width 33 height 44
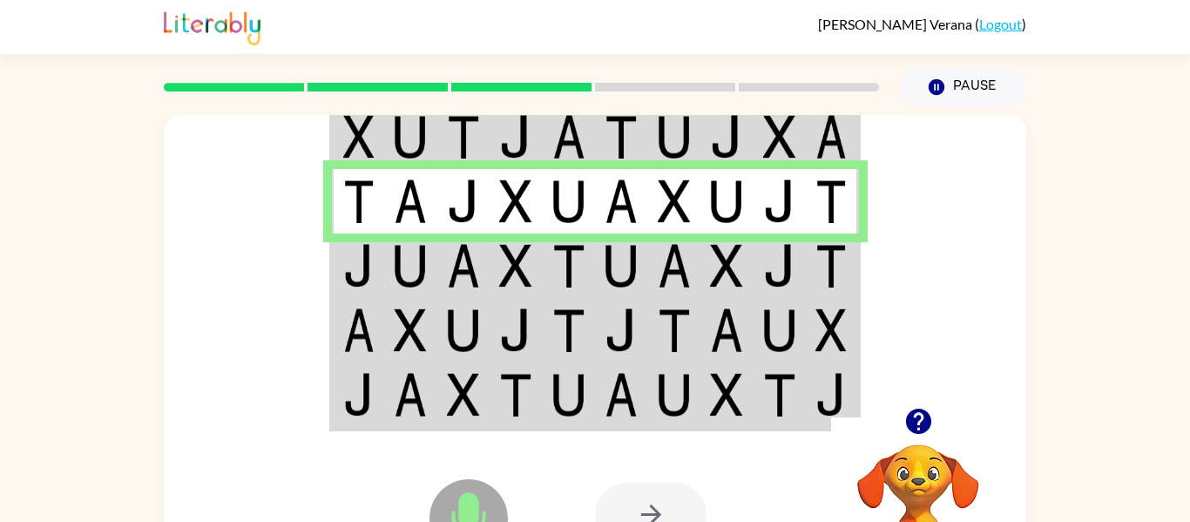
click at [619, 278] on img at bounding box center [621, 266] width 33 height 44
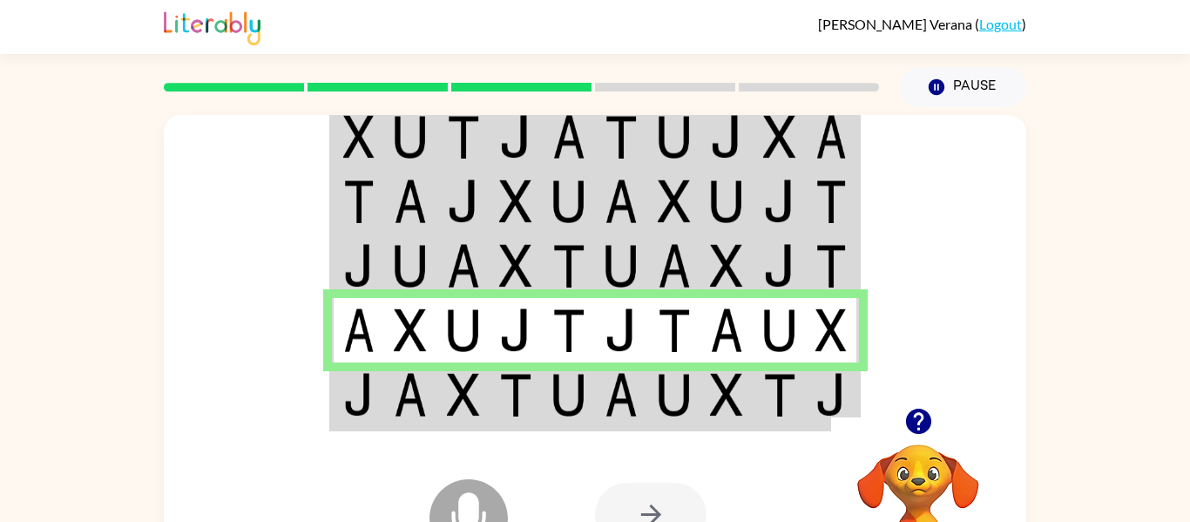
click at [581, 255] on img at bounding box center [568, 266] width 33 height 44
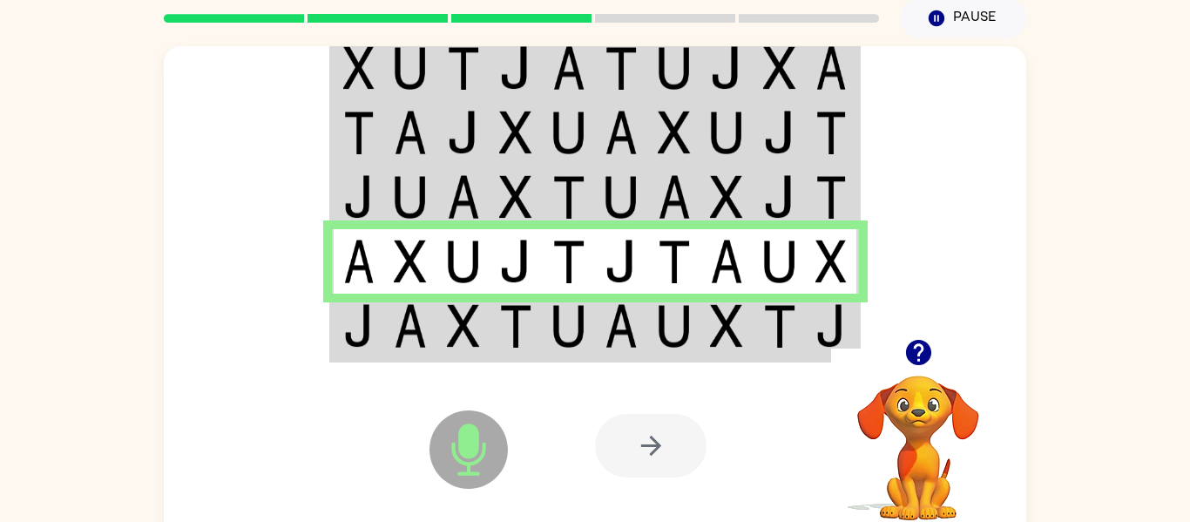
scroll to position [76, 0]
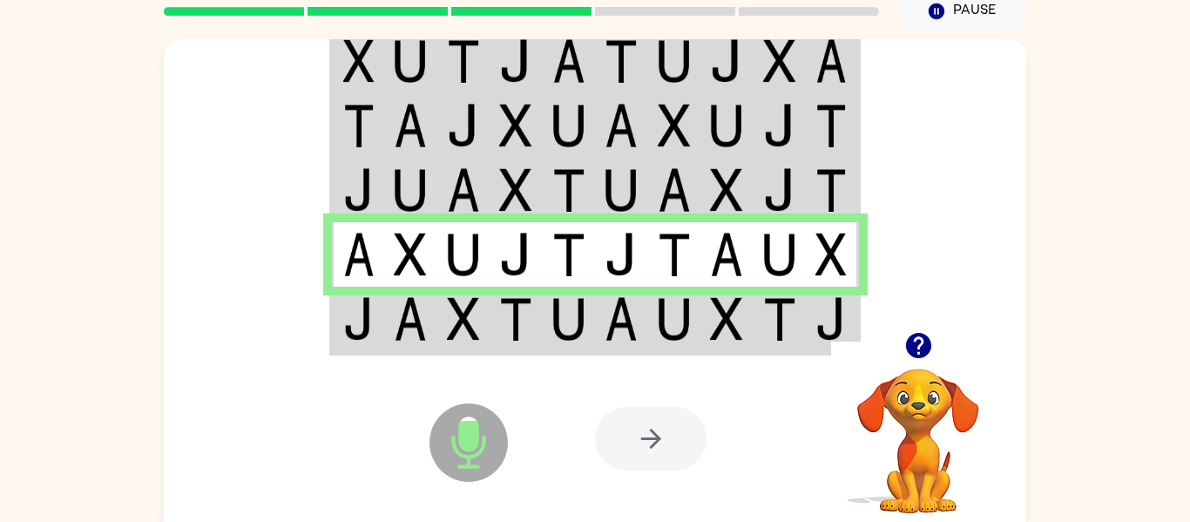
click at [707, 315] on td at bounding box center [726, 320] width 53 height 67
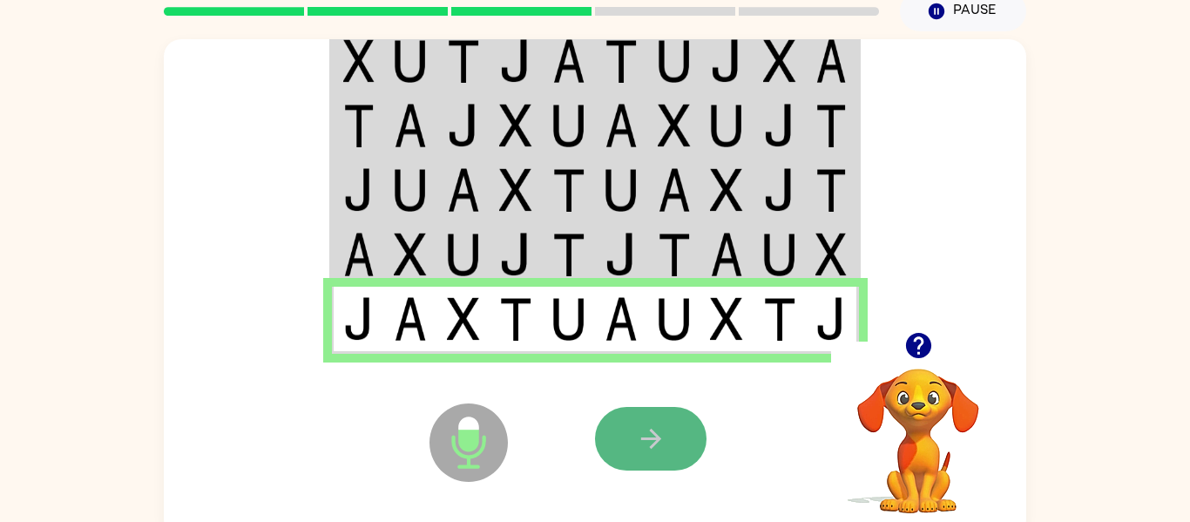
click at [698, 459] on button "button" at bounding box center [651, 439] width 112 height 64
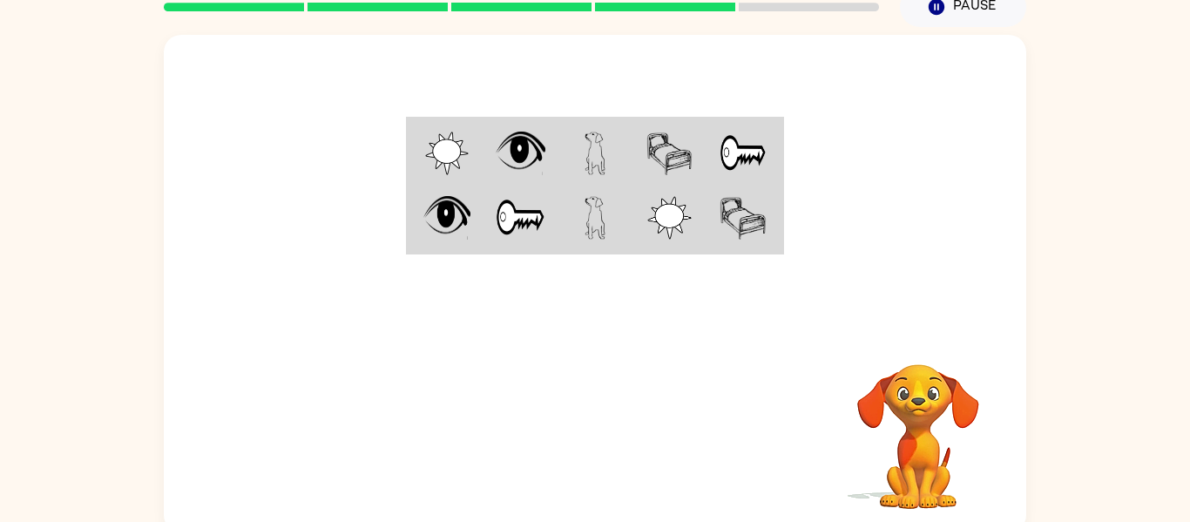
scroll to position [82, 0]
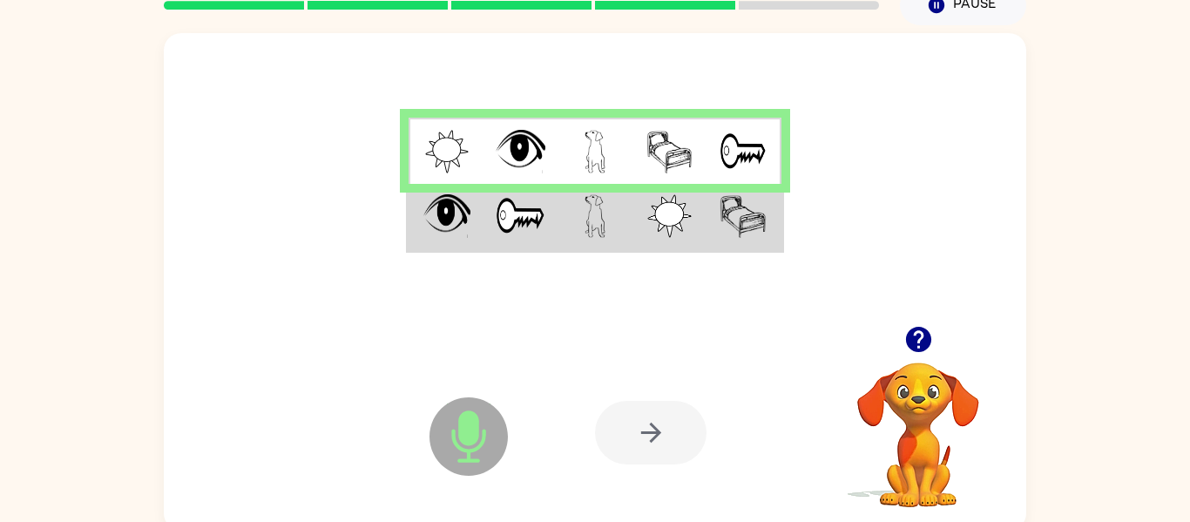
click at [585, 219] on img at bounding box center [595, 216] width 21 height 44
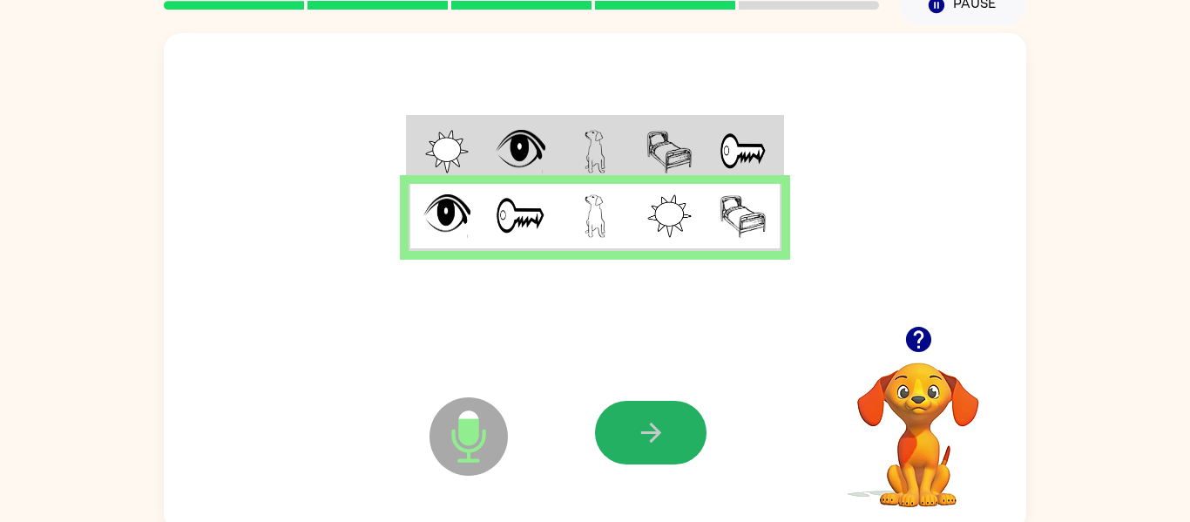
click at [650, 422] on button "button" at bounding box center [651, 433] width 112 height 64
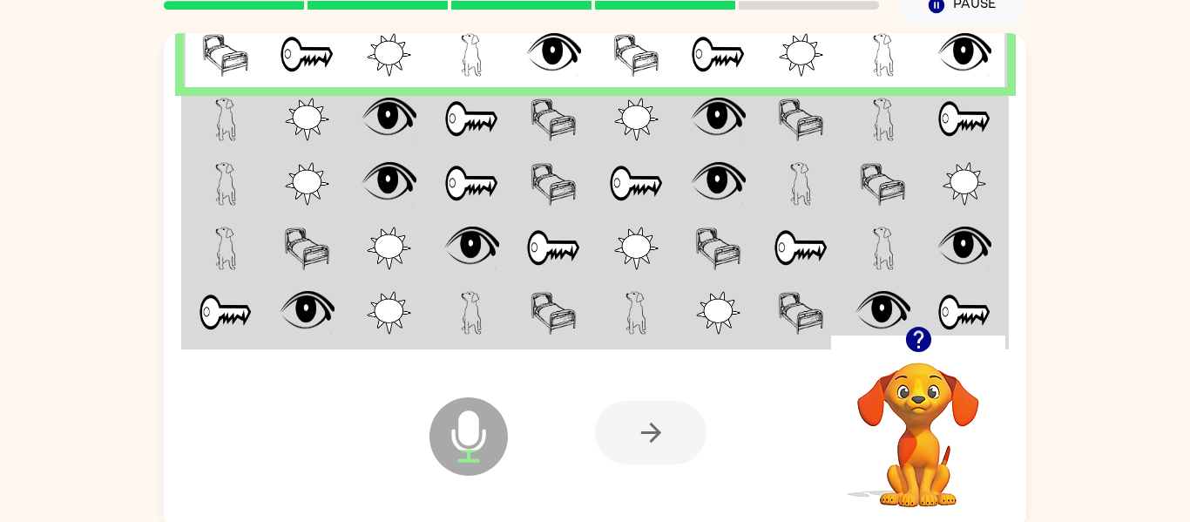
drag, startPoint x: 687, startPoint y: 136, endPoint x: 699, endPoint y: 143, distance: 13.3
click at [699, 143] on td at bounding box center [719, 119] width 83 height 64
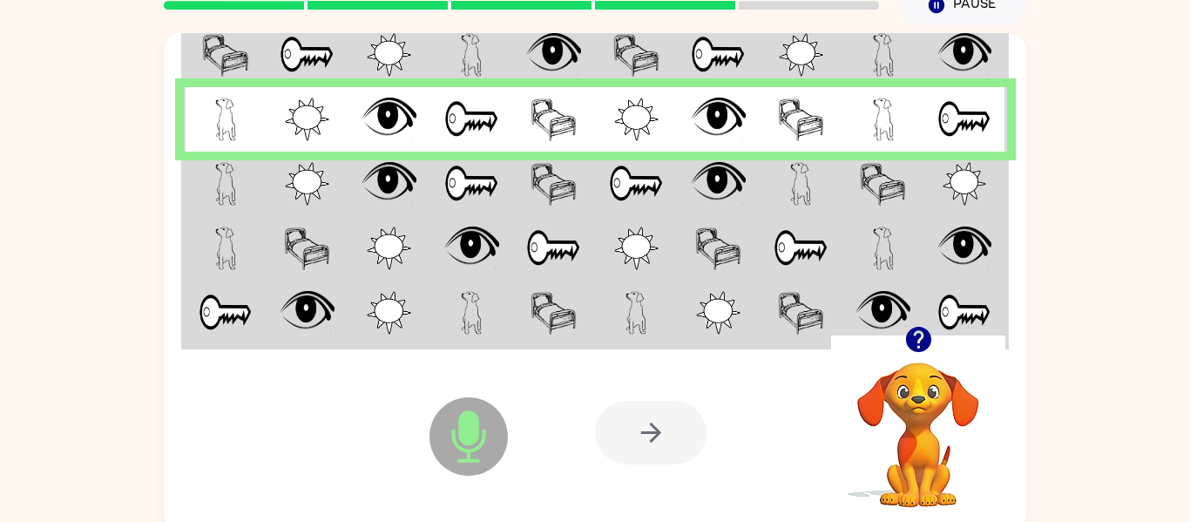
click at [686, 202] on td at bounding box center [719, 184] width 83 height 64
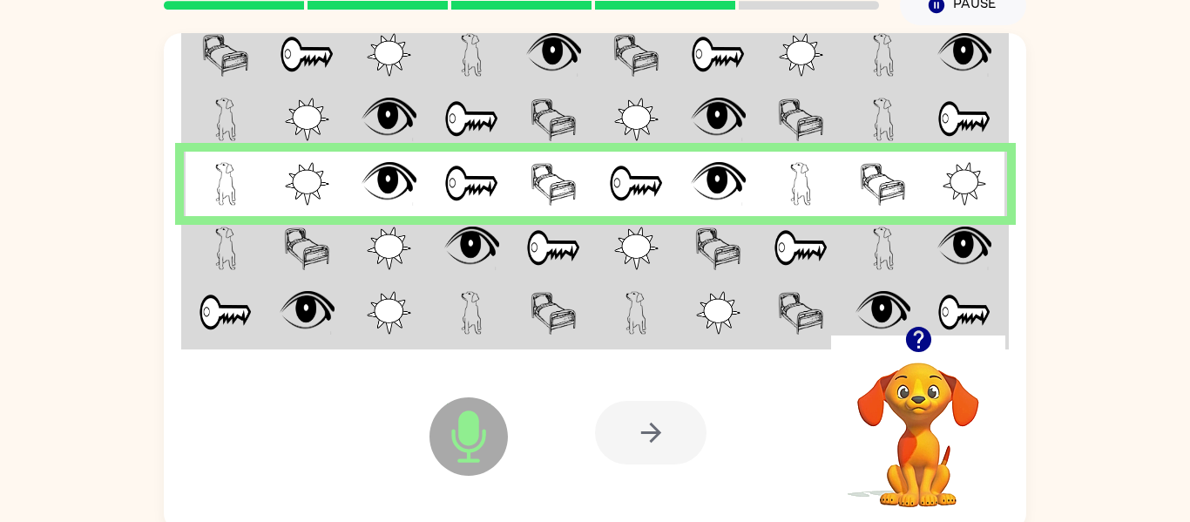
click at [564, 256] on img at bounding box center [553, 249] width 55 height 44
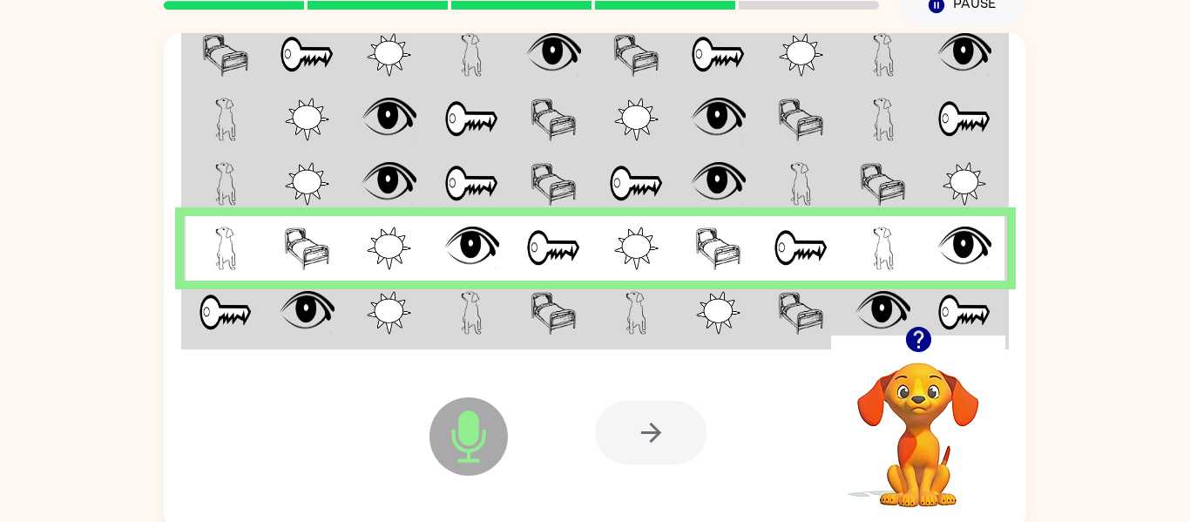
click at [755, 321] on td at bounding box center [719, 314] width 83 height 67
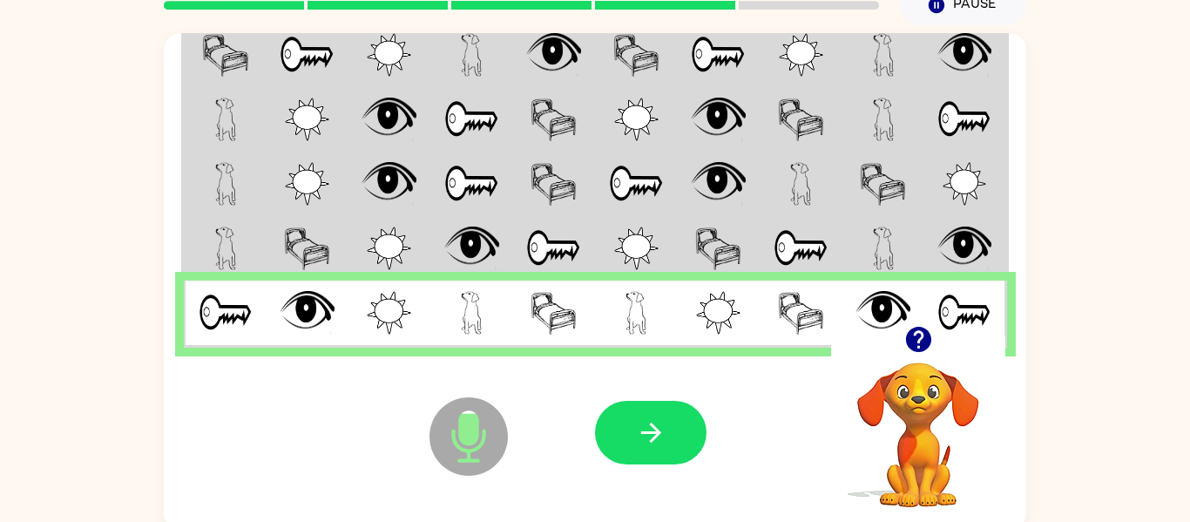
click at [681, 417] on button "button" at bounding box center [651, 433] width 112 height 64
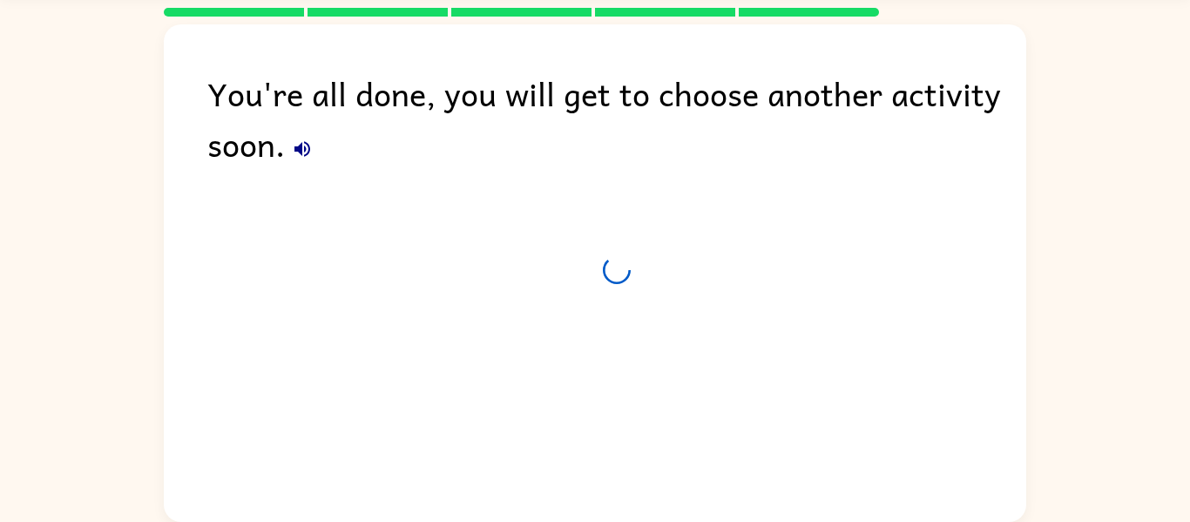
scroll to position [59, 0]
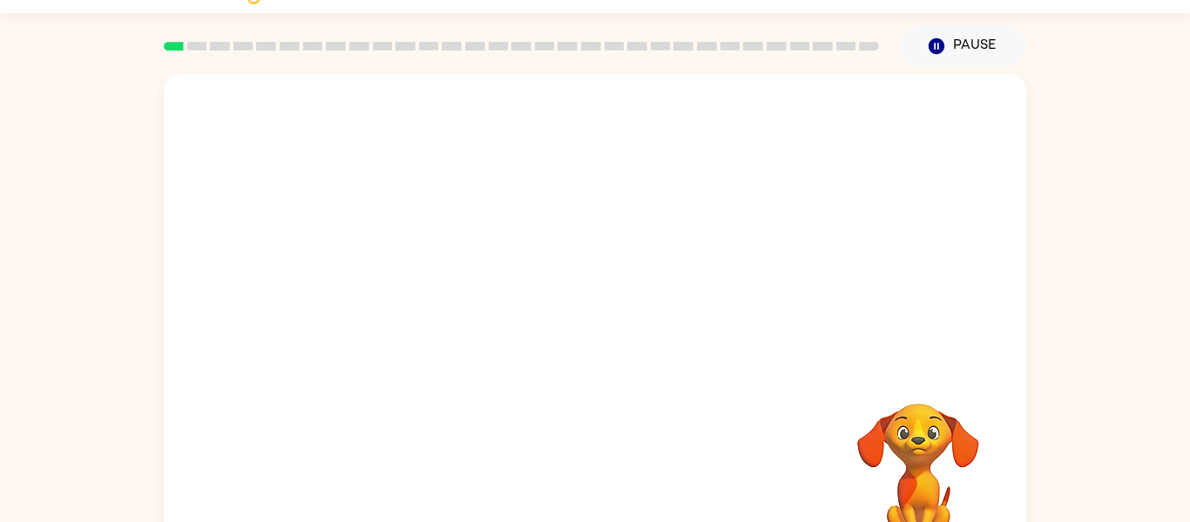
scroll to position [91, 0]
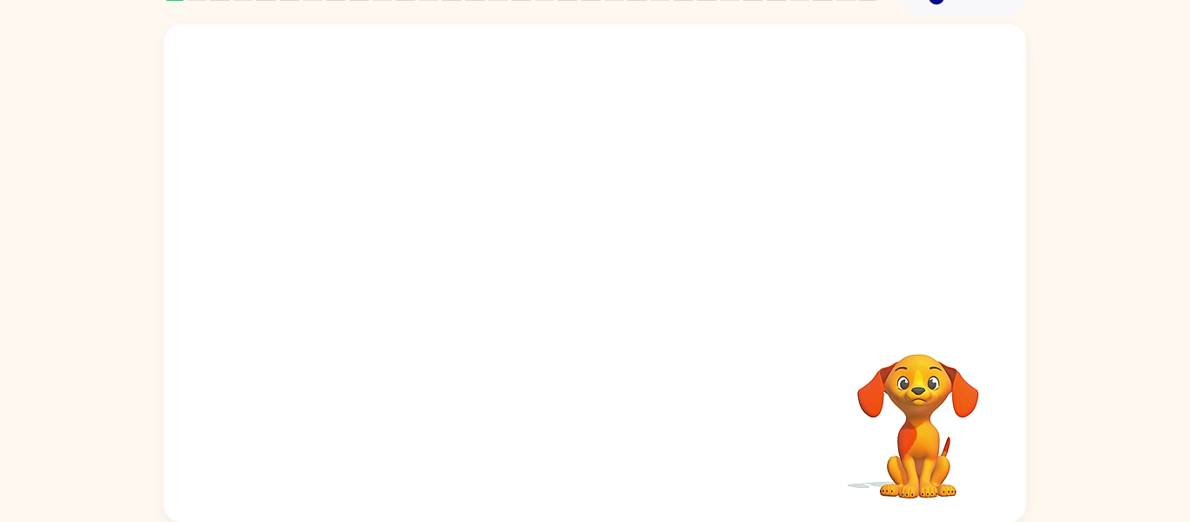
drag, startPoint x: 537, startPoint y: 171, endPoint x: 537, endPoint y: 141, distance: 29.6
click at [537, 141] on video "Your browser must support playing .mp4 files to use Literably. Please try using…" at bounding box center [595, 170] width 863 height 293
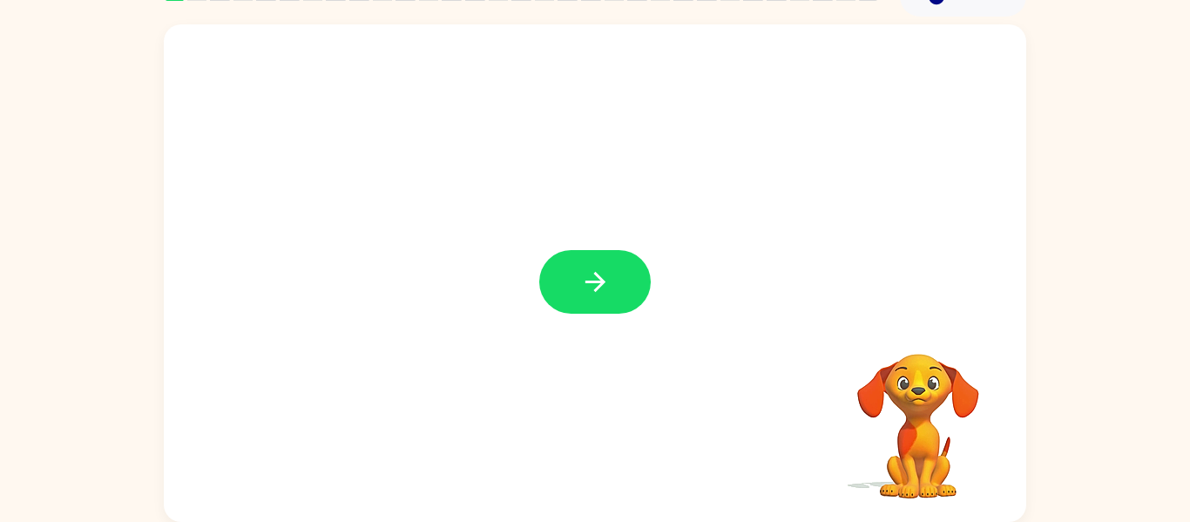
click at [595, 255] on button "button" at bounding box center [595, 282] width 112 height 64
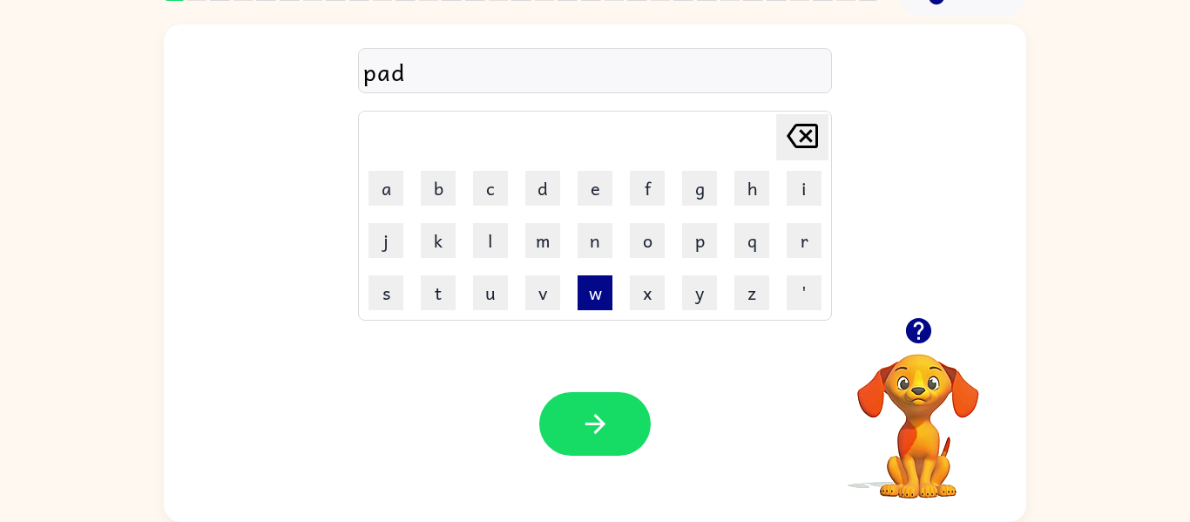
click at [592, 294] on button "w" at bounding box center [595, 292] width 35 height 35
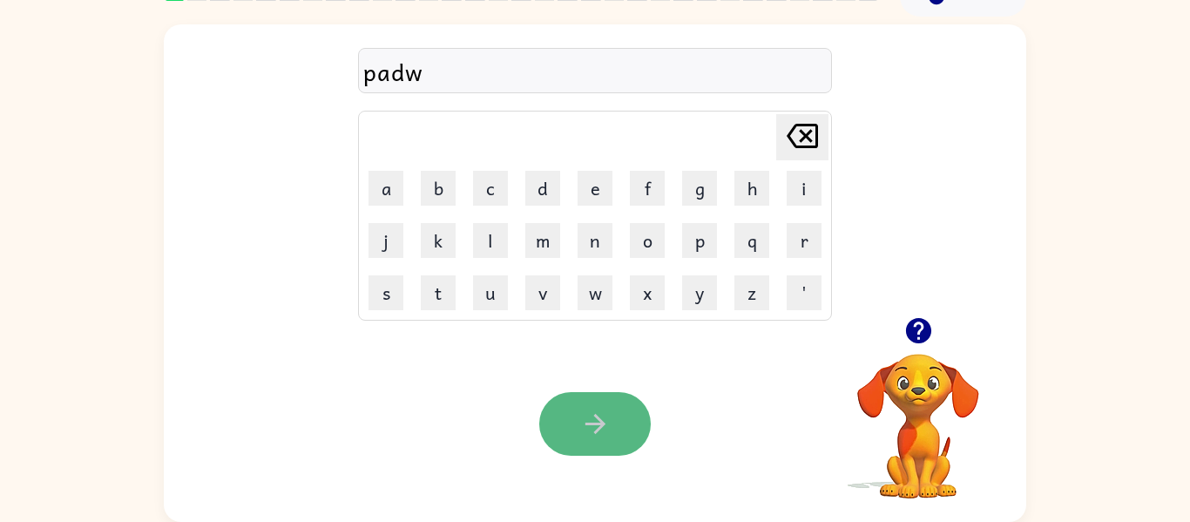
click at [597, 423] on icon "button" at bounding box center [595, 424] width 20 height 20
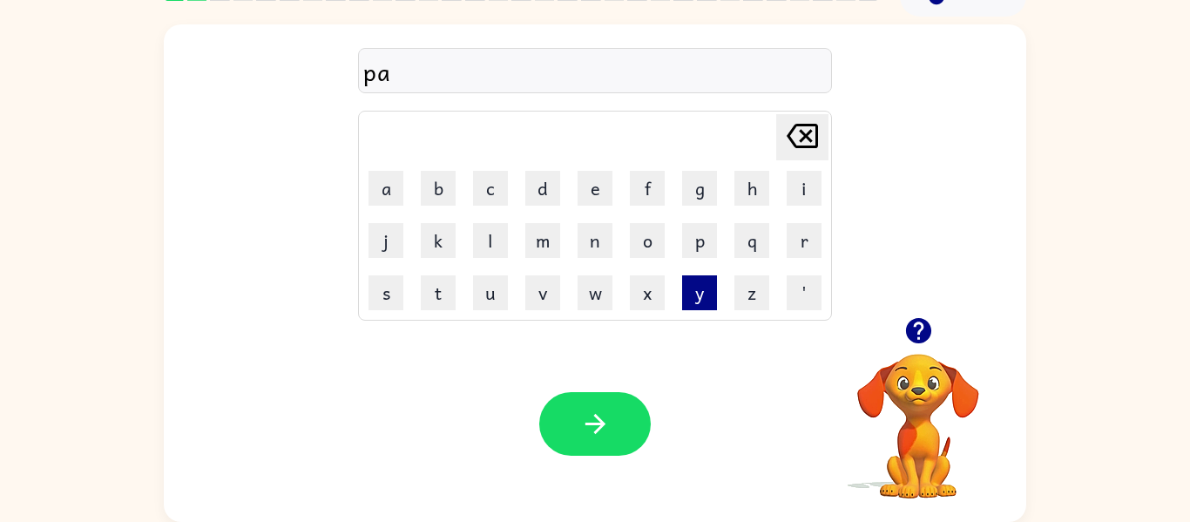
click at [707, 305] on button "y" at bounding box center [699, 292] width 35 height 35
type button "y"
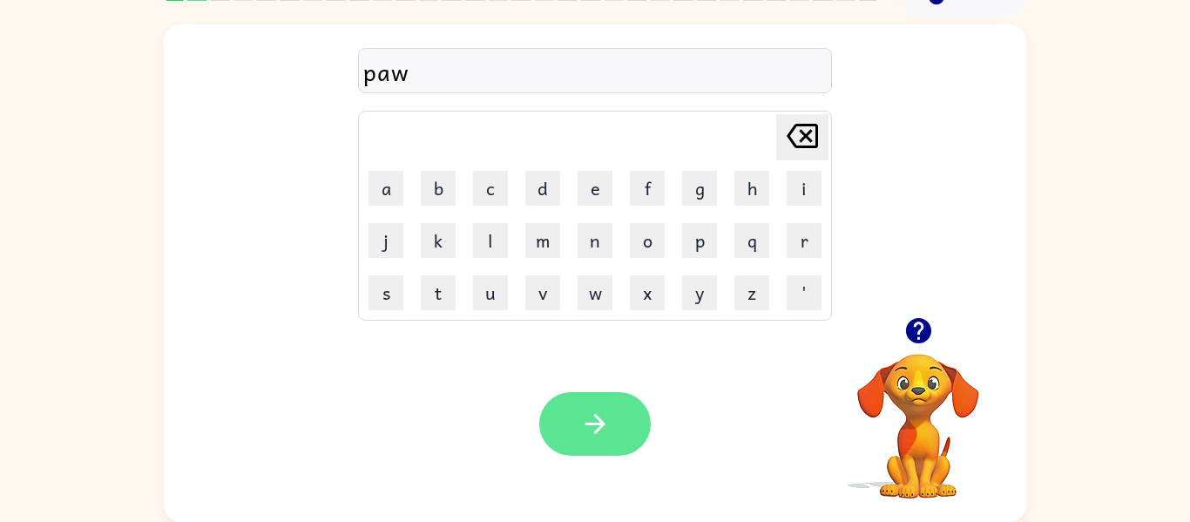
click at [572, 442] on button "button" at bounding box center [595, 424] width 112 height 64
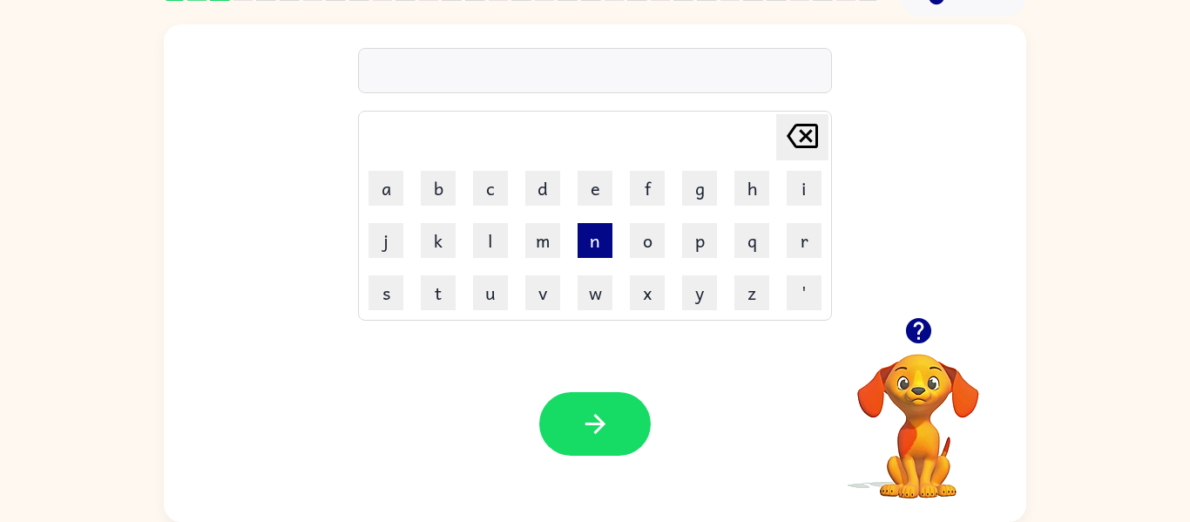
click at [588, 242] on button "n" at bounding box center [595, 240] width 35 height 35
click at [650, 230] on button "o" at bounding box center [647, 240] width 35 height 35
type button "o"
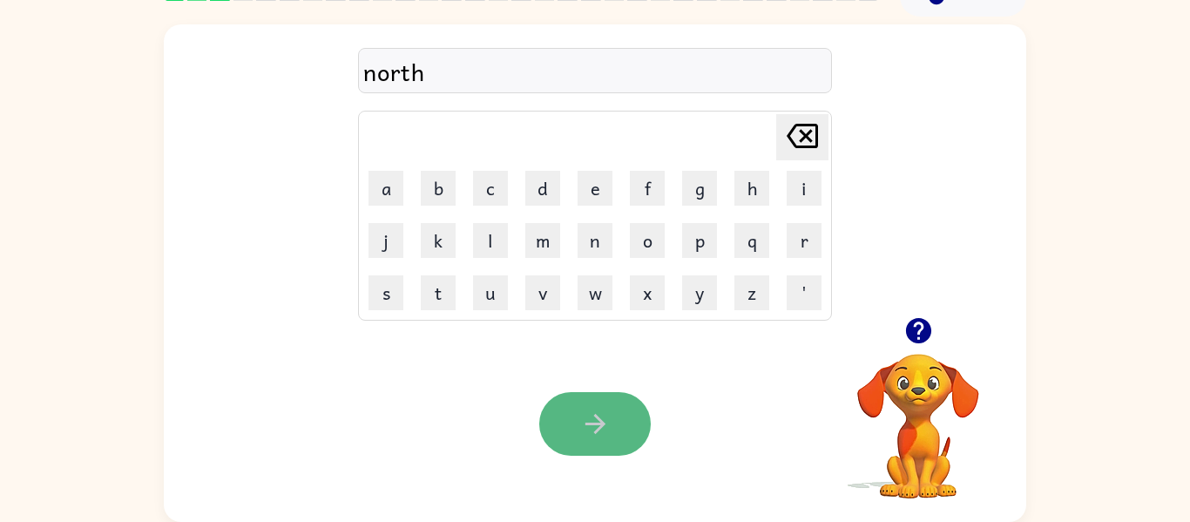
click at [591, 417] on icon "button" at bounding box center [595, 424] width 30 height 30
click at [588, 421] on icon "button" at bounding box center [595, 424] width 30 height 30
click at [787, 133] on icon "Delete Delete last character input" at bounding box center [803, 136] width 42 height 42
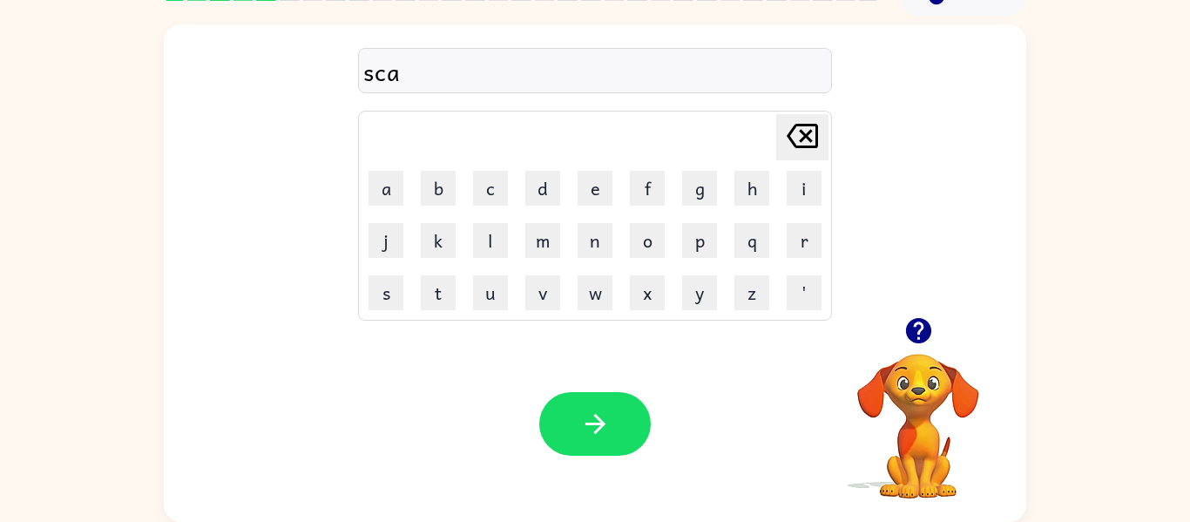
click at [799, 141] on icon "Delete Delete last character input" at bounding box center [803, 136] width 42 height 42
type button "delete"
click at [802, 119] on icon "Delete Delete last character input" at bounding box center [803, 136] width 42 height 42
click at [791, 144] on icon "Delete Delete last character input" at bounding box center [803, 136] width 42 height 42
click at [566, 444] on button "button" at bounding box center [595, 424] width 112 height 64
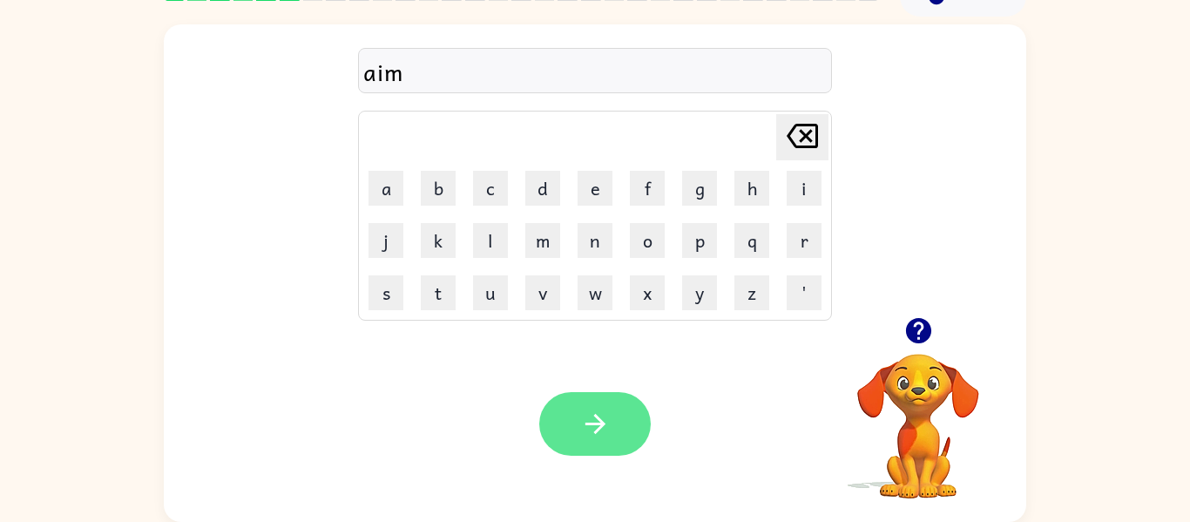
click at [606, 415] on icon "button" at bounding box center [595, 424] width 30 height 30
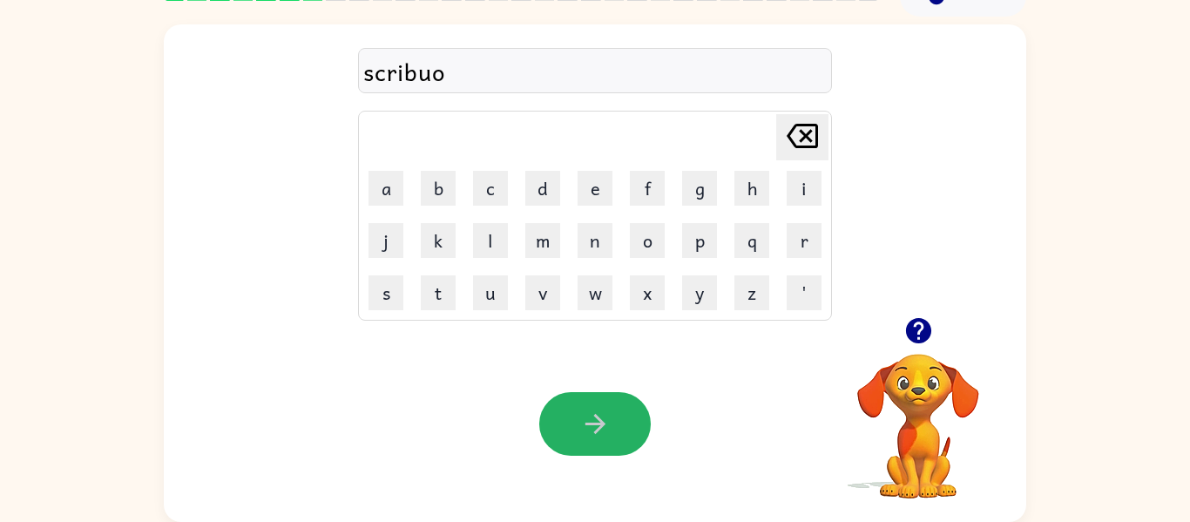
drag, startPoint x: 591, startPoint y: 427, endPoint x: 548, endPoint y: 426, distance: 42.7
click at [577, 430] on button "button" at bounding box center [595, 424] width 112 height 64
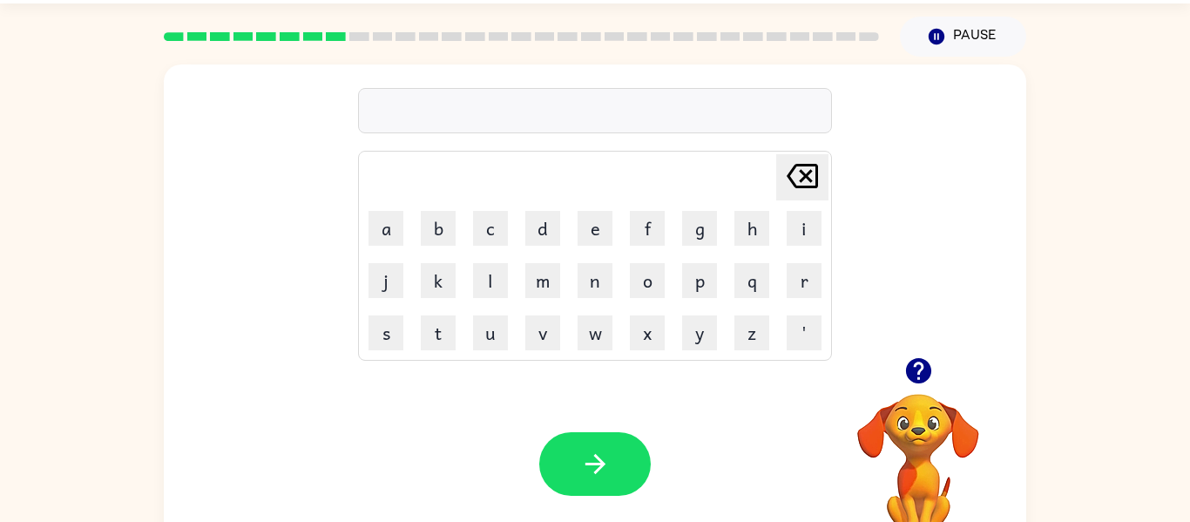
scroll to position [58, 0]
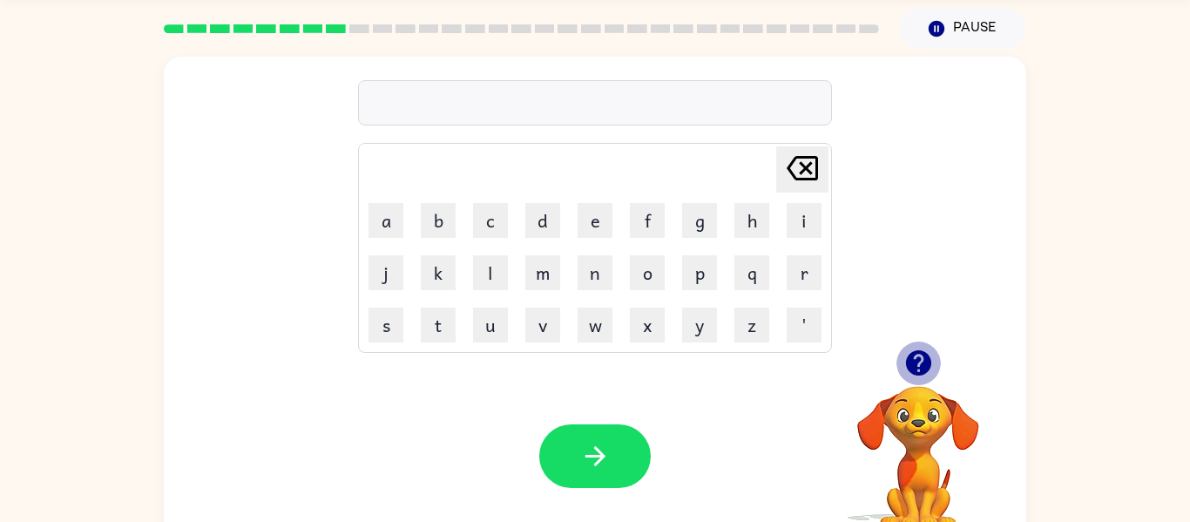
click at [919, 362] on icon "button" at bounding box center [918, 363] width 30 height 30
click at [920, 346] on button "button" at bounding box center [919, 363] width 44 height 44
click at [913, 362] on icon "button" at bounding box center [917, 362] width 25 height 25
click at [917, 367] on icon "button" at bounding box center [917, 362] width 25 height 25
click at [700, 220] on button "g" at bounding box center [699, 220] width 35 height 35
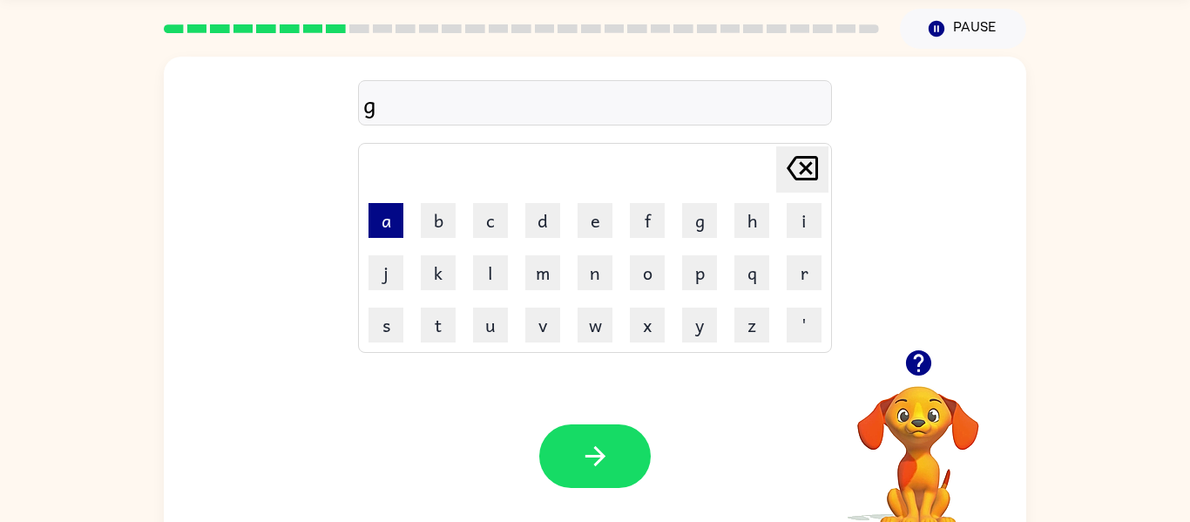
drag, startPoint x: 401, startPoint y: 209, endPoint x: 392, endPoint y: 205, distance: 9.7
click at [395, 204] on button "a" at bounding box center [386, 220] width 35 height 35
click at [639, 223] on button "f" at bounding box center [647, 220] width 35 height 35
click at [797, 168] on icon "Delete Delete last character input" at bounding box center [803, 168] width 42 height 42
click at [795, 171] on icon "Delete Delete last character input" at bounding box center [803, 168] width 42 height 42
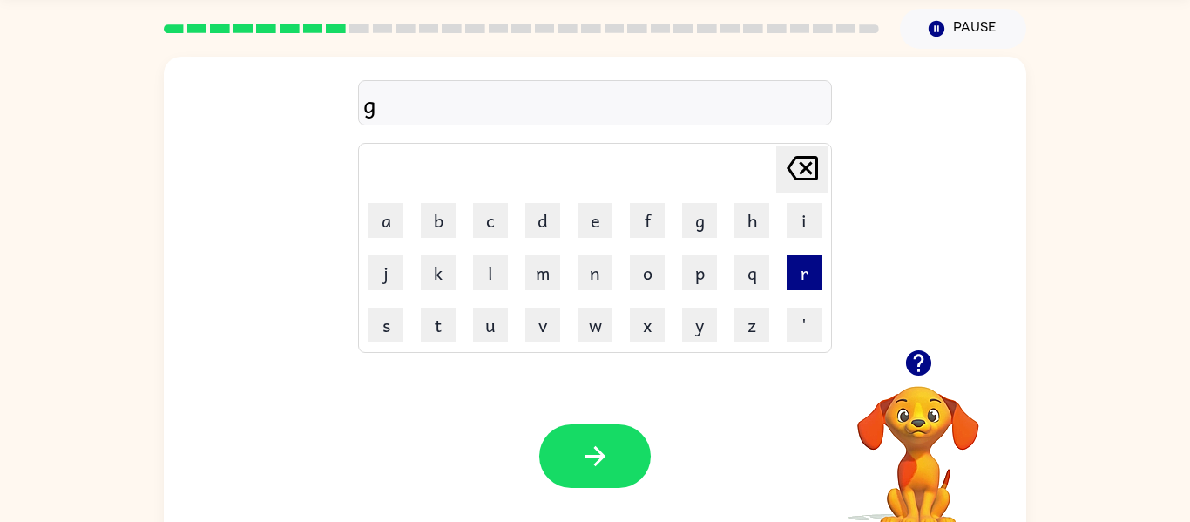
click at [810, 272] on button "r" at bounding box center [804, 272] width 35 height 35
click at [389, 229] on button "a" at bounding box center [386, 220] width 35 height 35
click at [634, 206] on button "f" at bounding box center [647, 220] width 35 height 35
click at [614, 415] on div "Your browser must support playing .mp4 files to use Literably. Please try using…" at bounding box center [595, 456] width 863 height 196
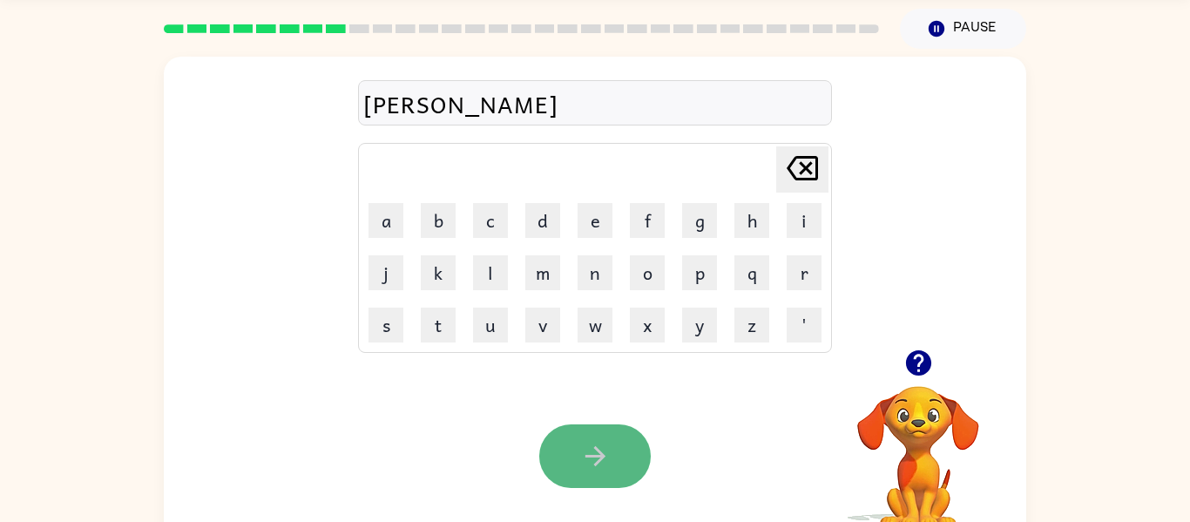
click at [618, 462] on button "button" at bounding box center [595, 456] width 112 height 64
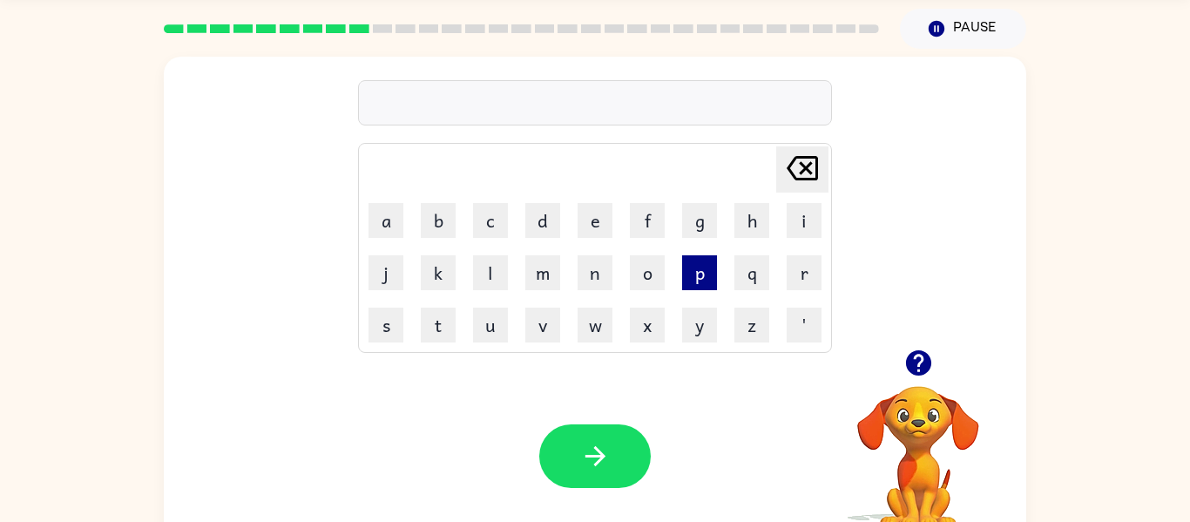
click at [707, 282] on button "p" at bounding box center [699, 272] width 35 height 35
click at [645, 287] on button "o" at bounding box center [647, 272] width 35 height 35
click at [809, 221] on button "i" at bounding box center [804, 220] width 35 height 35
click at [311, 322] on div "poi Delete Delete last character input a b c d e f g h i j k l m n o p q r s t …" at bounding box center [595, 203] width 863 height 293
click at [587, 280] on button "n" at bounding box center [595, 272] width 35 height 35
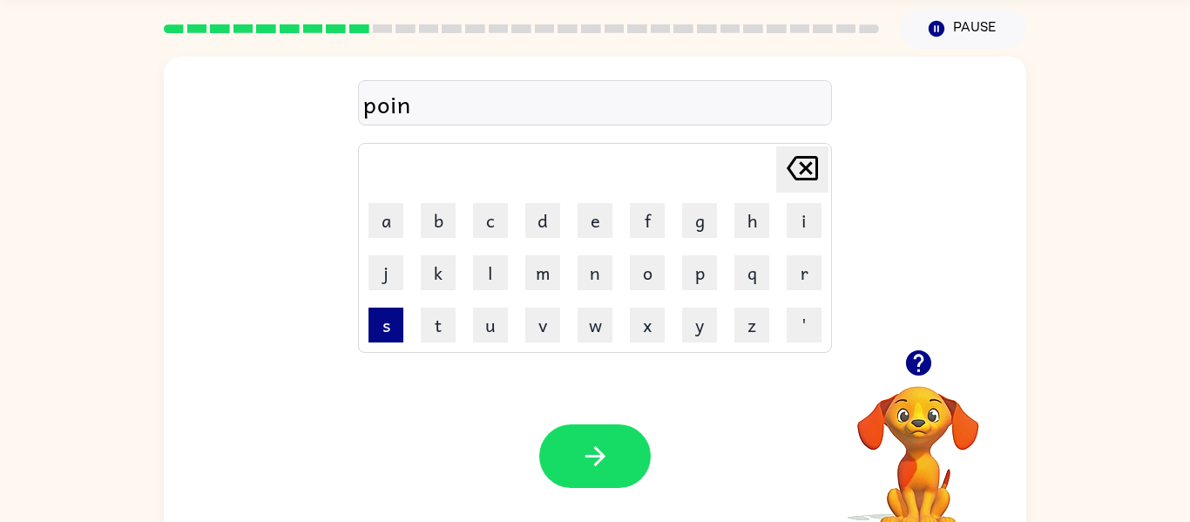
click at [379, 330] on button "s" at bounding box center [386, 325] width 35 height 35
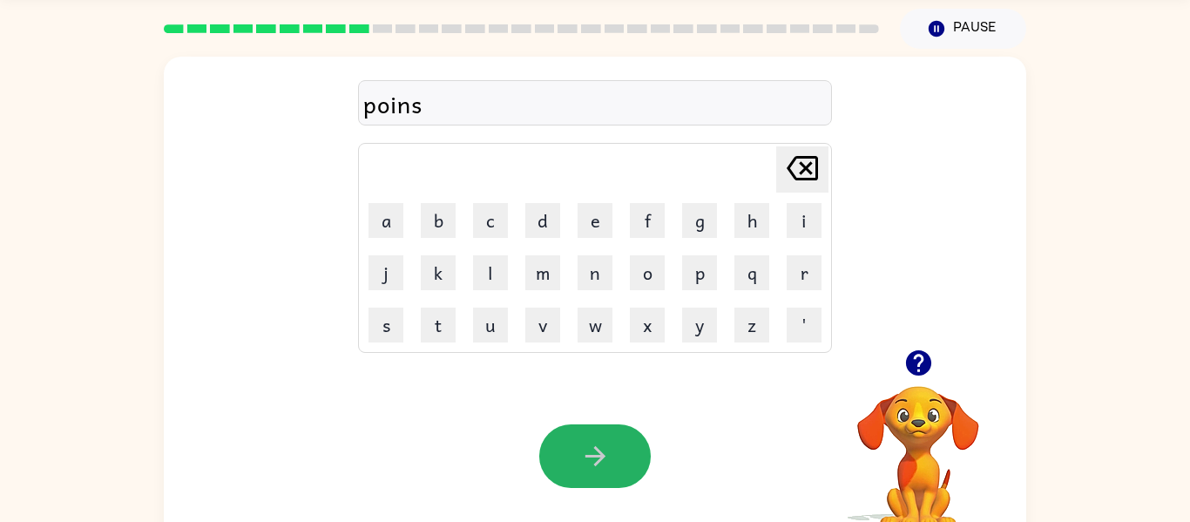
click at [586, 455] on icon "button" at bounding box center [595, 456] width 20 height 20
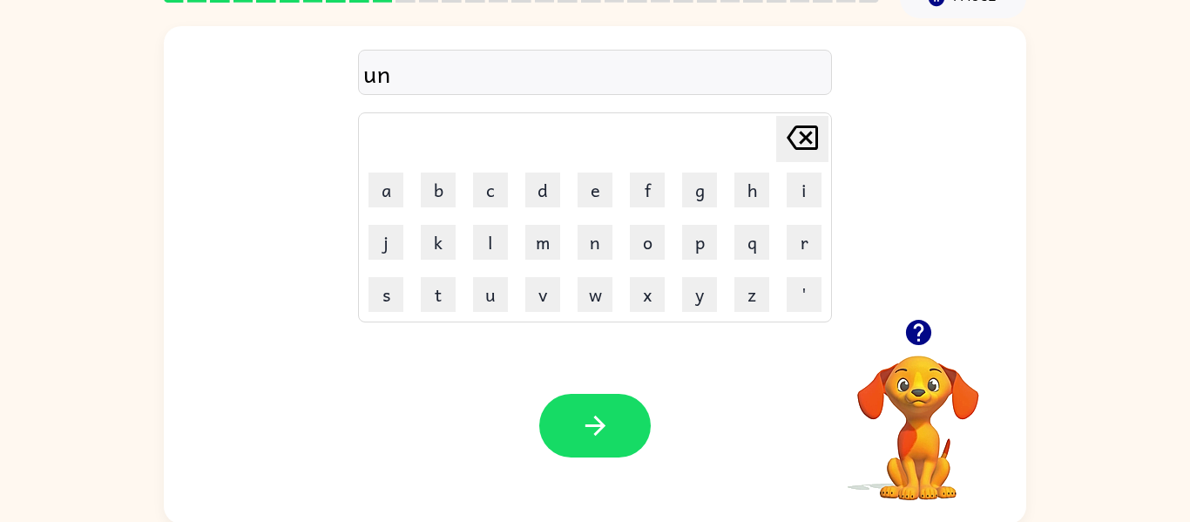
scroll to position [91, 0]
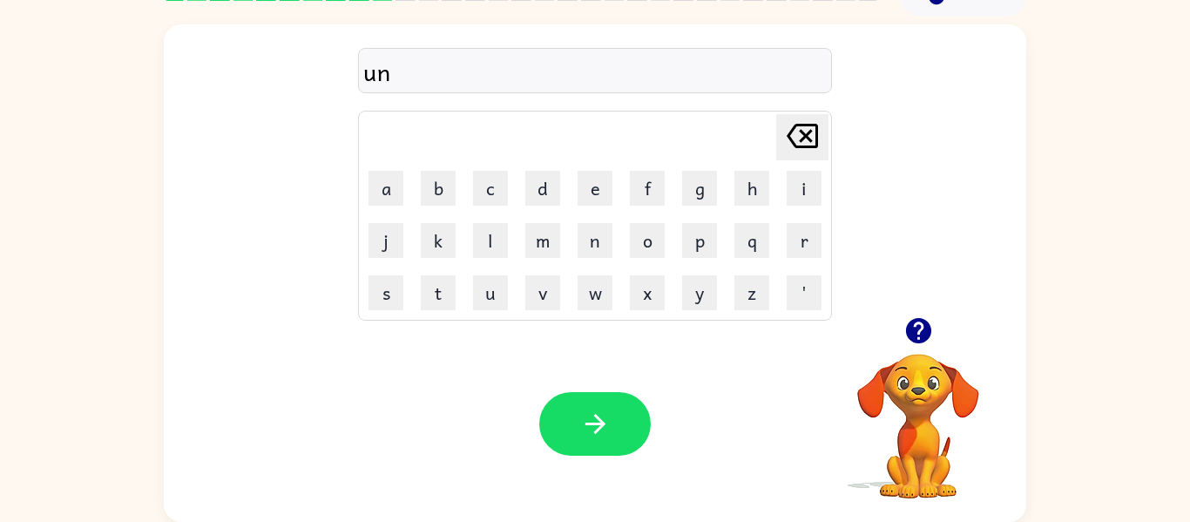
click at [420, 72] on div "un" at bounding box center [595, 71] width 464 height 37
click at [430, 43] on div "un Delete Delete last character input a b c d e f g h i j k l m n o p q r s t u…" at bounding box center [595, 171] width 474 height 299
click at [563, 31] on div "un Delete Delete last character input a b c d e f g h i j k l m n o p q r s t u…" at bounding box center [595, 171] width 474 height 299
click at [561, 78] on div "un" at bounding box center [595, 71] width 464 height 37
click at [634, 204] on button "f" at bounding box center [647, 188] width 35 height 35
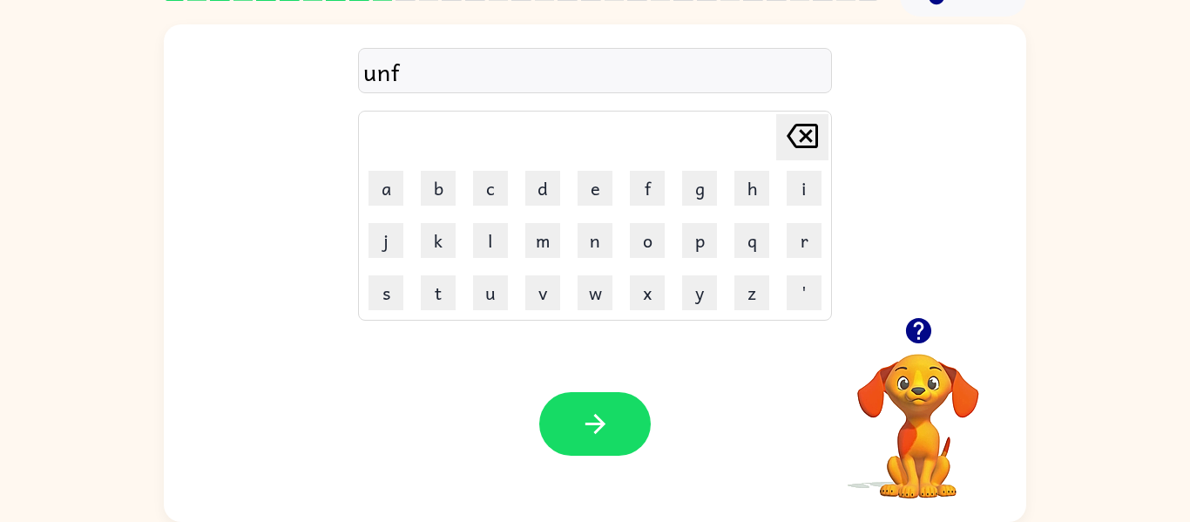
click at [821, 139] on icon "Delete Delete last character input" at bounding box center [803, 136] width 42 height 42
type button "delete"
click at [776, 114] on button "Delete Delete last character input" at bounding box center [802, 137] width 52 height 46
click at [789, 128] on icon "Delete Delete last character input" at bounding box center [803, 136] width 42 height 42
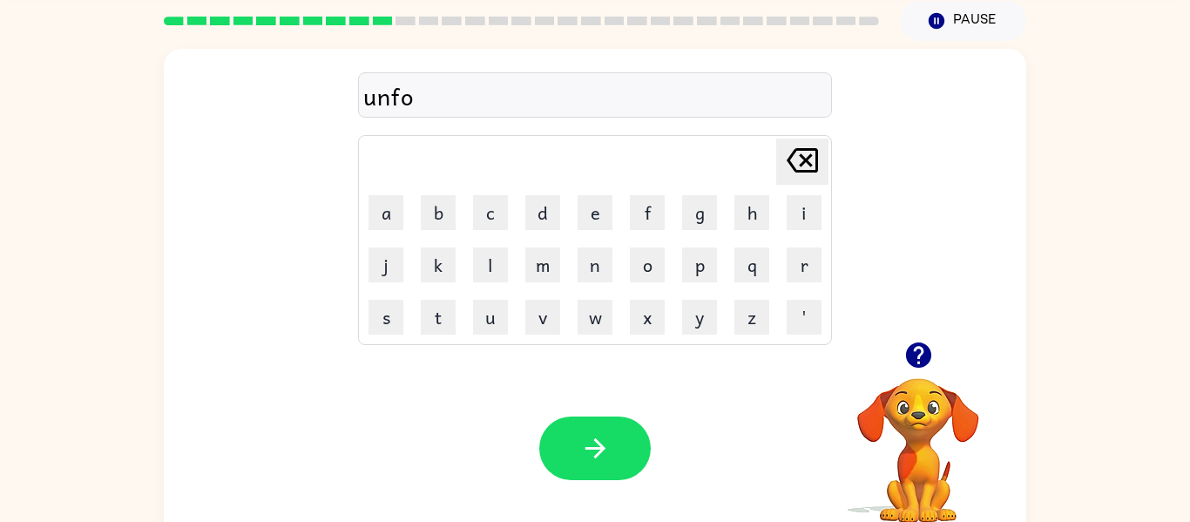
scroll to position [64, 0]
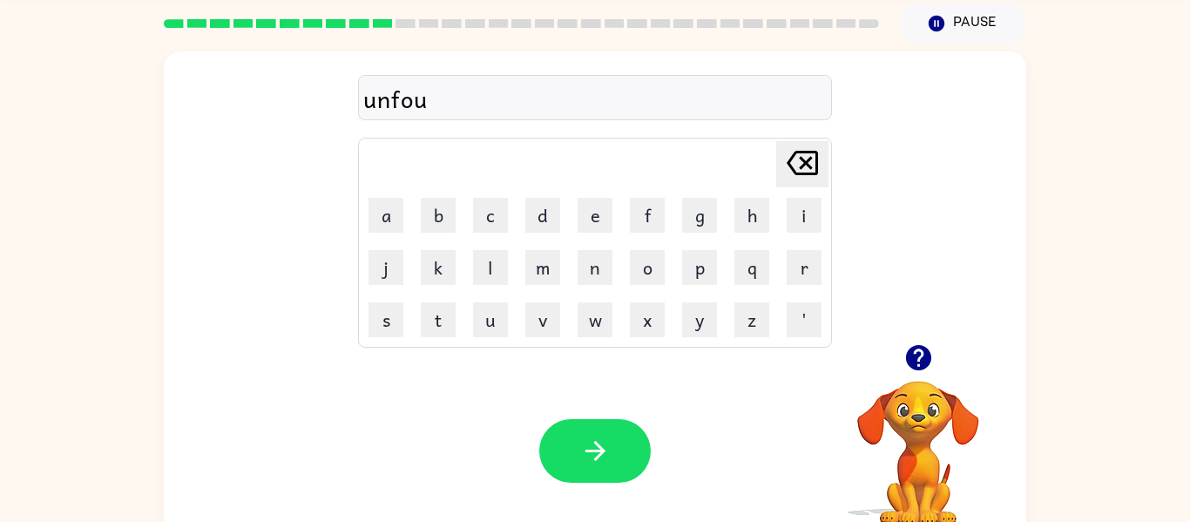
drag, startPoint x: 809, startPoint y: 169, endPoint x: 761, endPoint y: 133, distance: 60.5
click at [800, 160] on icon "Delete Delete last character input" at bounding box center [803, 163] width 42 height 42
click at [787, 150] on icon "Delete Delete last character input" at bounding box center [803, 163] width 42 height 42
drag, startPoint x: 614, startPoint y: 440, endPoint x: 633, endPoint y: 351, distance: 90.9
click at [613, 441] on button "button" at bounding box center [595, 451] width 112 height 64
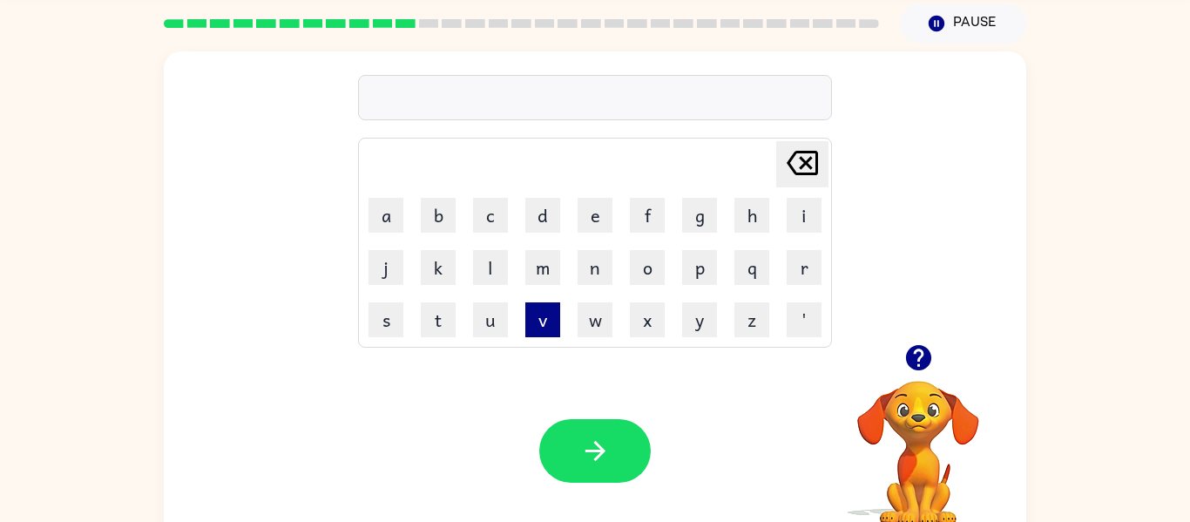
click at [533, 318] on button "v" at bounding box center [542, 319] width 35 height 35
click at [657, 280] on button "o" at bounding box center [647, 267] width 35 height 35
click at [637, 272] on button "o" at bounding box center [647, 267] width 35 height 35
click at [787, 152] on icon "Delete Delete last character input" at bounding box center [803, 163] width 42 height 42
type button "delete"
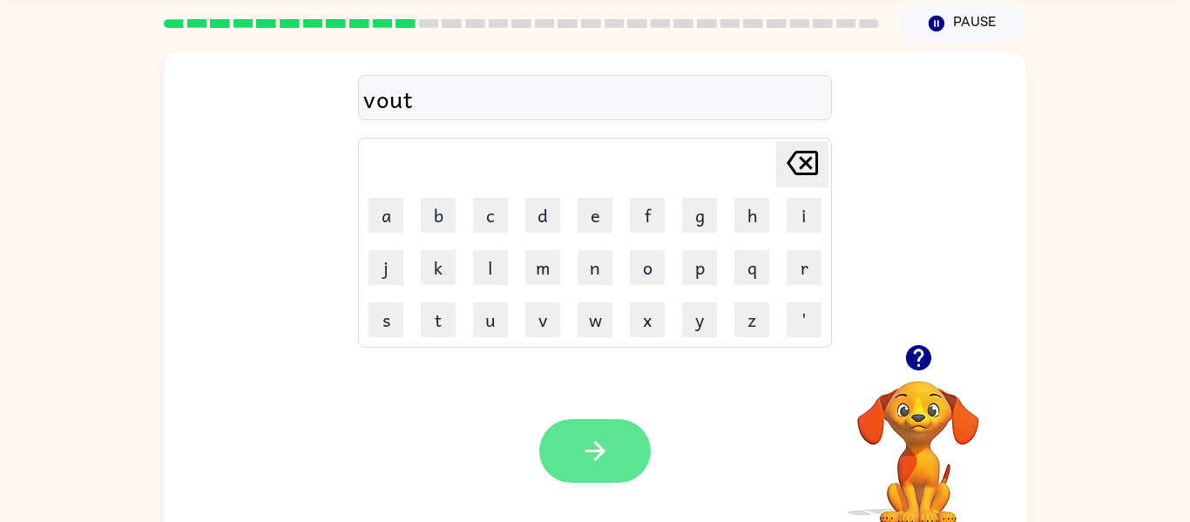
click at [579, 429] on button "button" at bounding box center [595, 451] width 112 height 64
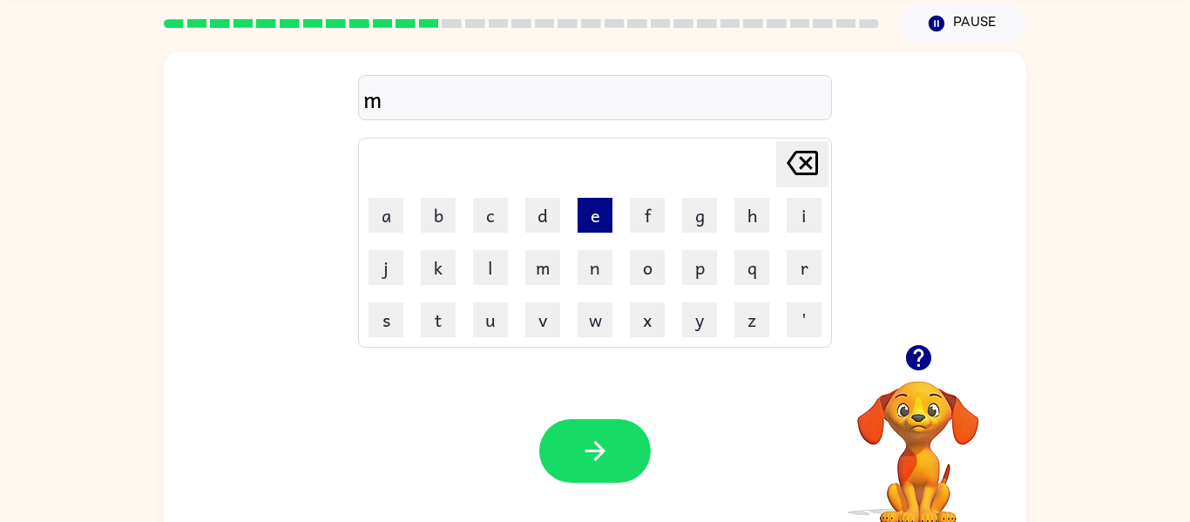
click at [602, 222] on button "e" at bounding box center [595, 215] width 35 height 35
click at [825, 159] on button "Delete Delete last character input" at bounding box center [802, 164] width 52 height 46
click at [799, 261] on button "r" at bounding box center [804, 267] width 35 height 35
click at [809, 166] on icon at bounding box center [802, 163] width 31 height 24
drag, startPoint x: 384, startPoint y: 323, endPoint x: 375, endPoint y: 326, distance: 9.9
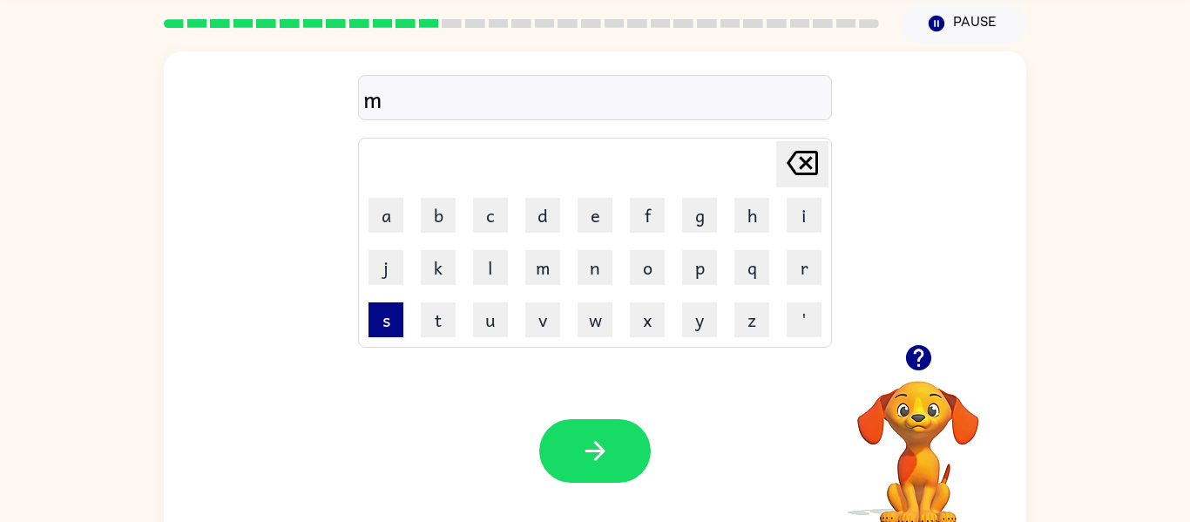
click at [375, 326] on button "s" at bounding box center [386, 319] width 35 height 35
click at [436, 319] on button "t" at bounding box center [438, 319] width 35 height 35
click at [604, 229] on button "e" at bounding box center [595, 215] width 35 height 35
click at [805, 223] on button "i" at bounding box center [804, 215] width 35 height 35
click at [806, 164] on icon at bounding box center [802, 163] width 31 height 24
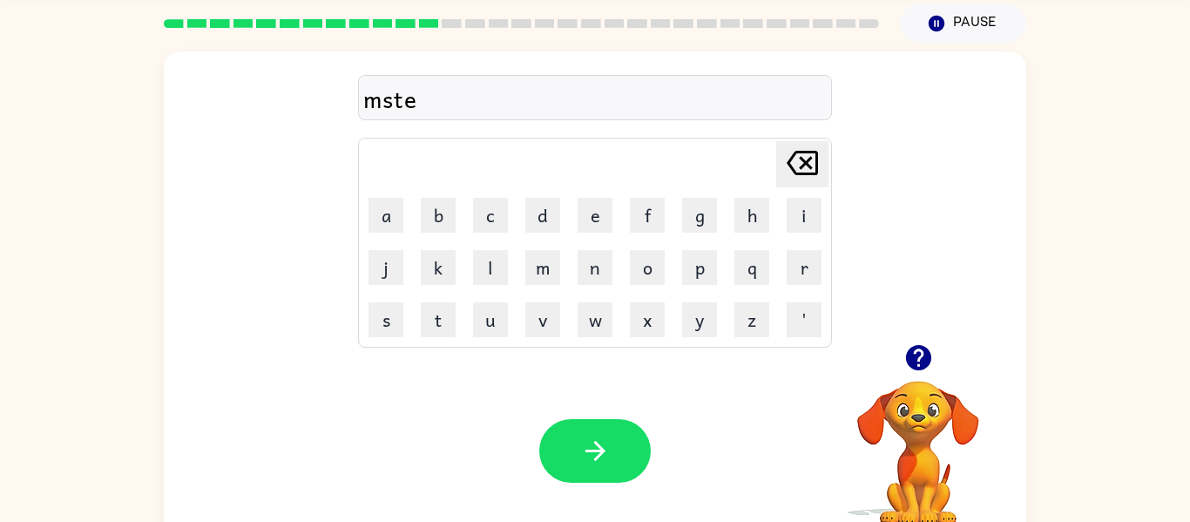
click at [800, 164] on icon "Delete Delete last character input" at bounding box center [803, 163] width 42 height 42
click at [798, 163] on icon "Delete Delete last character input" at bounding box center [803, 163] width 42 height 42
drag, startPoint x: 640, startPoint y: 314, endPoint x: 978, endPoint y: 267, distance: 342.0
click at [979, 266] on div "ms Delete Delete last character input a b c d e f g h i j k l m n o p q r s t u…" at bounding box center [595, 197] width 863 height 293
click at [637, 321] on button "x" at bounding box center [647, 319] width 35 height 35
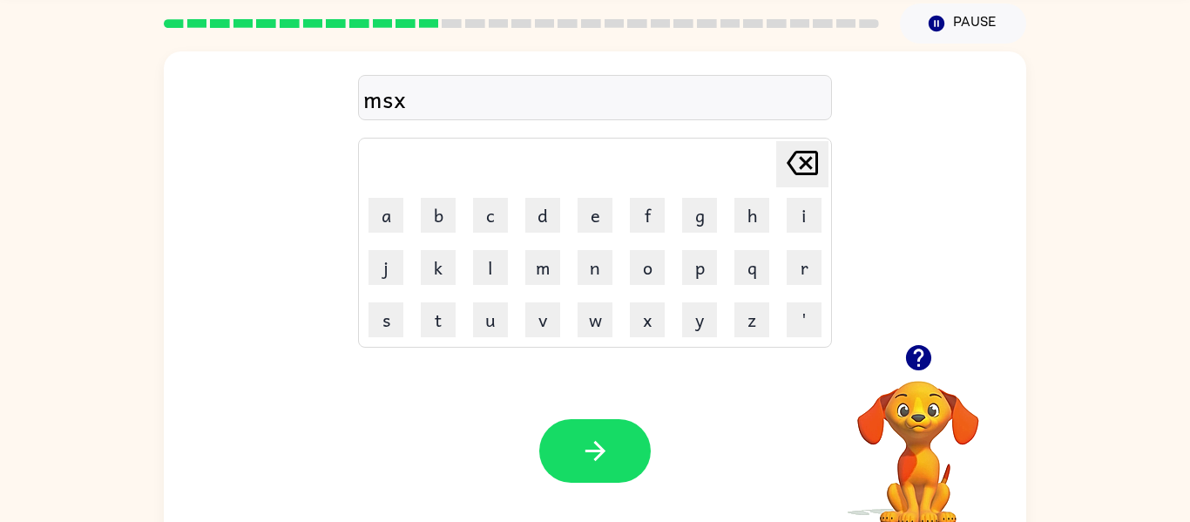
drag, startPoint x: 450, startPoint y: 318, endPoint x: 465, endPoint y: 306, distance: 19.9
click at [446, 322] on button "t" at bounding box center [438, 319] width 35 height 35
click at [601, 215] on button "e" at bounding box center [595, 215] width 35 height 35
click at [808, 222] on button "i" at bounding box center [804, 215] width 35 height 35
drag, startPoint x: 505, startPoint y: 210, endPoint x: 485, endPoint y: 228, distance: 27.1
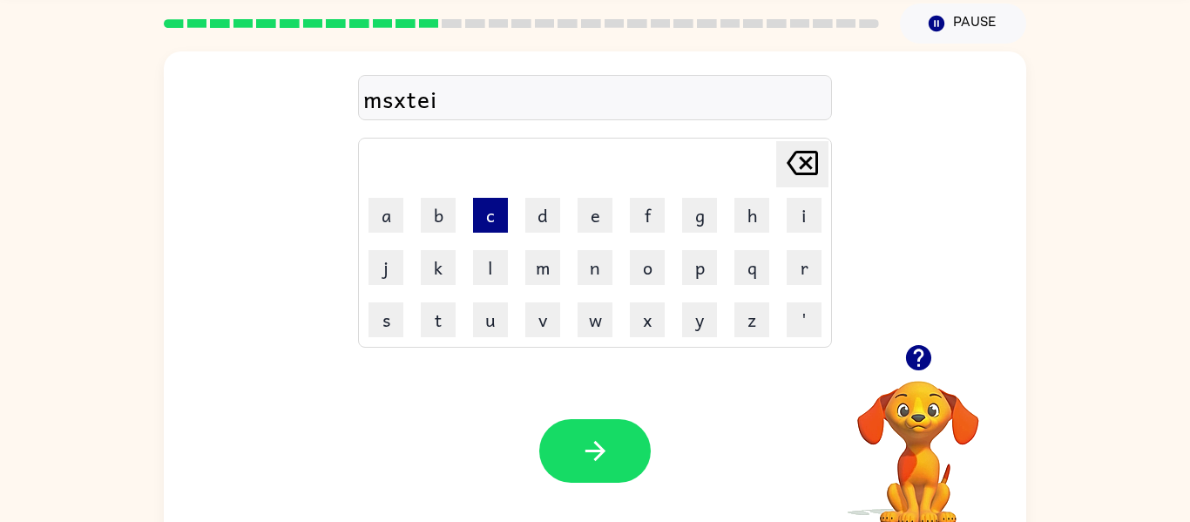
click at [503, 210] on button "c" at bounding box center [490, 215] width 35 height 35
click at [599, 475] on button "button" at bounding box center [595, 451] width 112 height 64
click at [440, 279] on button "k" at bounding box center [438, 267] width 35 height 35
click at [807, 203] on button "i" at bounding box center [804, 215] width 35 height 35
click at [790, 171] on icon "Delete Delete last character input" at bounding box center [803, 163] width 42 height 42
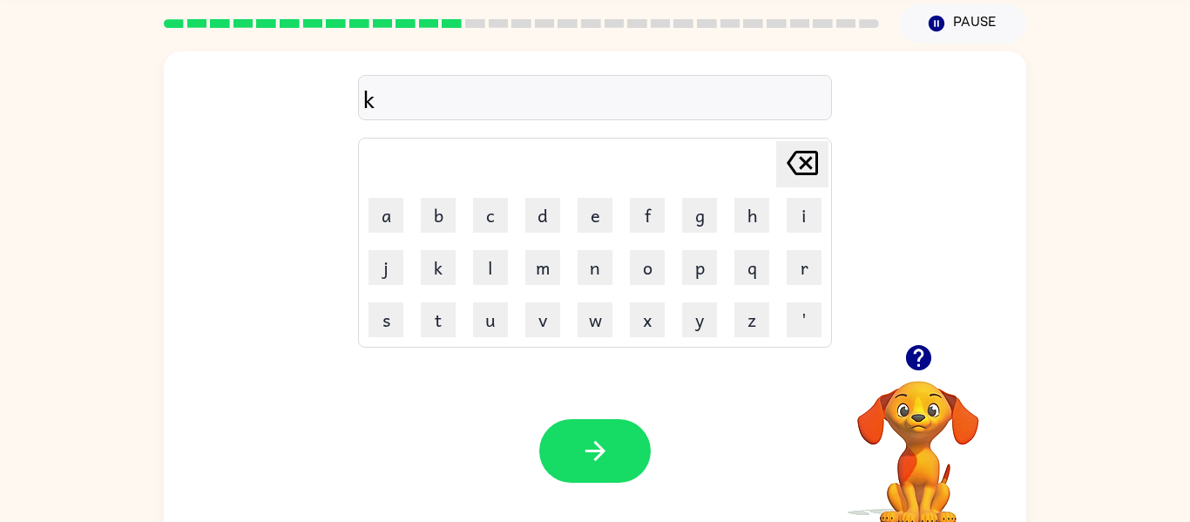
click at [404, 220] on td "a" at bounding box center [386, 215] width 51 height 51
click at [389, 233] on td "a" at bounding box center [386, 215] width 51 height 51
click at [374, 212] on button "a" at bounding box center [386, 215] width 35 height 35
click at [813, 199] on button "i" at bounding box center [804, 215] width 35 height 35
click at [586, 279] on button "n" at bounding box center [595, 267] width 35 height 35
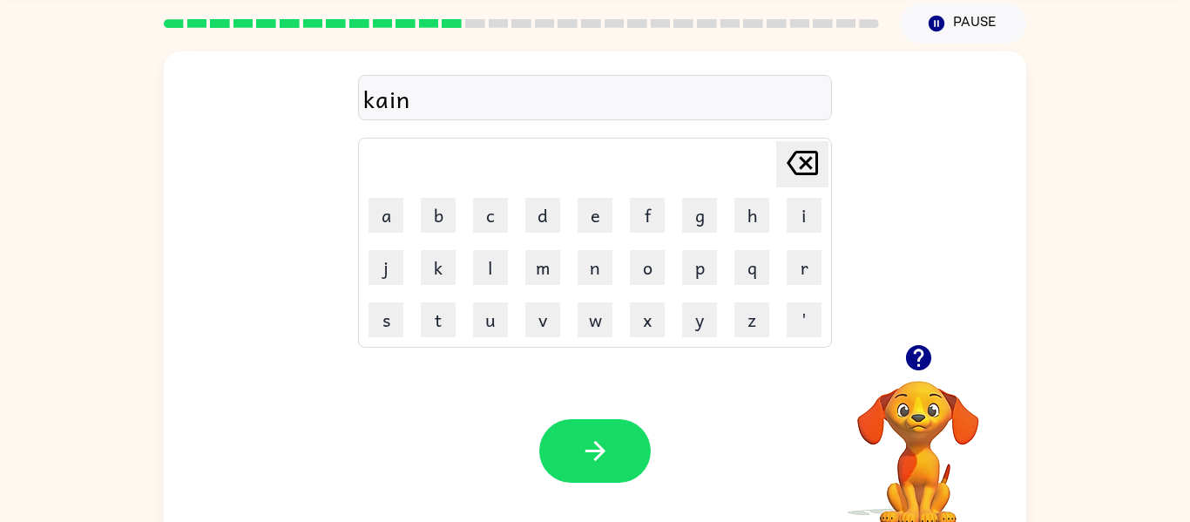
click at [802, 172] on icon "Delete Delete last character input" at bounding box center [803, 163] width 42 height 42
click at [795, 151] on icon at bounding box center [802, 163] width 31 height 24
click at [972, 5] on button "Pause Pause" at bounding box center [963, 23] width 126 height 40
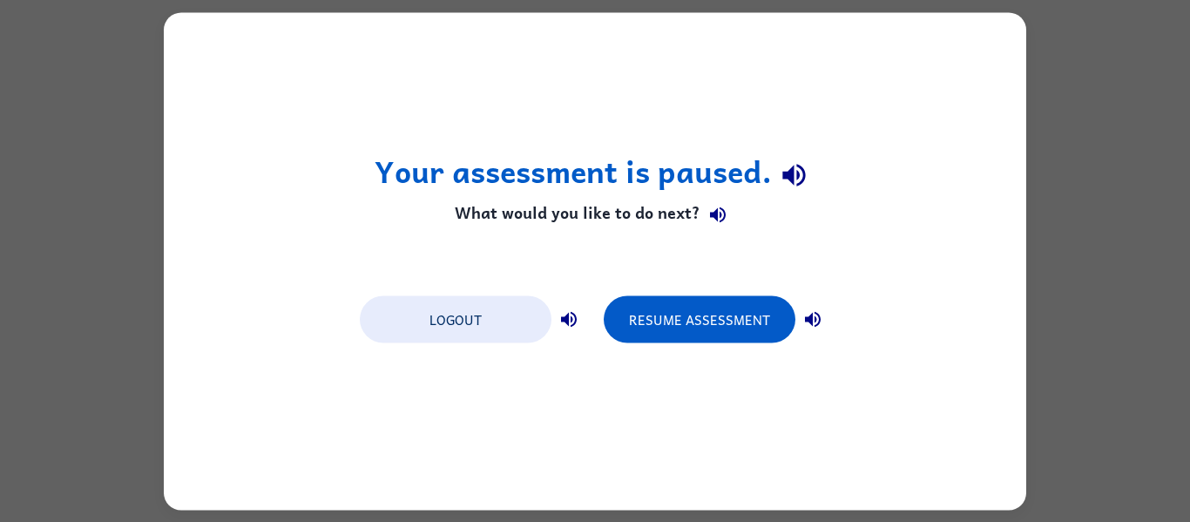
scroll to position [0, 0]
